Goal: Task Accomplishment & Management: Manage account settings

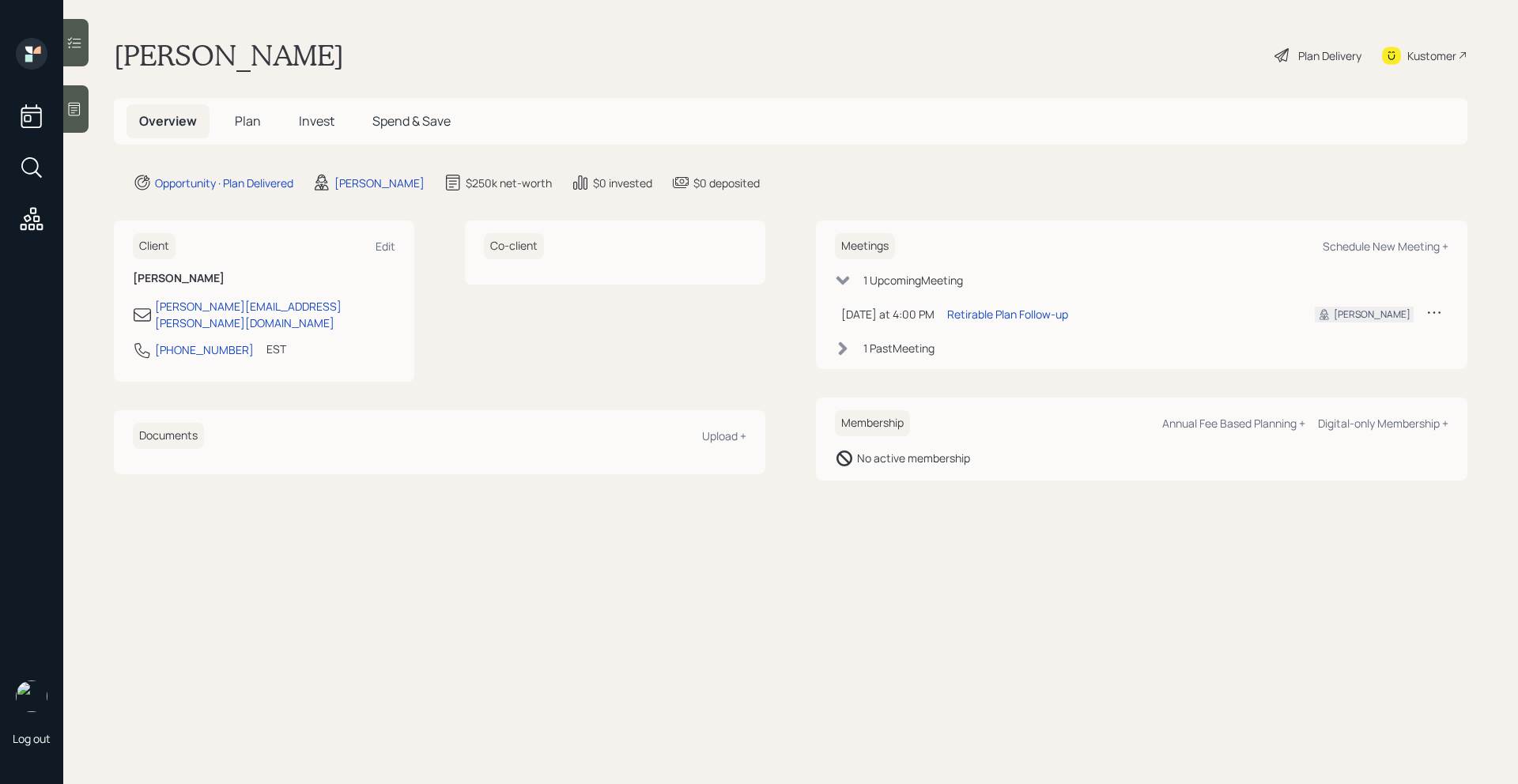
click at [249, 116] on span "Plan" at bounding box center [248, 120] width 26 height 17
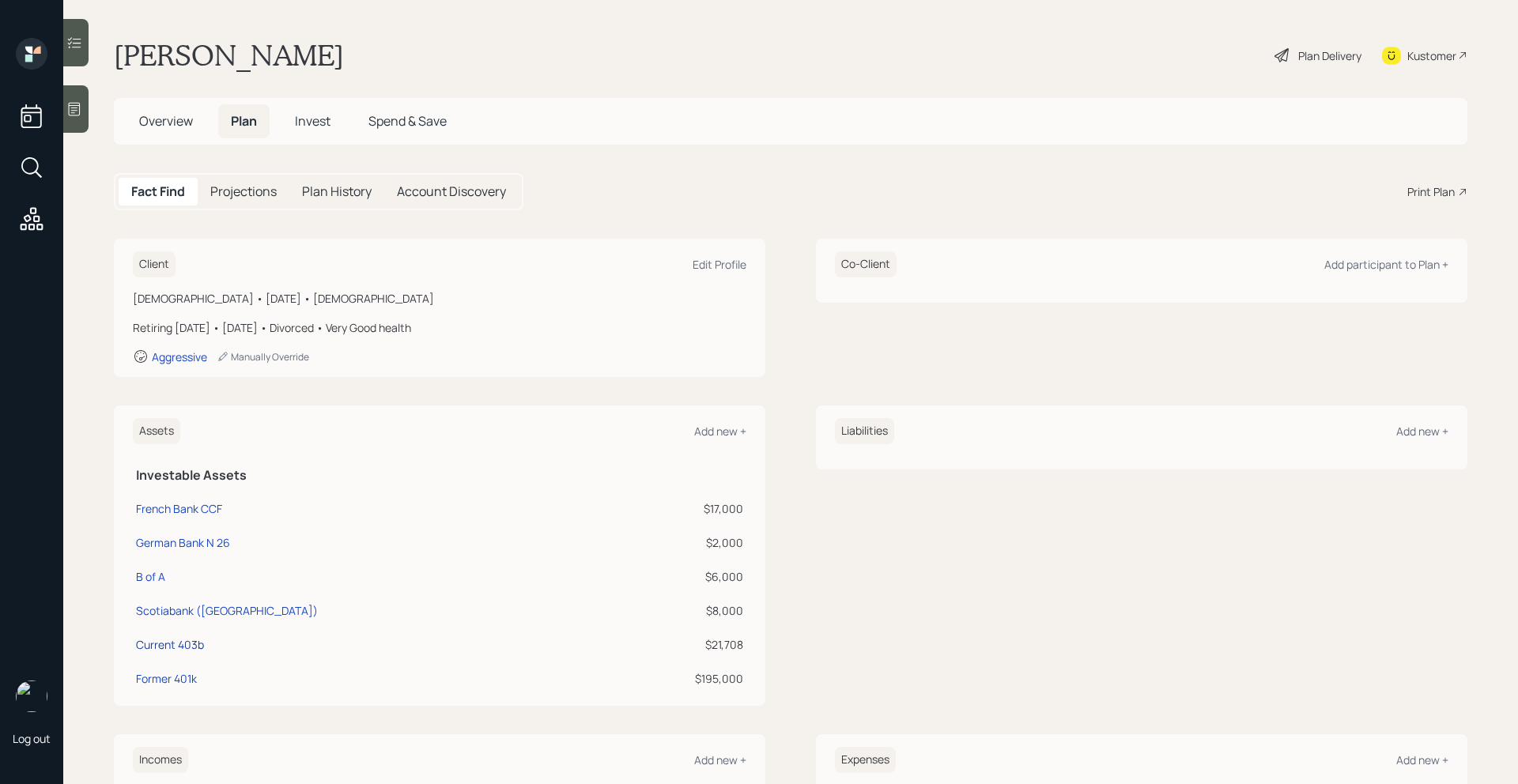
click at [187, 645] on div "Current 403b" at bounding box center [169, 644] width 68 height 16
select select "public_school_sponsored"
select select "balanced"
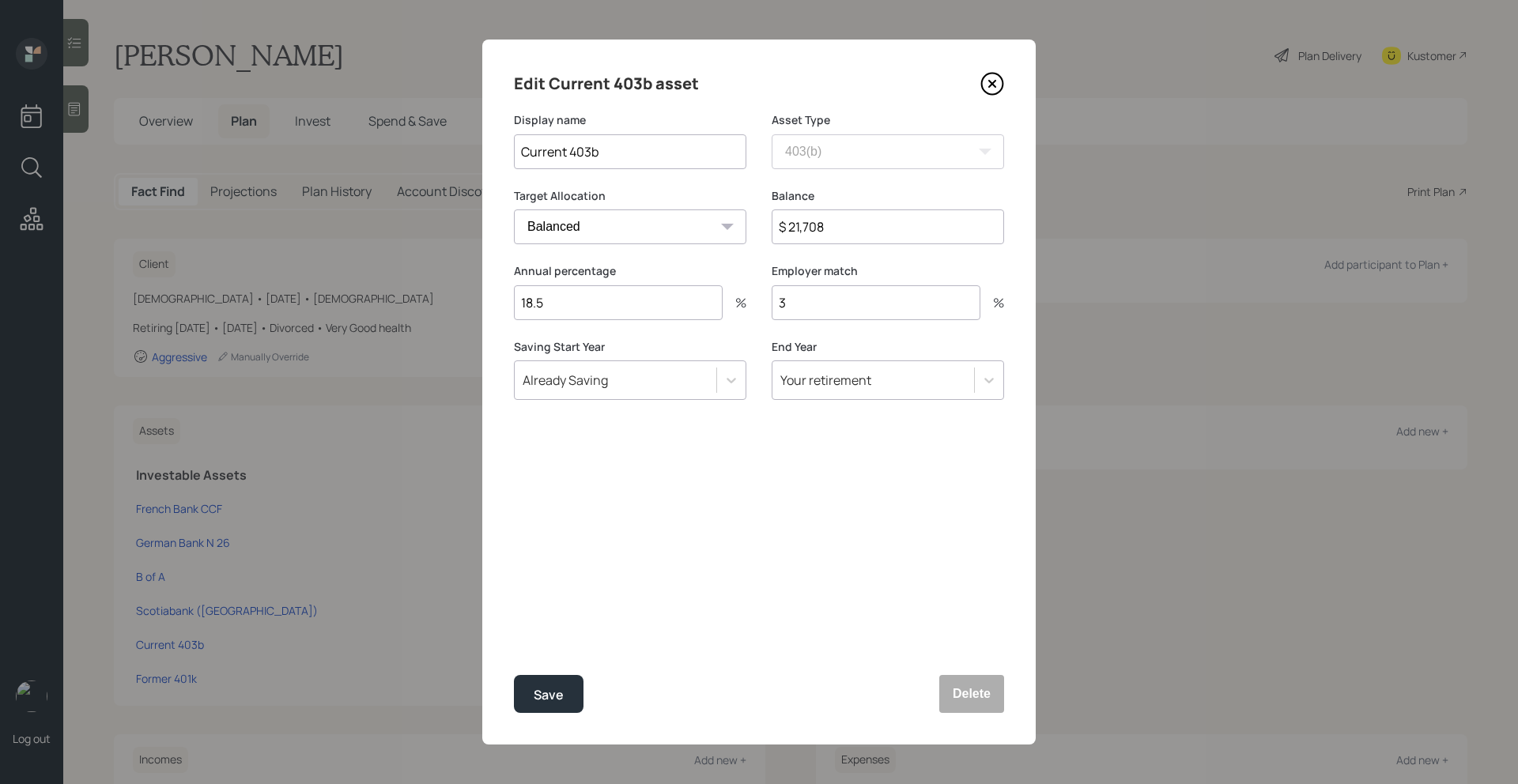
click at [996, 84] on icon at bounding box center [992, 83] width 24 height 24
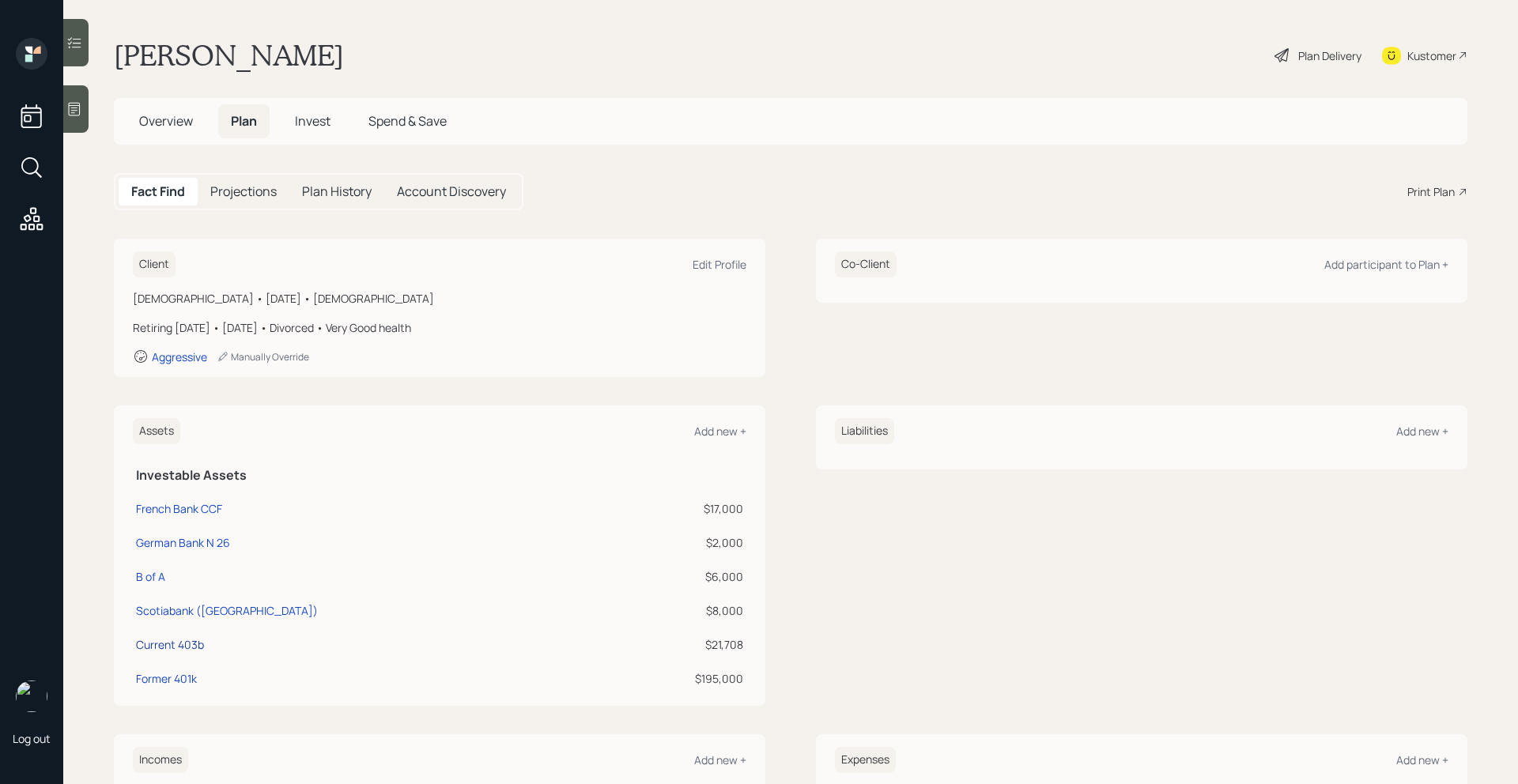
click at [197, 645] on div "Current 403b" at bounding box center [169, 644] width 68 height 16
select select "public_school_sponsored"
select select "balanced"
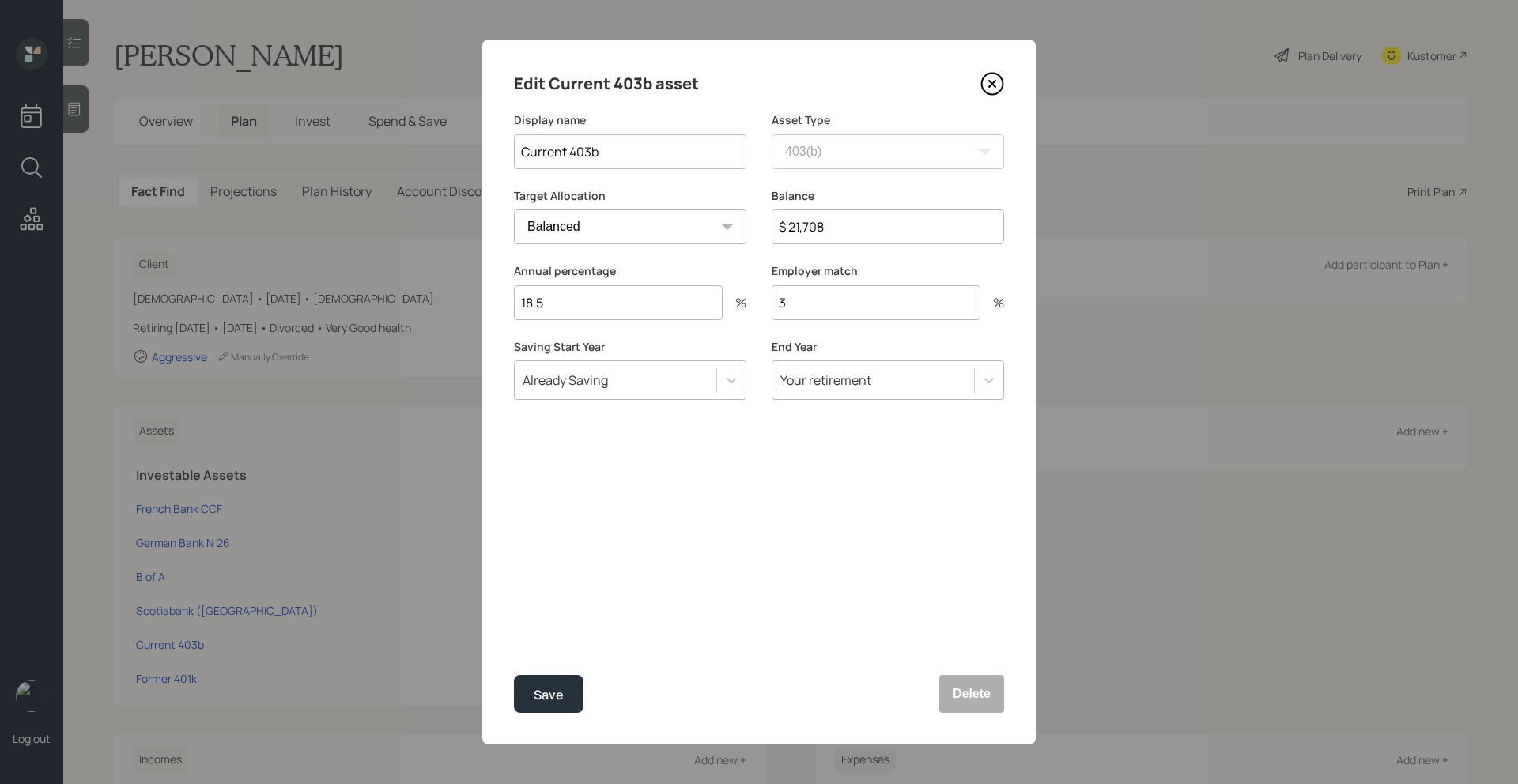
click at [992, 87] on icon at bounding box center [992, 83] width 24 height 24
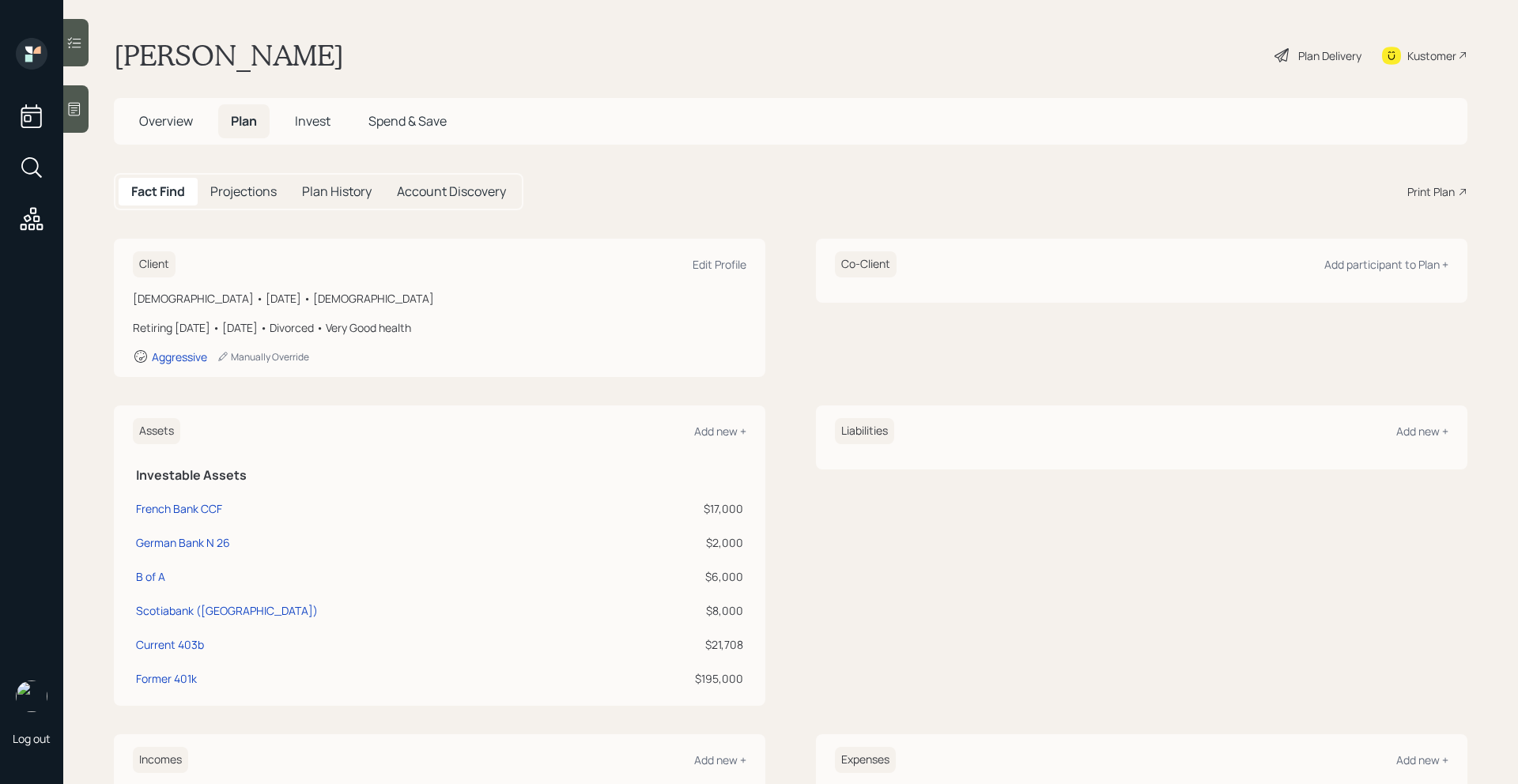
click at [309, 123] on span "Invest" at bounding box center [312, 120] width 35 height 17
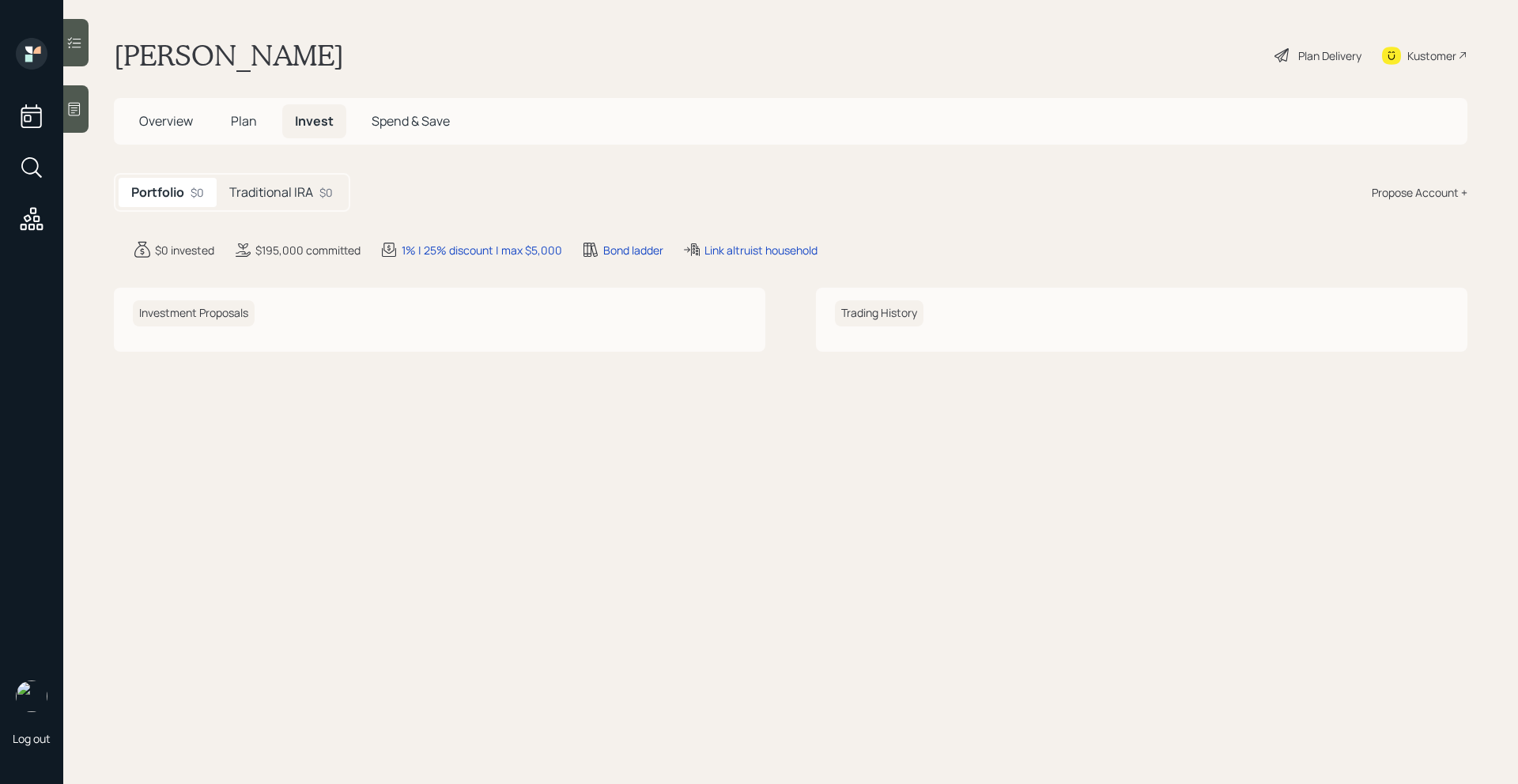
click at [244, 118] on span "Plan" at bounding box center [244, 120] width 26 height 17
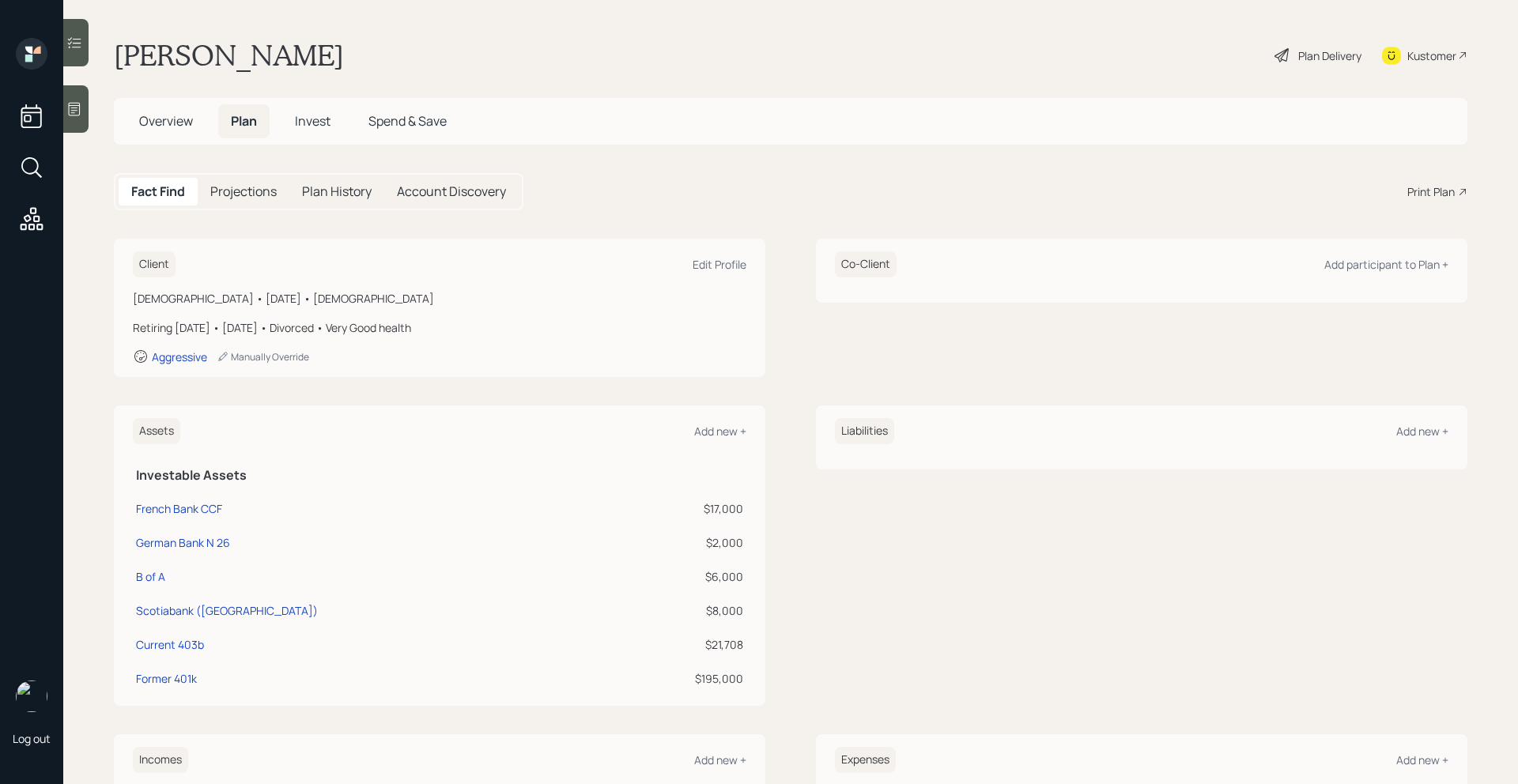
click at [179, 123] on span "Overview" at bounding box center [166, 120] width 54 height 17
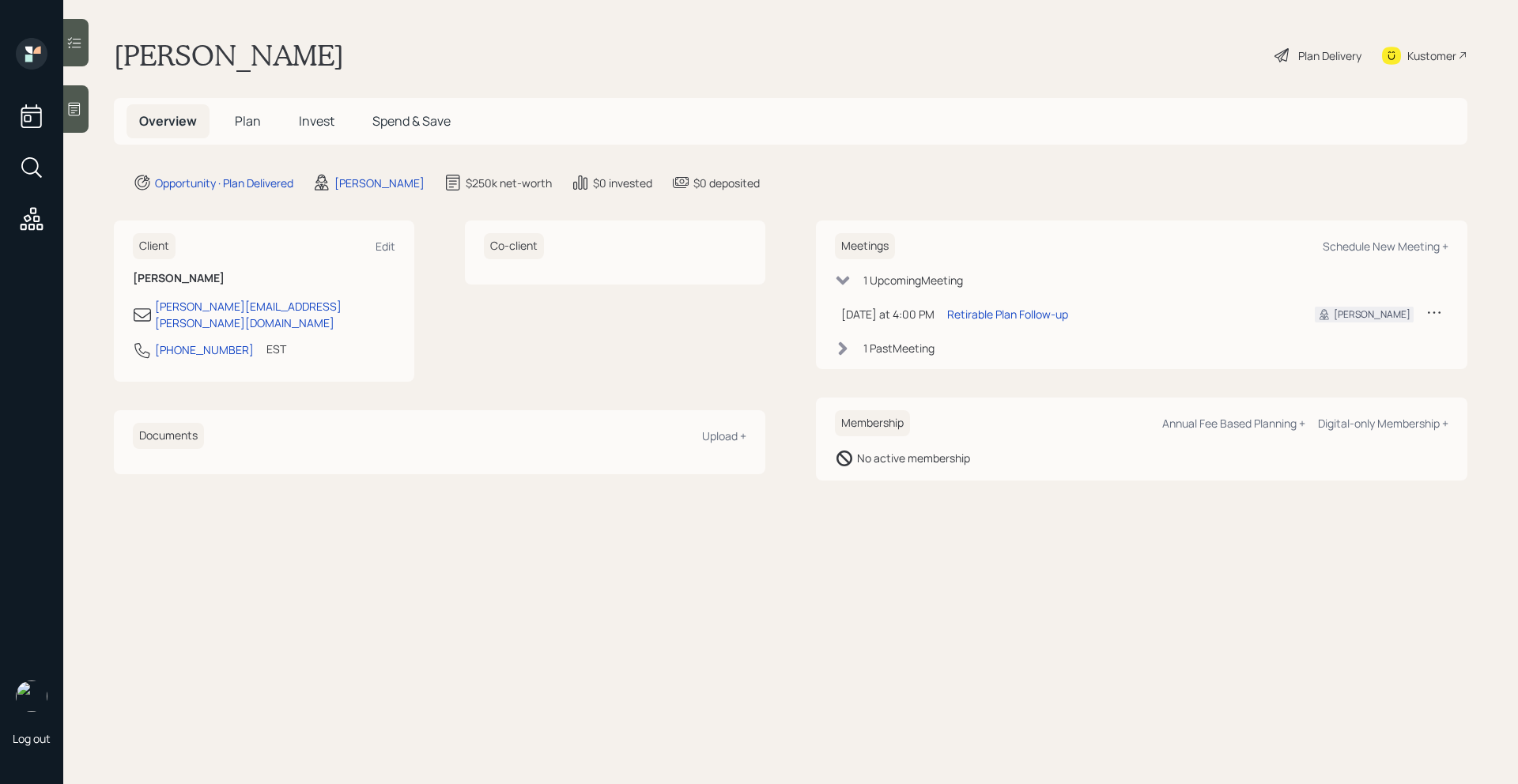
click at [237, 122] on span "Plan" at bounding box center [248, 120] width 26 height 17
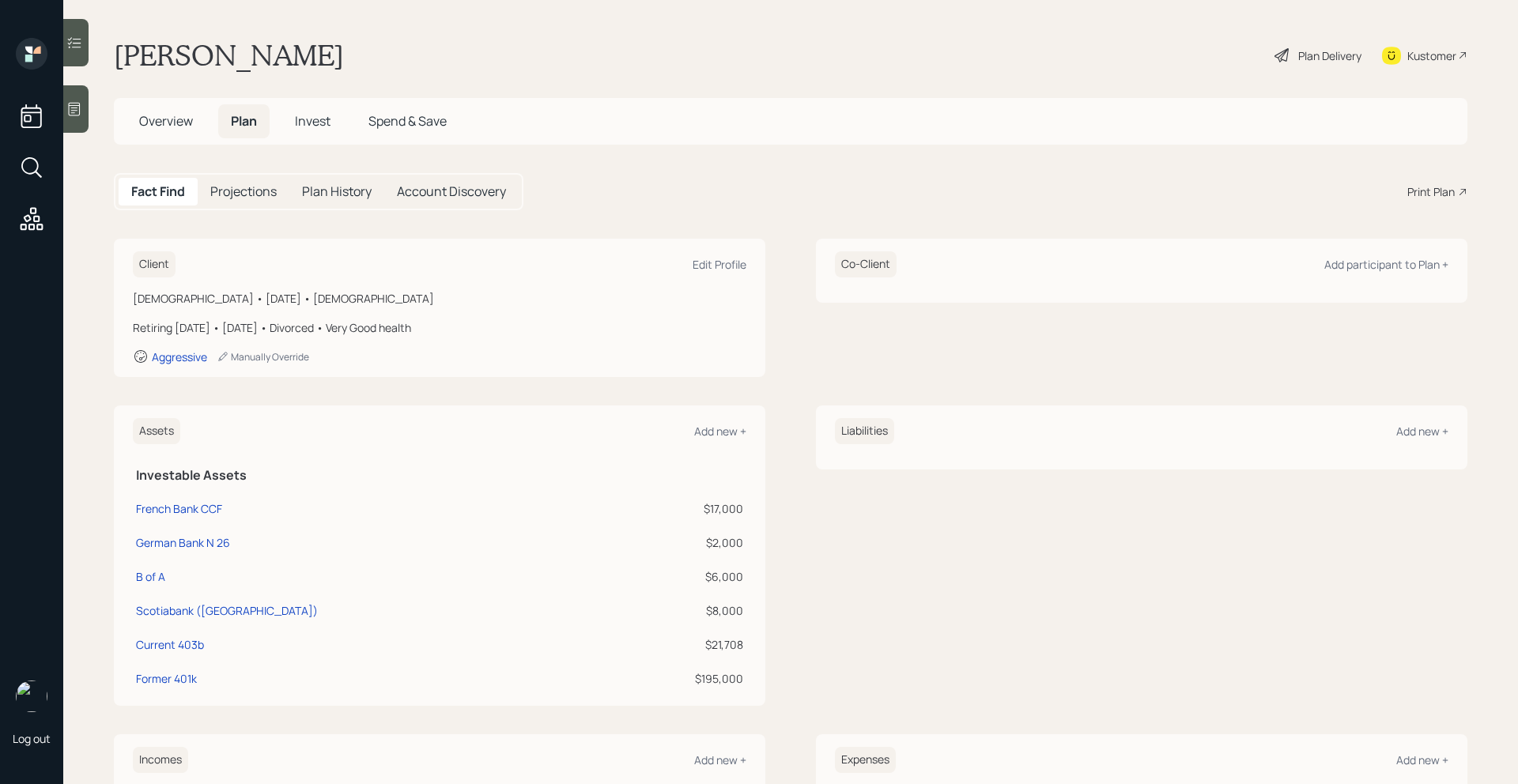
click at [1294, 47] on div "Plan Delivery" at bounding box center [1317, 55] width 90 height 34
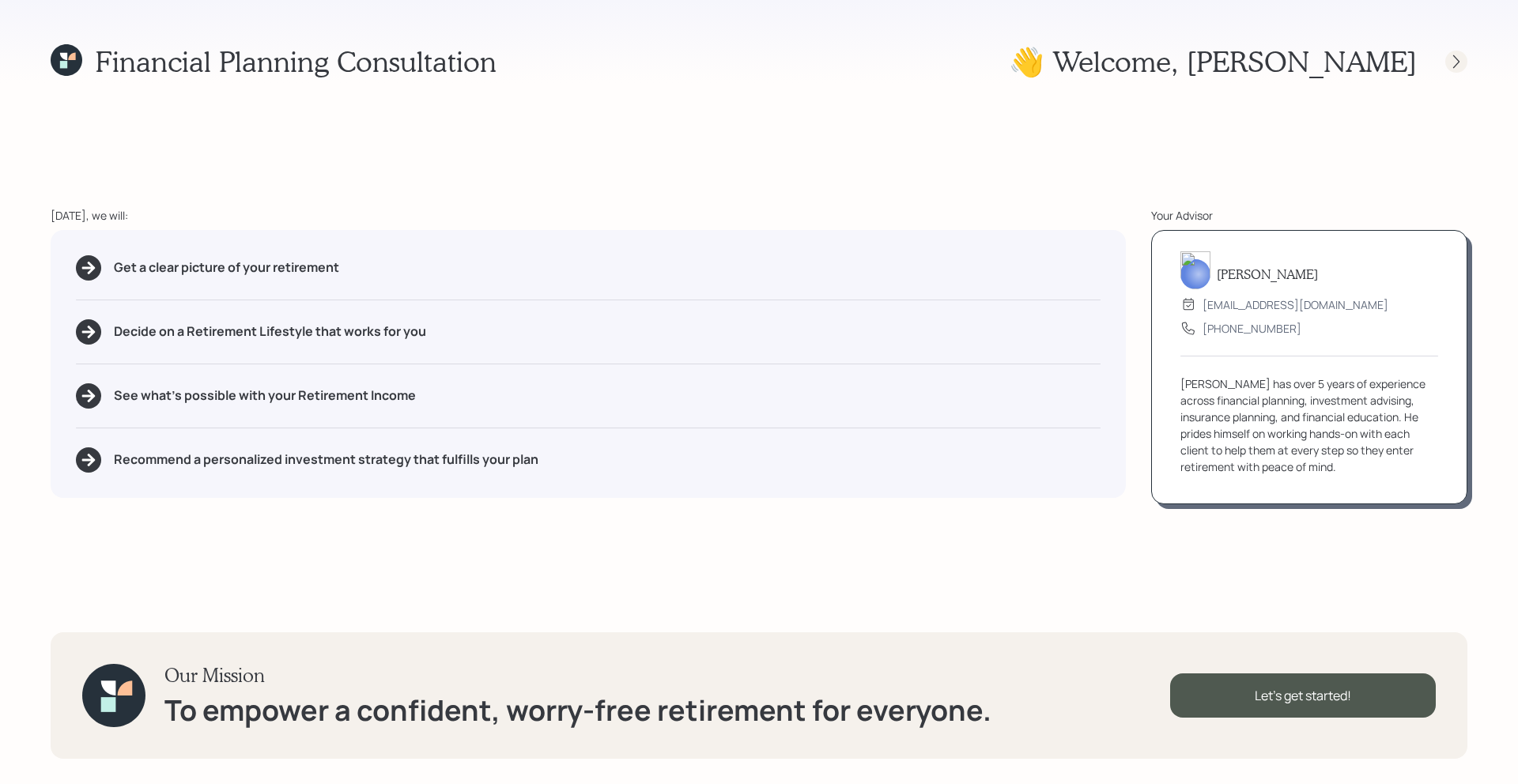
click at [1454, 57] on icon at bounding box center [1456, 61] width 16 height 16
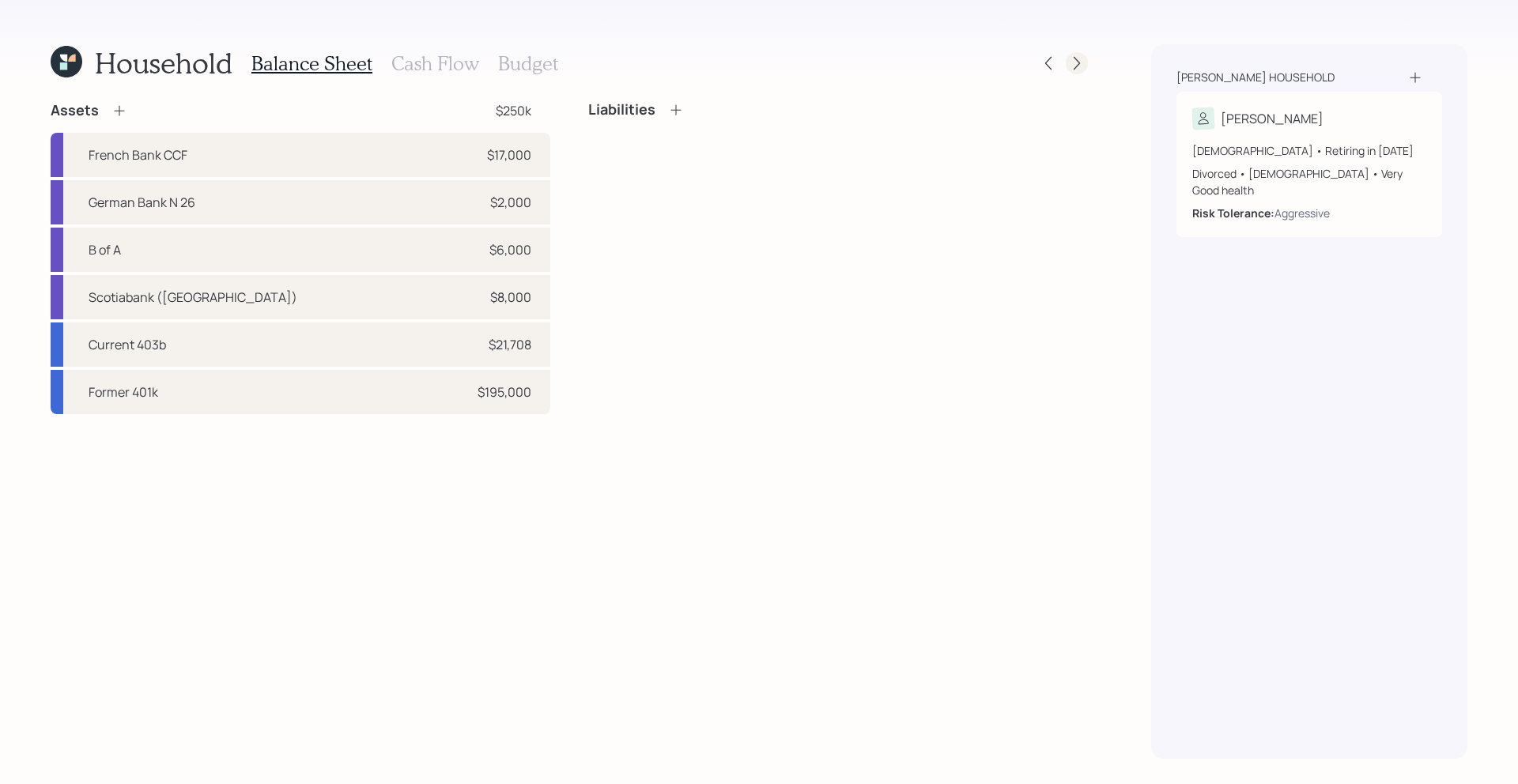
click at [1077, 64] on icon at bounding box center [1076, 63] width 16 height 16
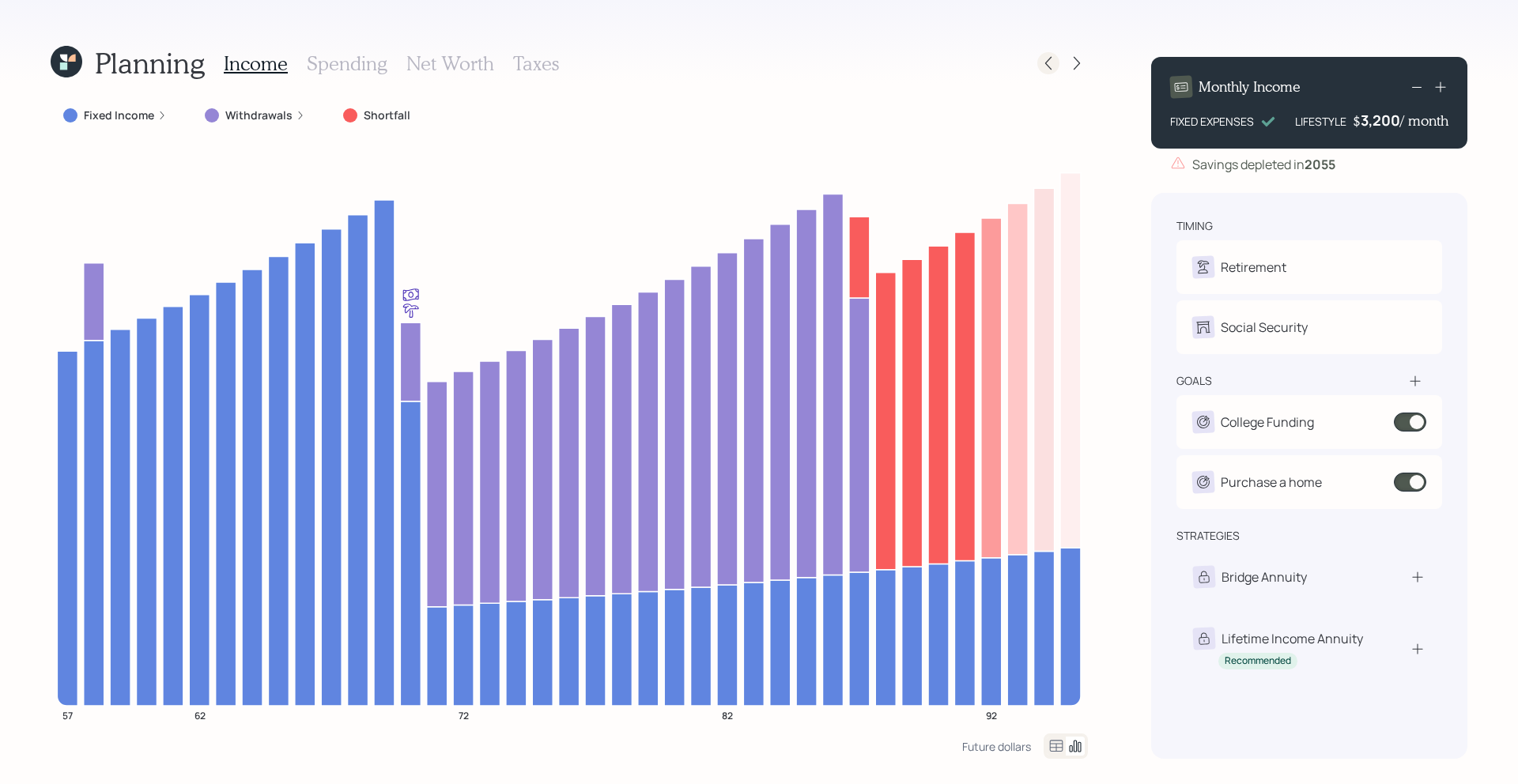
click at [1050, 68] on icon at bounding box center [1048, 64] width 7 height 13
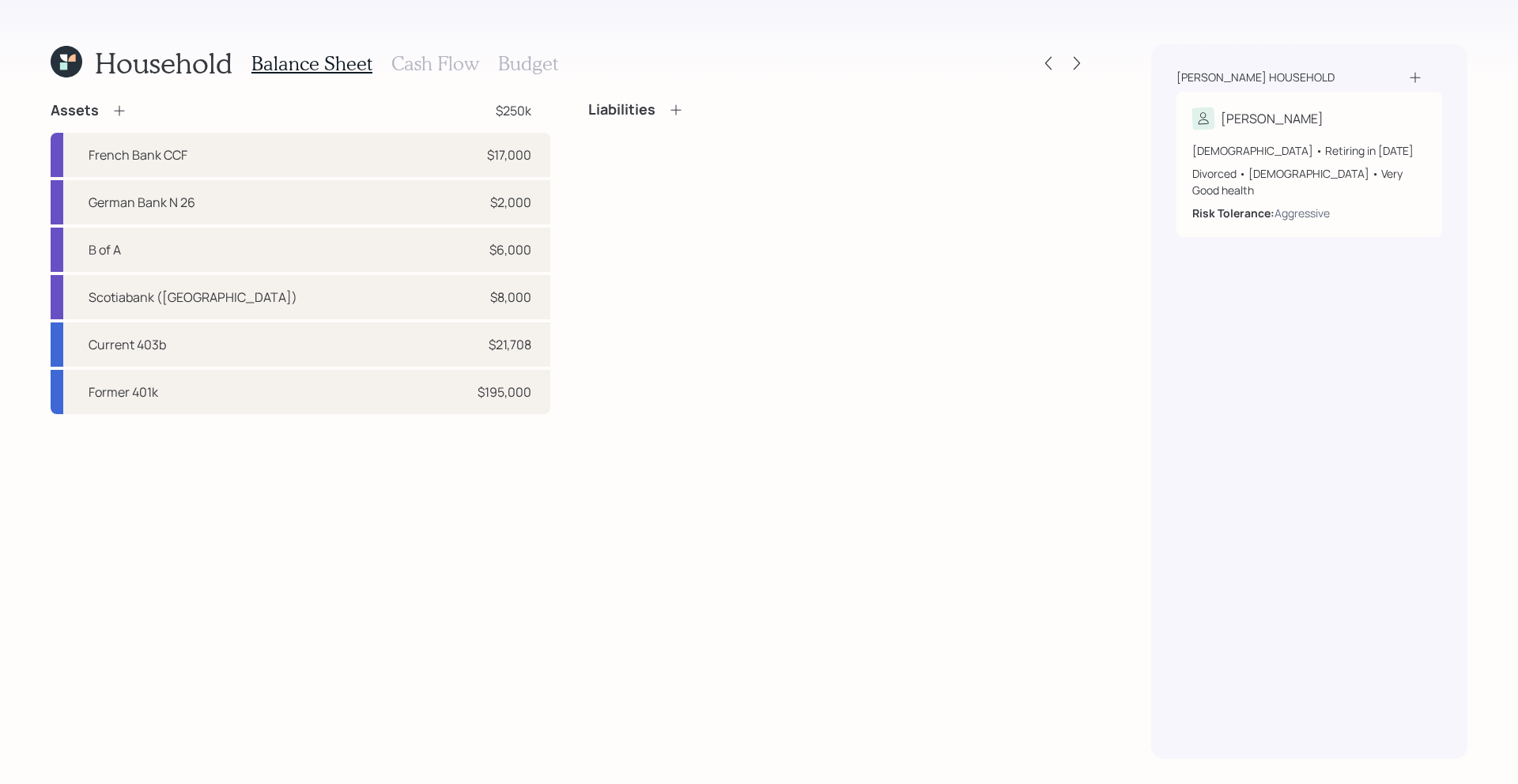
click at [1076, 75] on div "Household Balance Sheet Cash Flow Budget" at bounding box center [569, 63] width 1037 height 38
click at [1076, 74] on div at bounding box center [1077, 63] width 22 height 22
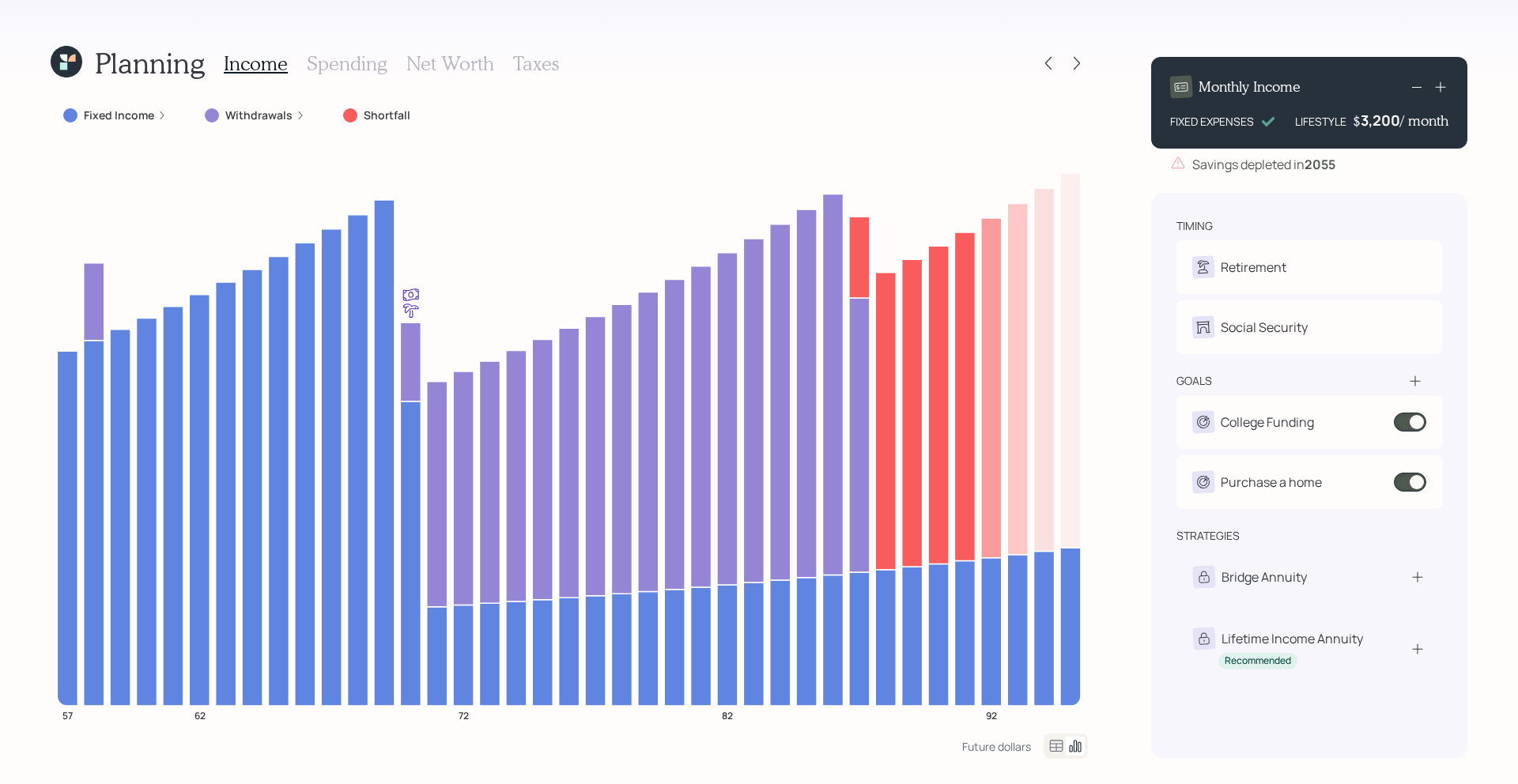
click at [291, 117] on div "Withdrawals" at bounding box center [255, 115] width 101 height 16
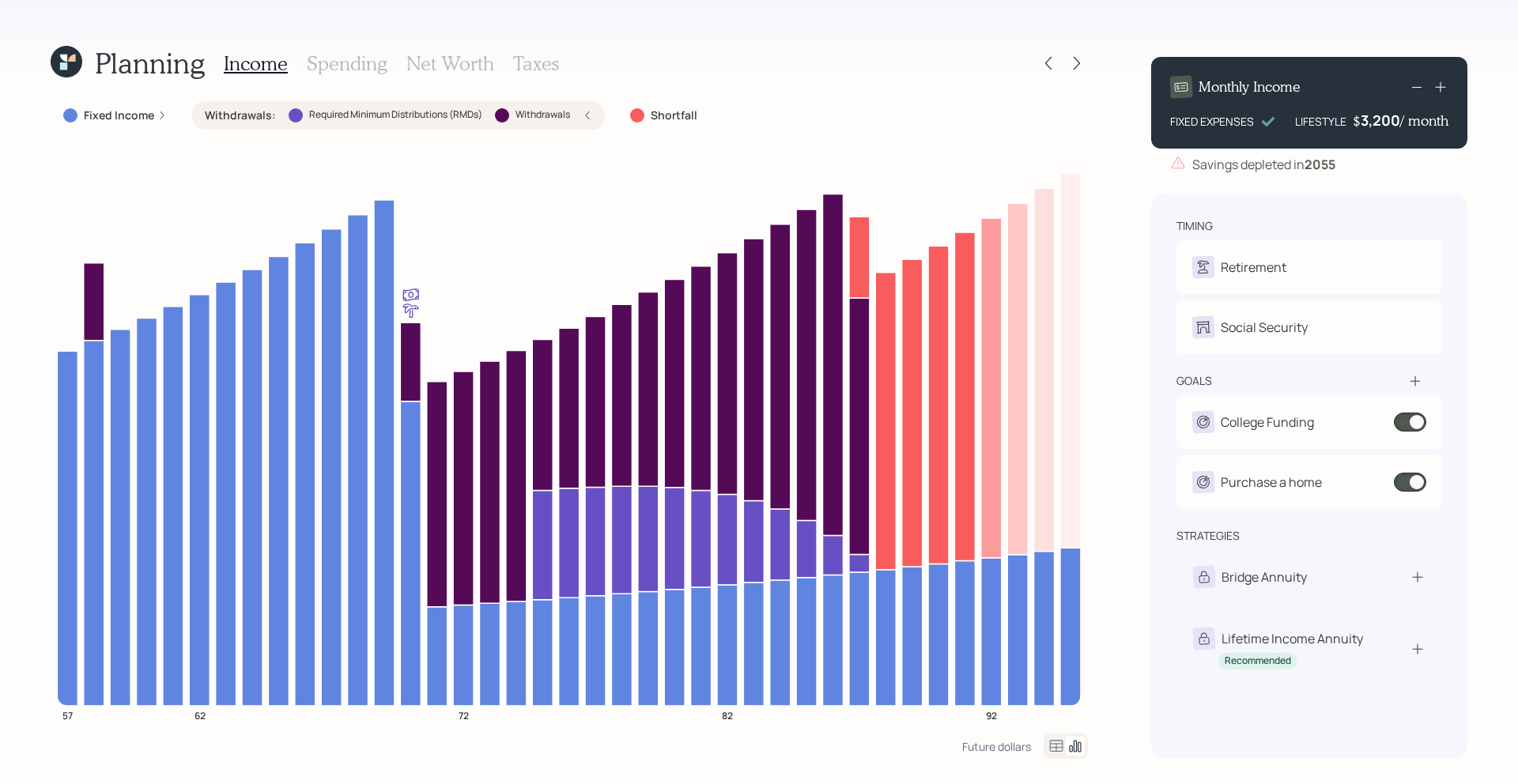
click at [290, 115] on div at bounding box center [295, 115] width 14 height 14
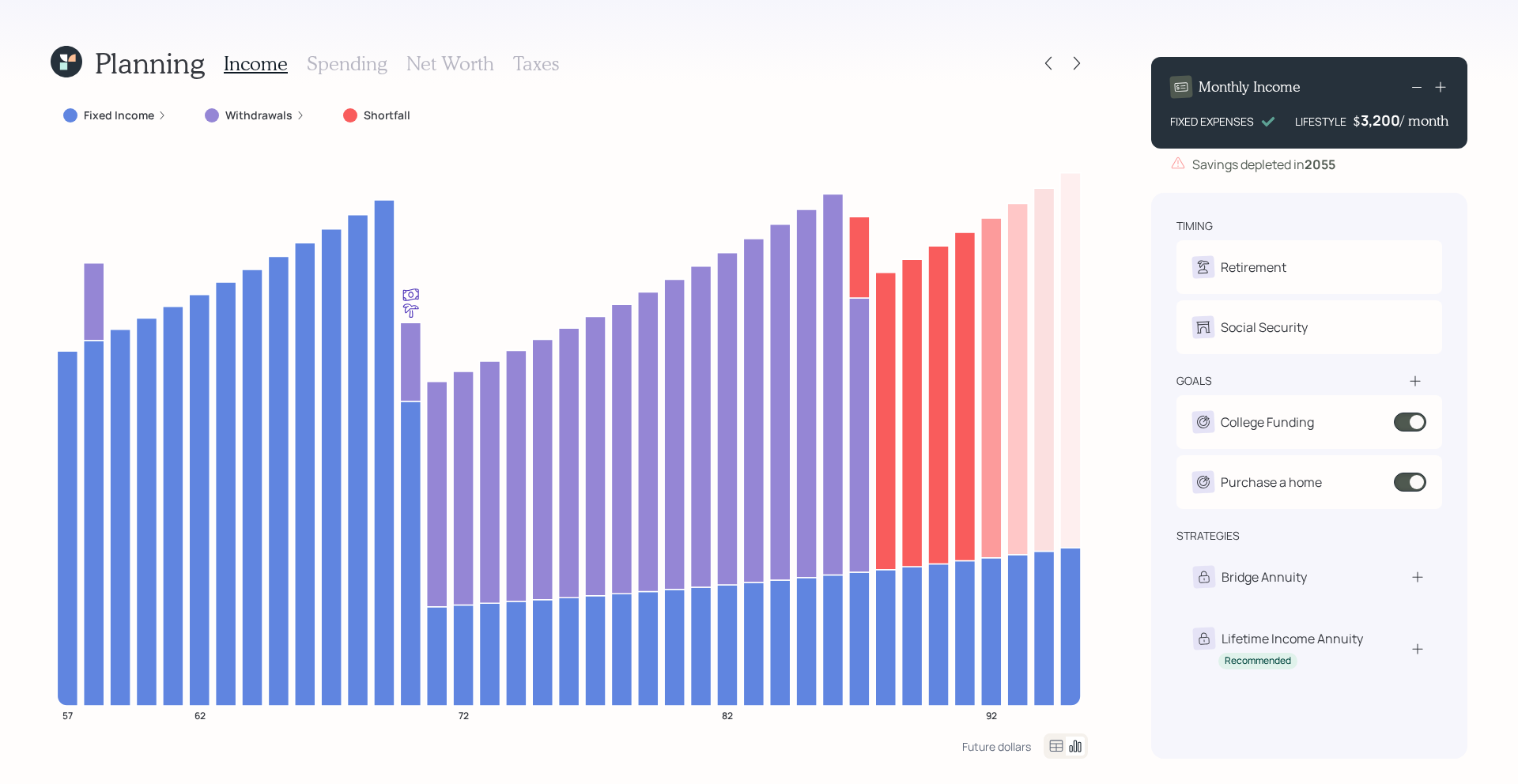
click at [273, 110] on label "Withdrawals" at bounding box center [259, 115] width 67 height 16
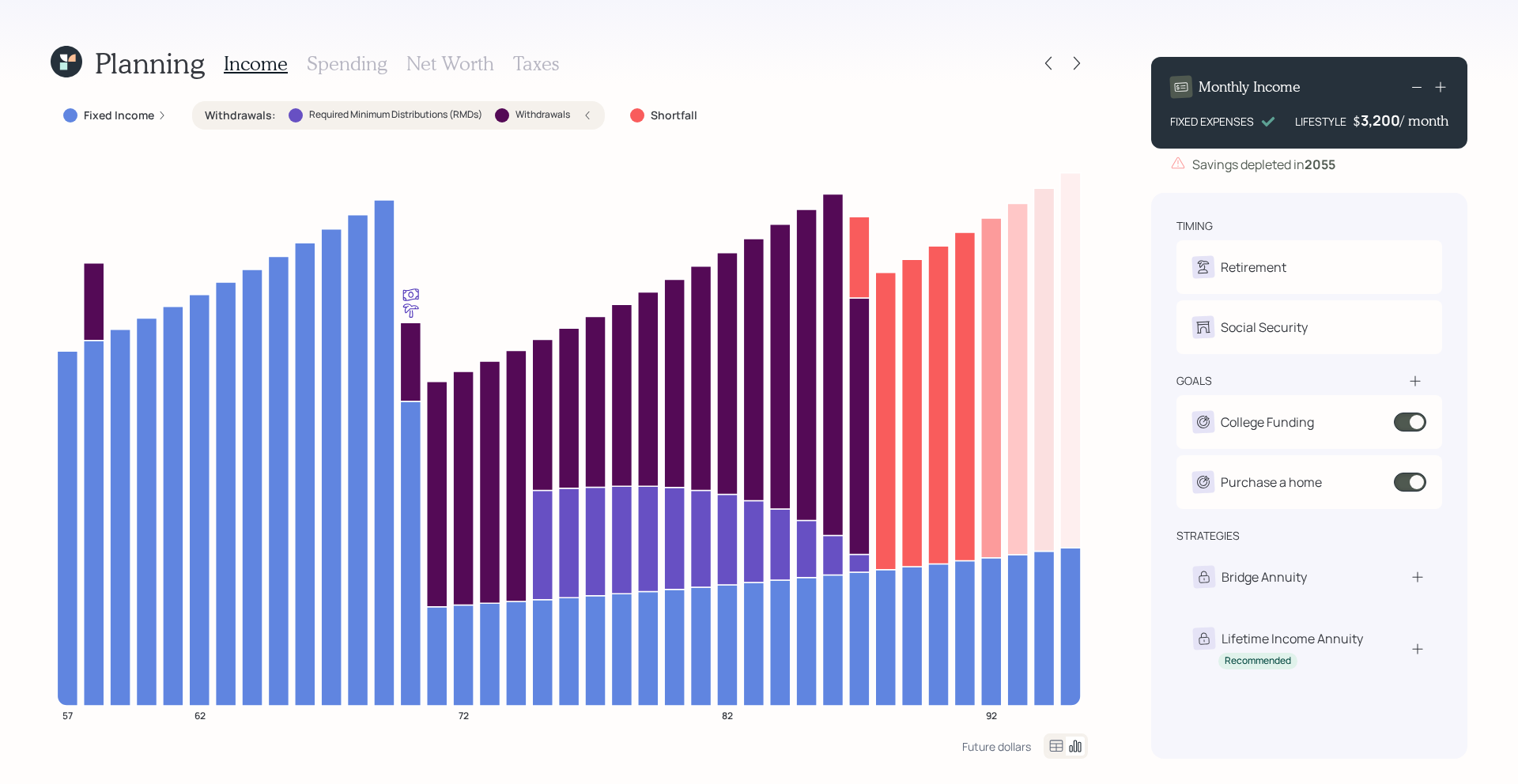
click at [364, 115] on label "Required Minimum Distributions (RMDs)" at bounding box center [395, 115] width 173 height 13
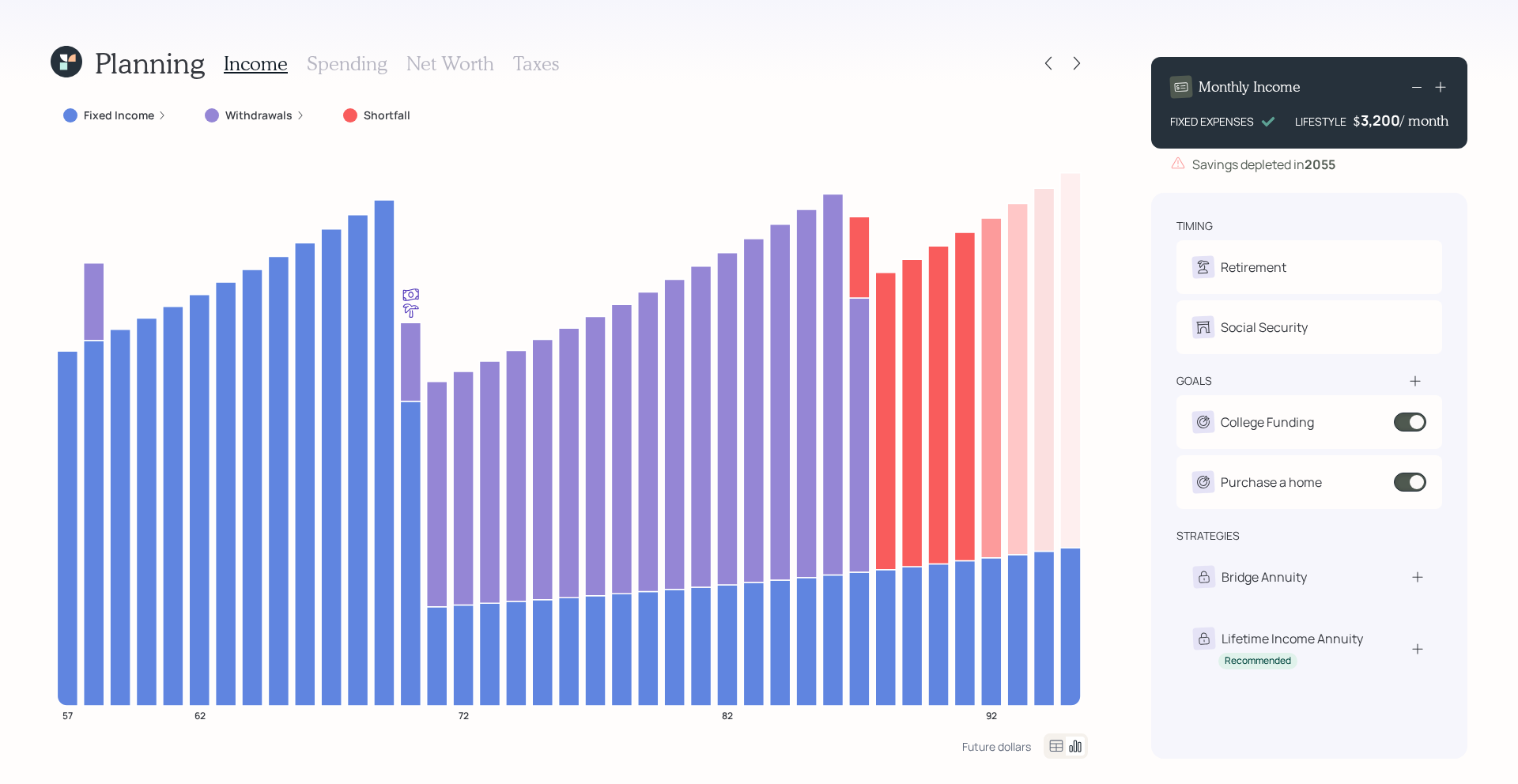
click at [60, 56] on icon at bounding box center [63, 58] width 7 height 7
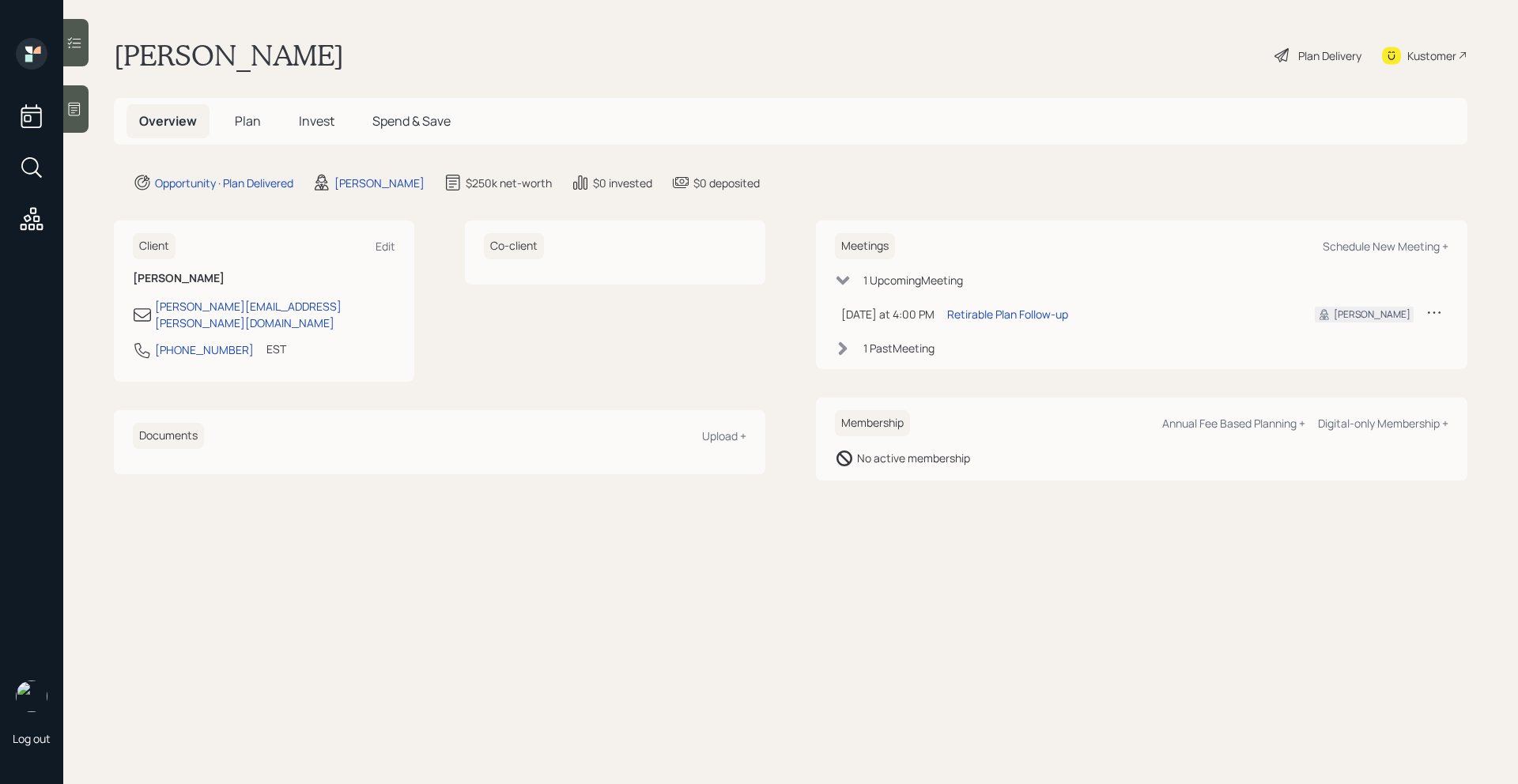
click at [251, 120] on span "Plan" at bounding box center [248, 120] width 26 height 17
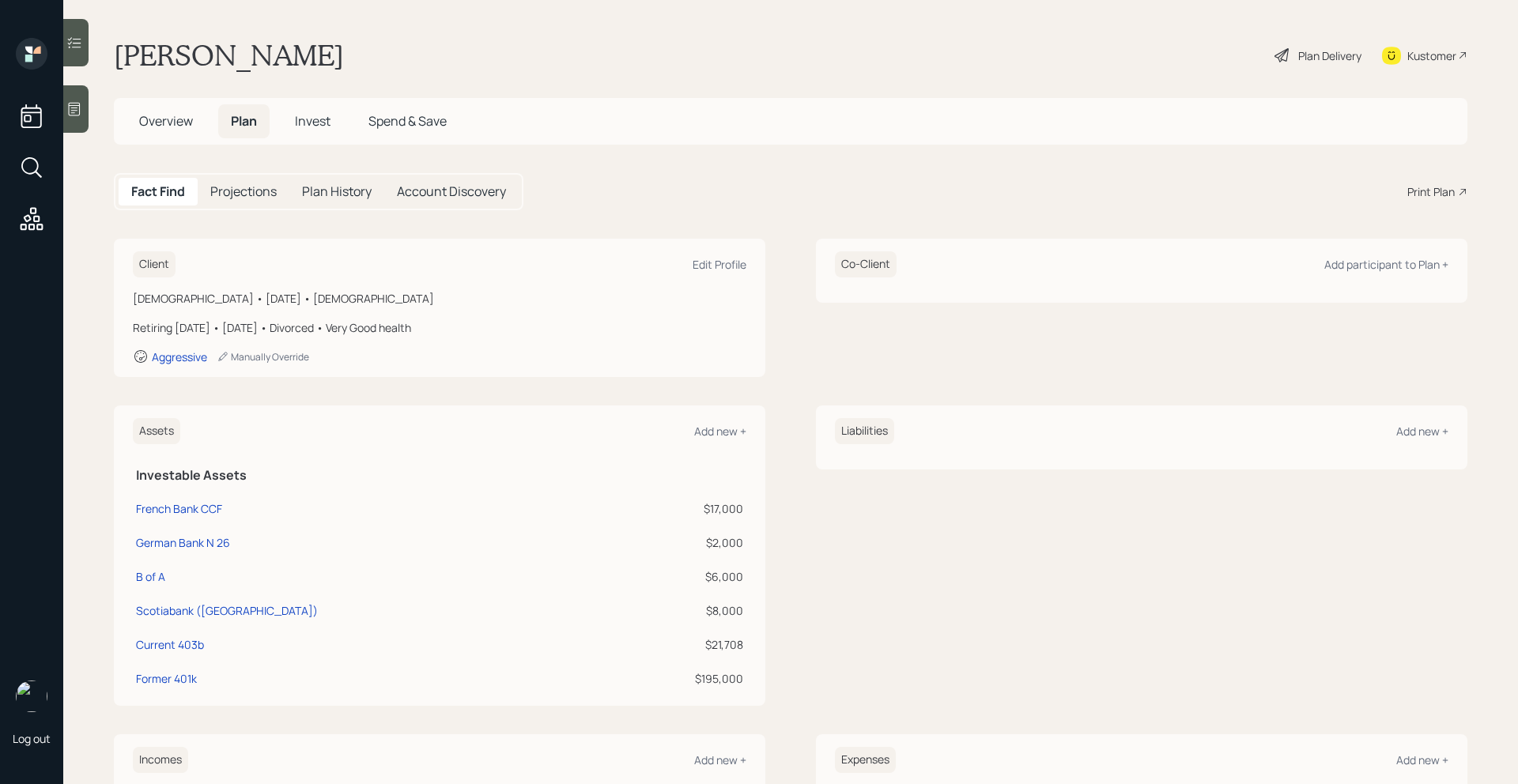
click at [1426, 179] on div "Fact Find Projections Plan History Account Discovery Print Plan" at bounding box center [790, 191] width 1353 height 37
click at [1429, 187] on div "Print Plan" at bounding box center [1431, 191] width 47 height 16
click at [325, 121] on span "Invest" at bounding box center [312, 120] width 35 height 17
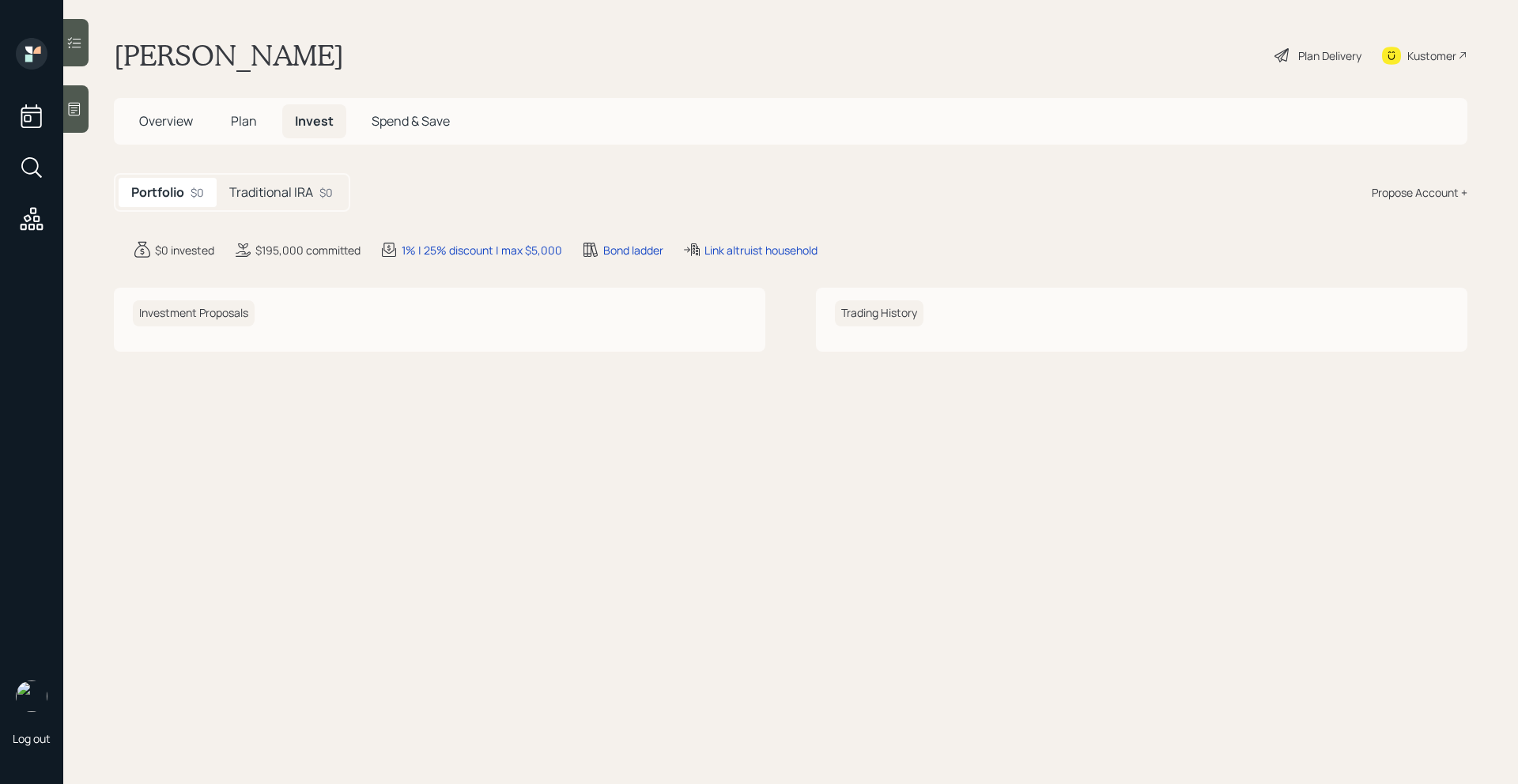
click at [309, 187] on h5 "Traditional IRA" at bounding box center [271, 192] width 84 height 15
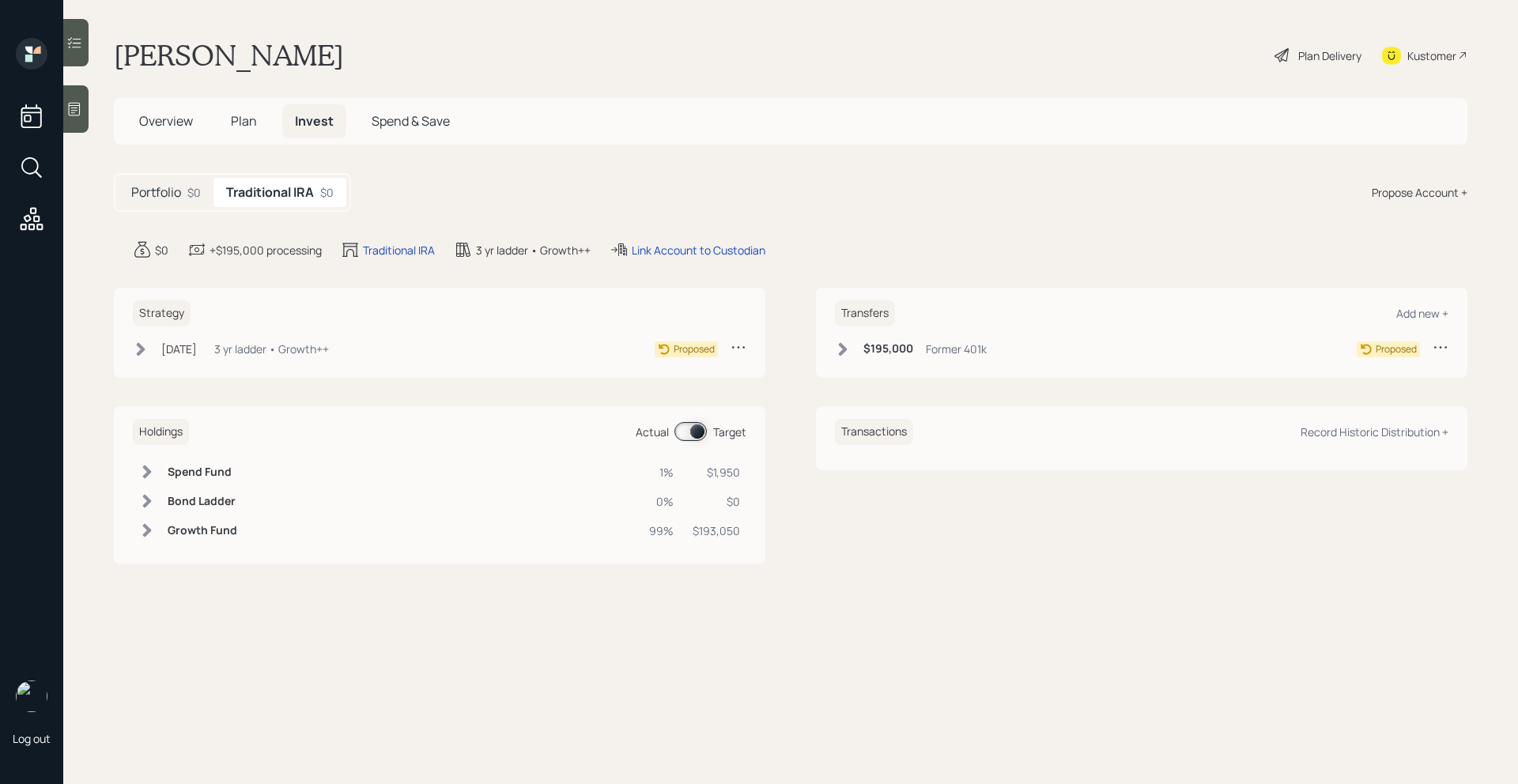
click at [187, 189] on div "Portfolio $0" at bounding box center [166, 192] width 95 height 29
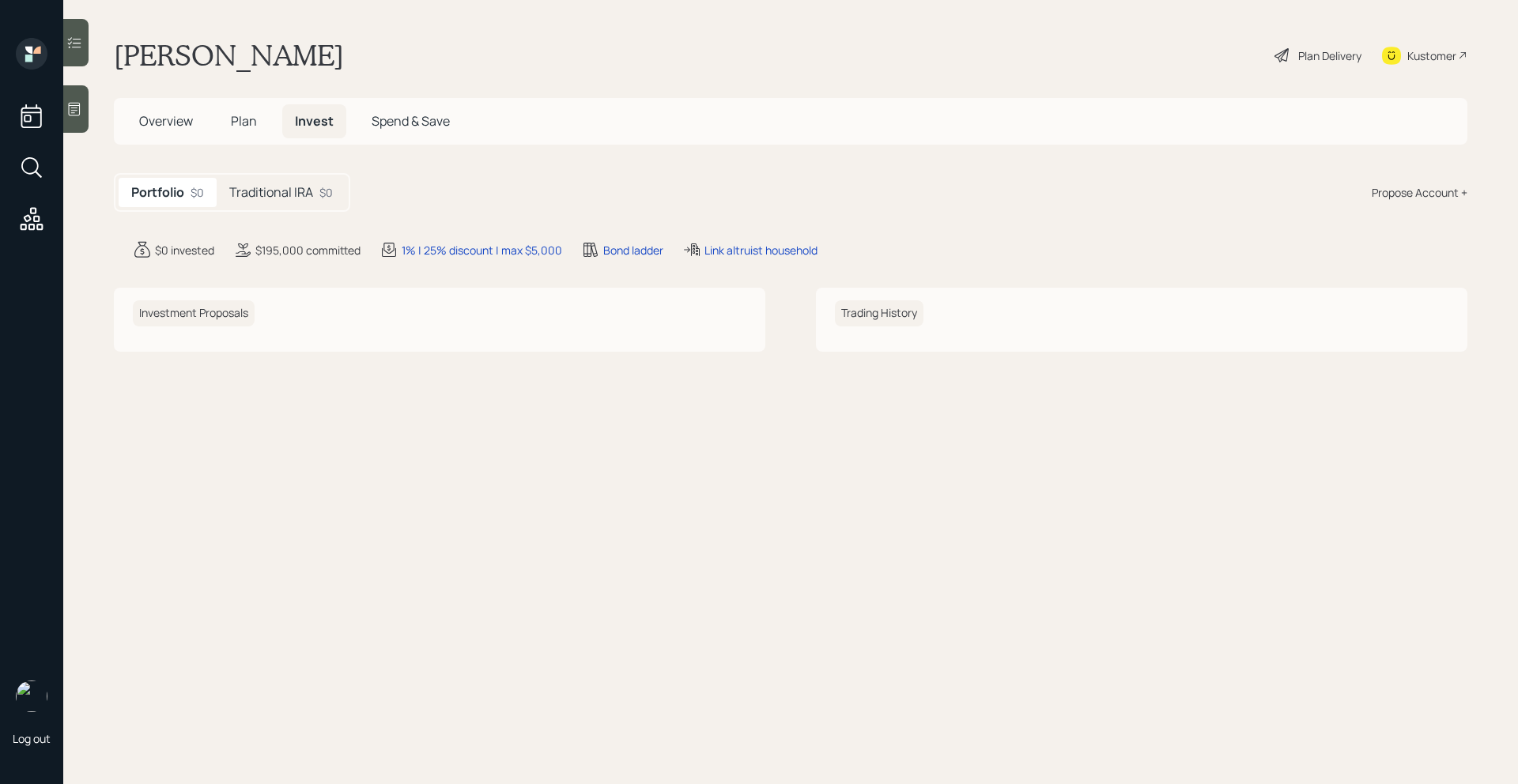
click at [242, 119] on span "Plan" at bounding box center [244, 120] width 26 height 17
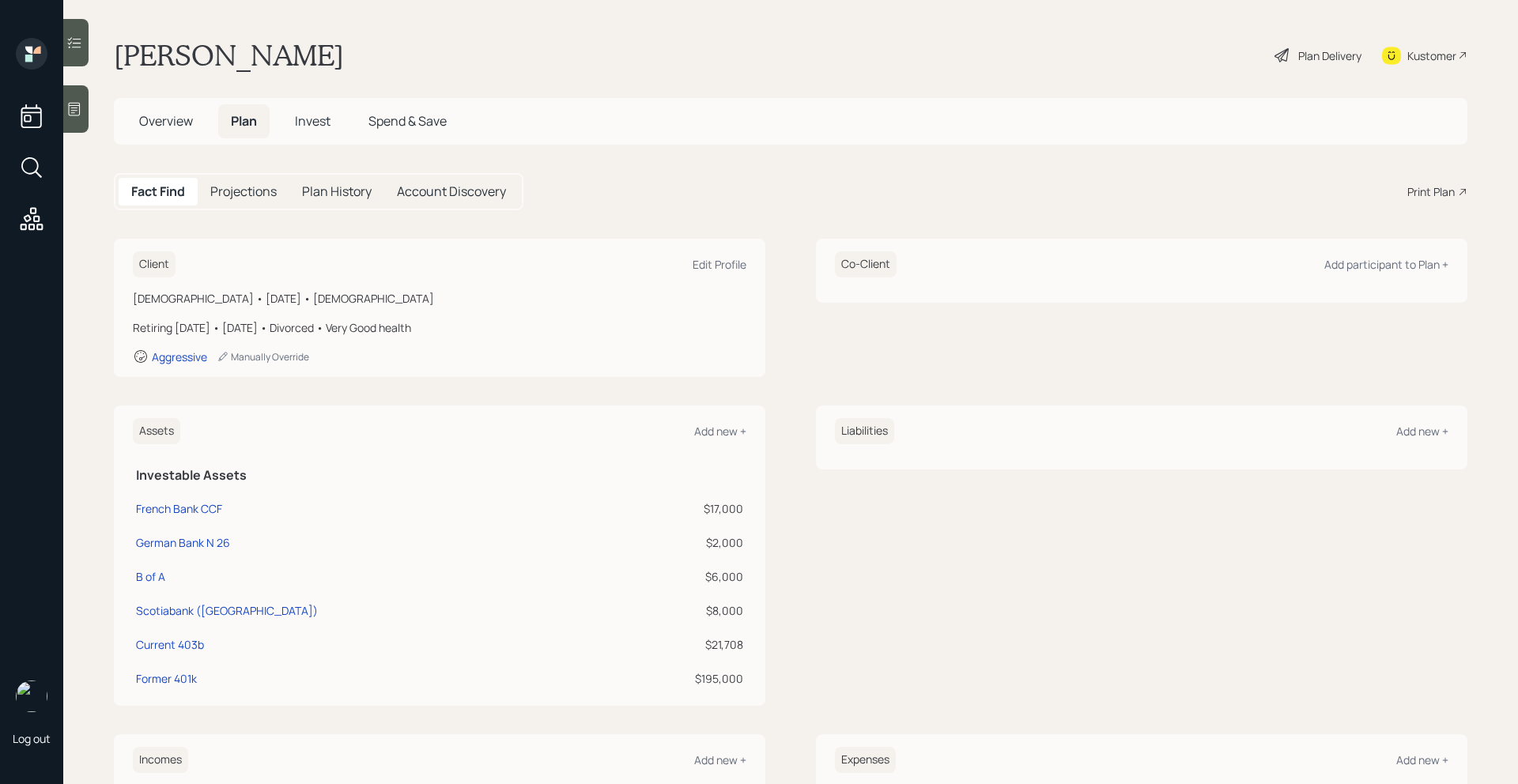
click at [304, 123] on span "Invest" at bounding box center [312, 120] width 35 height 17
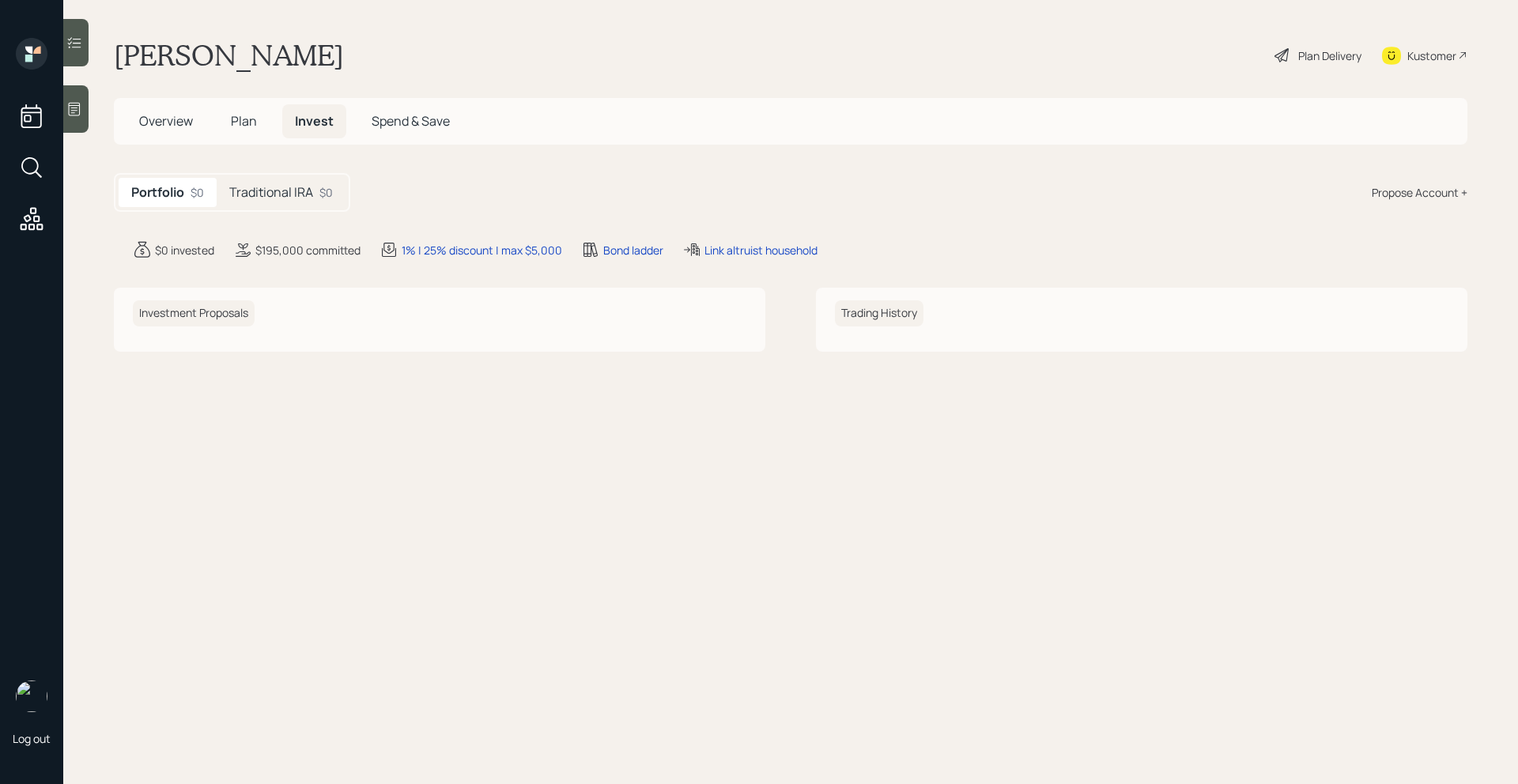
click at [287, 202] on div "Traditional IRA $0" at bounding box center [281, 192] width 129 height 29
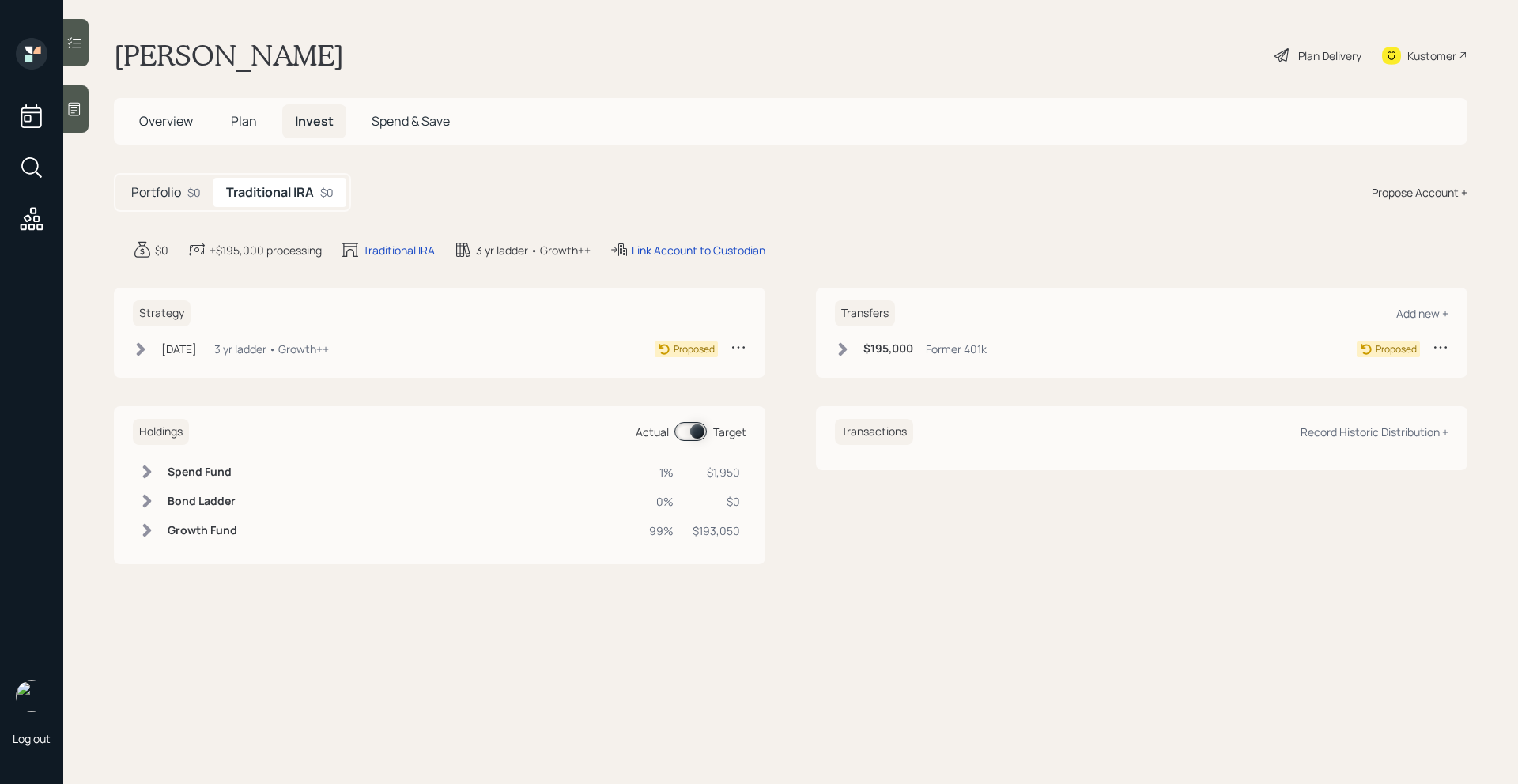
click at [249, 131] on h5 "Plan" at bounding box center [243, 121] width 52 height 34
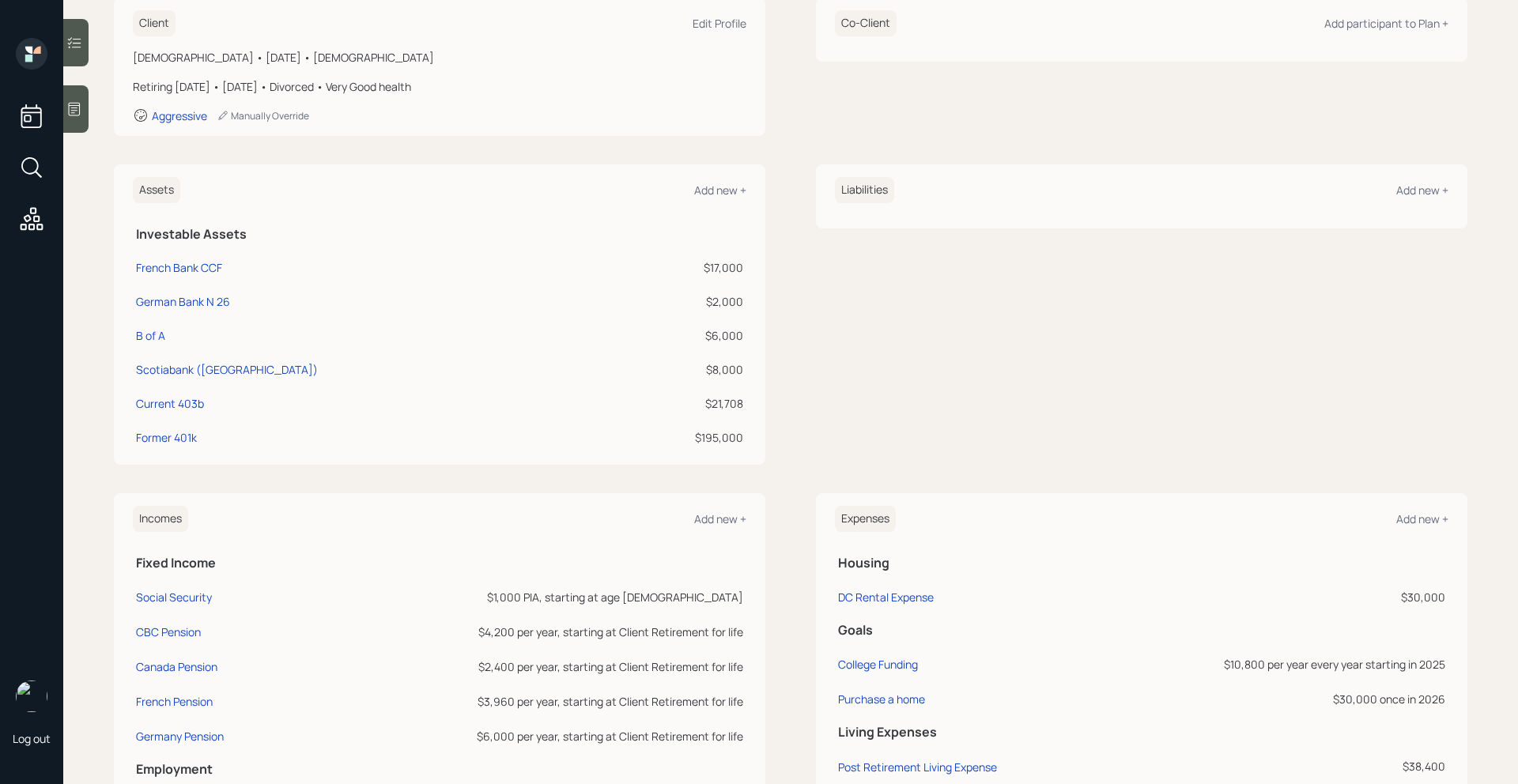
scroll to position [403, 0]
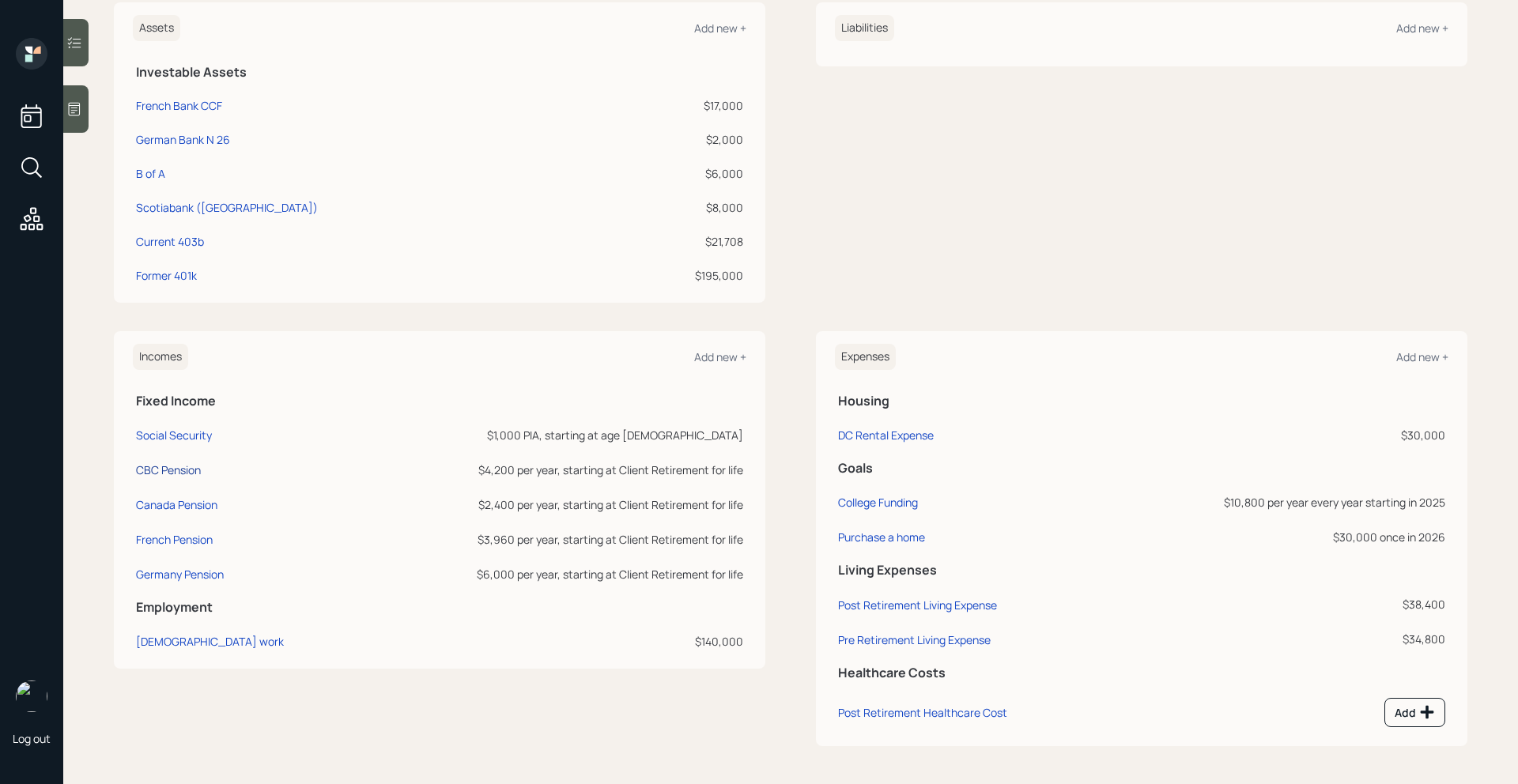
click at [180, 473] on div "CBC Pension" at bounding box center [168, 470] width 65 height 15
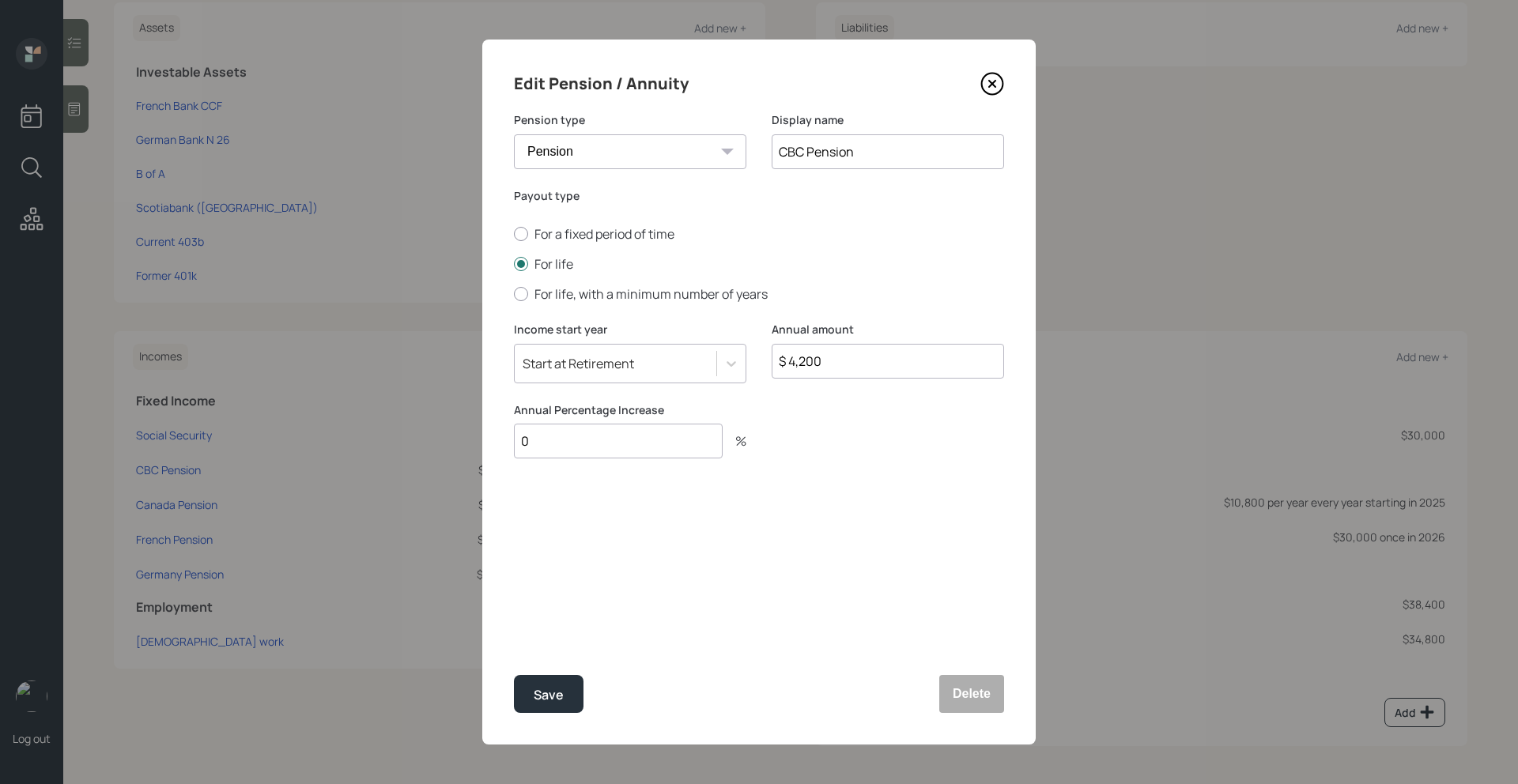
click at [987, 83] on icon at bounding box center [992, 83] width 24 height 24
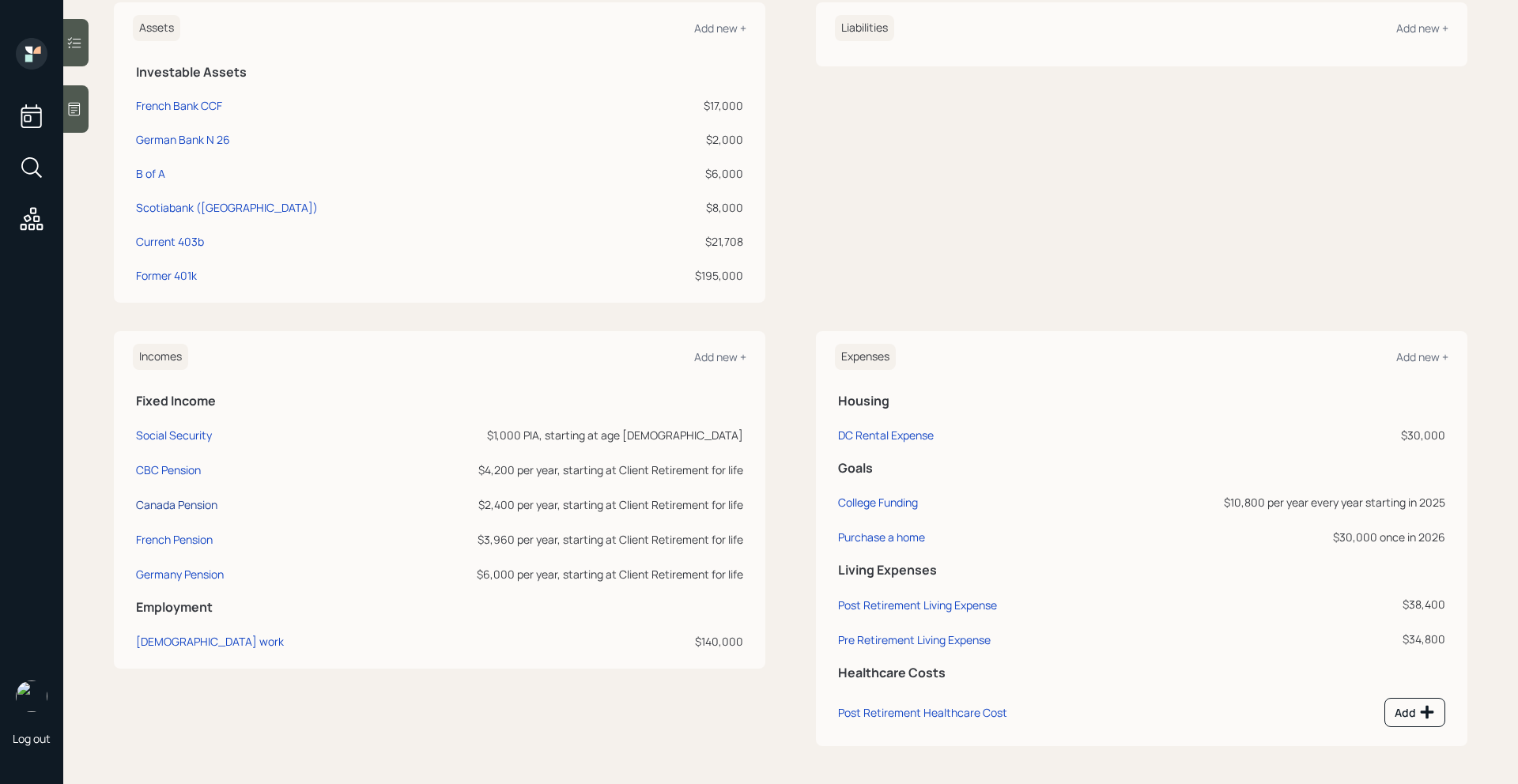
click at [192, 504] on div "Canada Pension" at bounding box center [176, 504] width 81 height 15
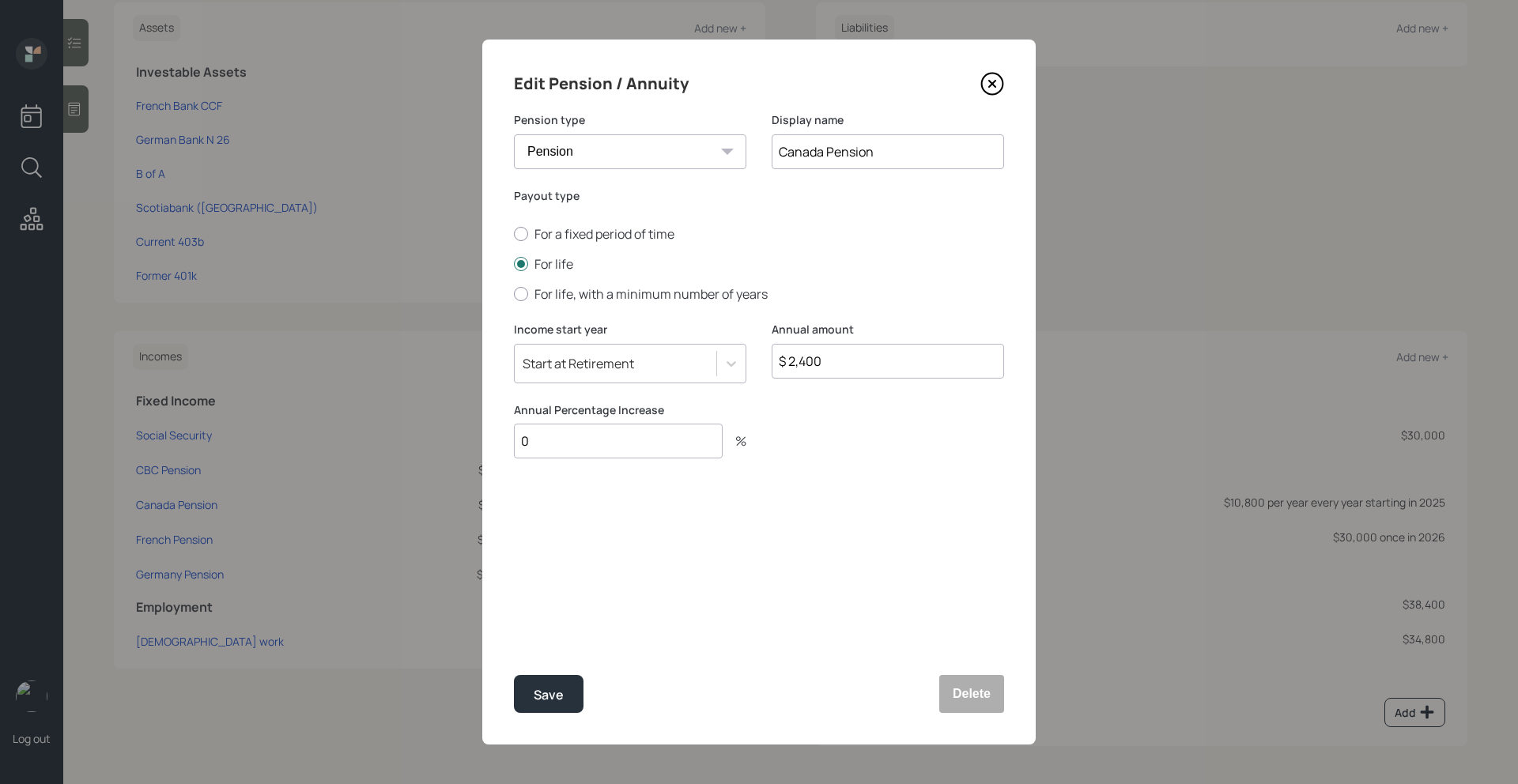
click at [990, 90] on icon at bounding box center [992, 83] width 24 height 24
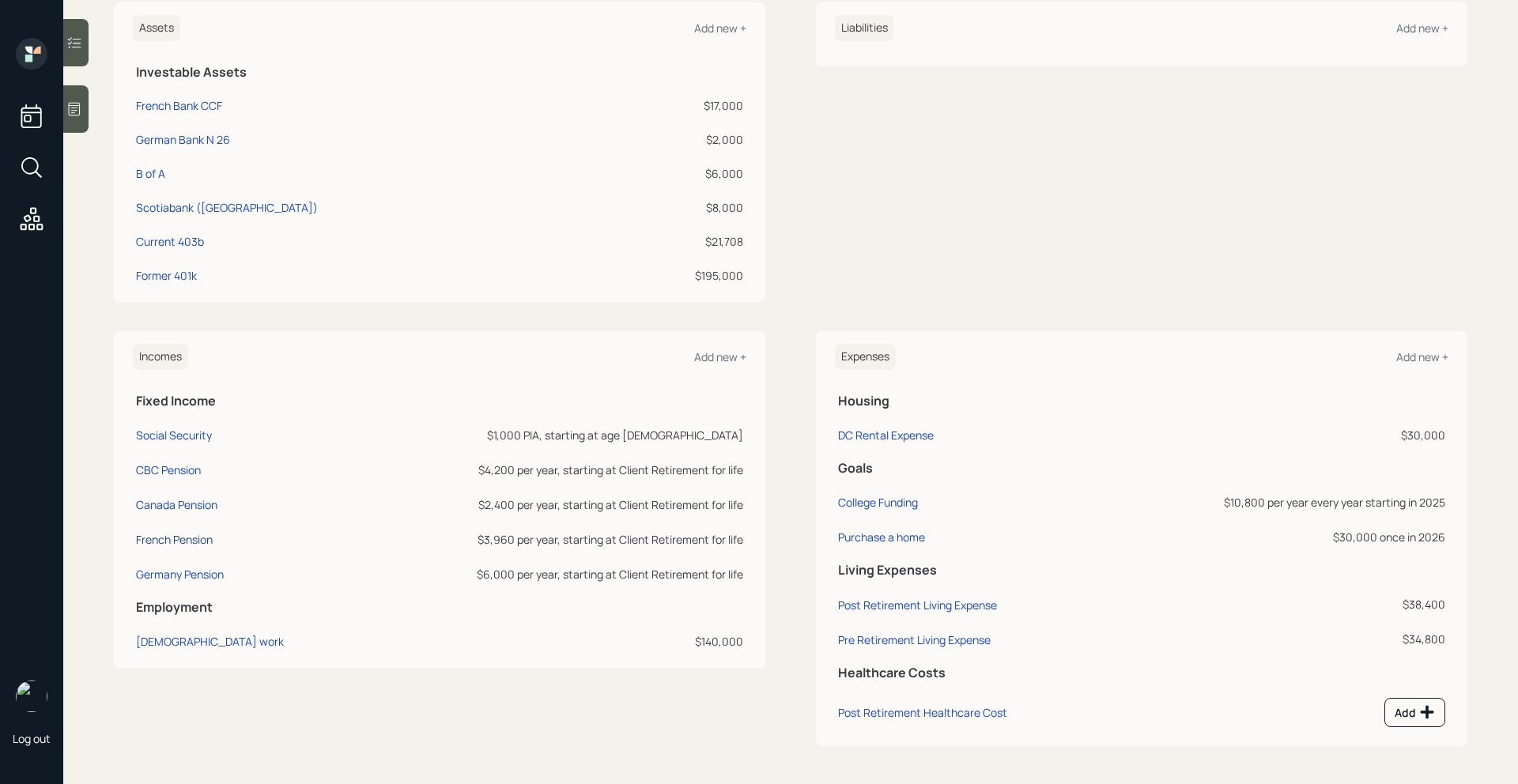
click at [183, 537] on div "French Pension" at bounding box center [174, 539] width 77 height 15
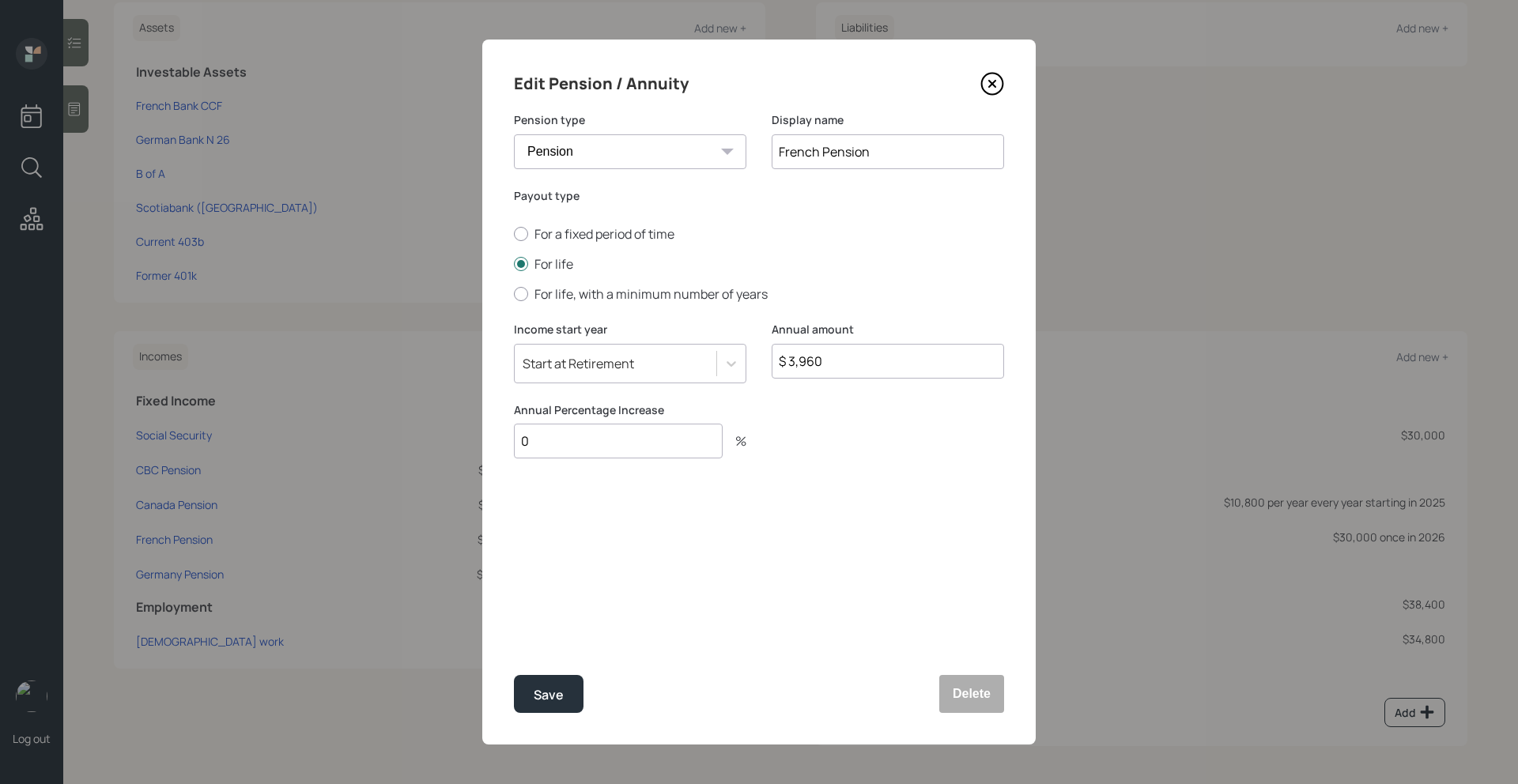
click at [996, 84] on icon at bounding box center [992, 83] width 24 height 24
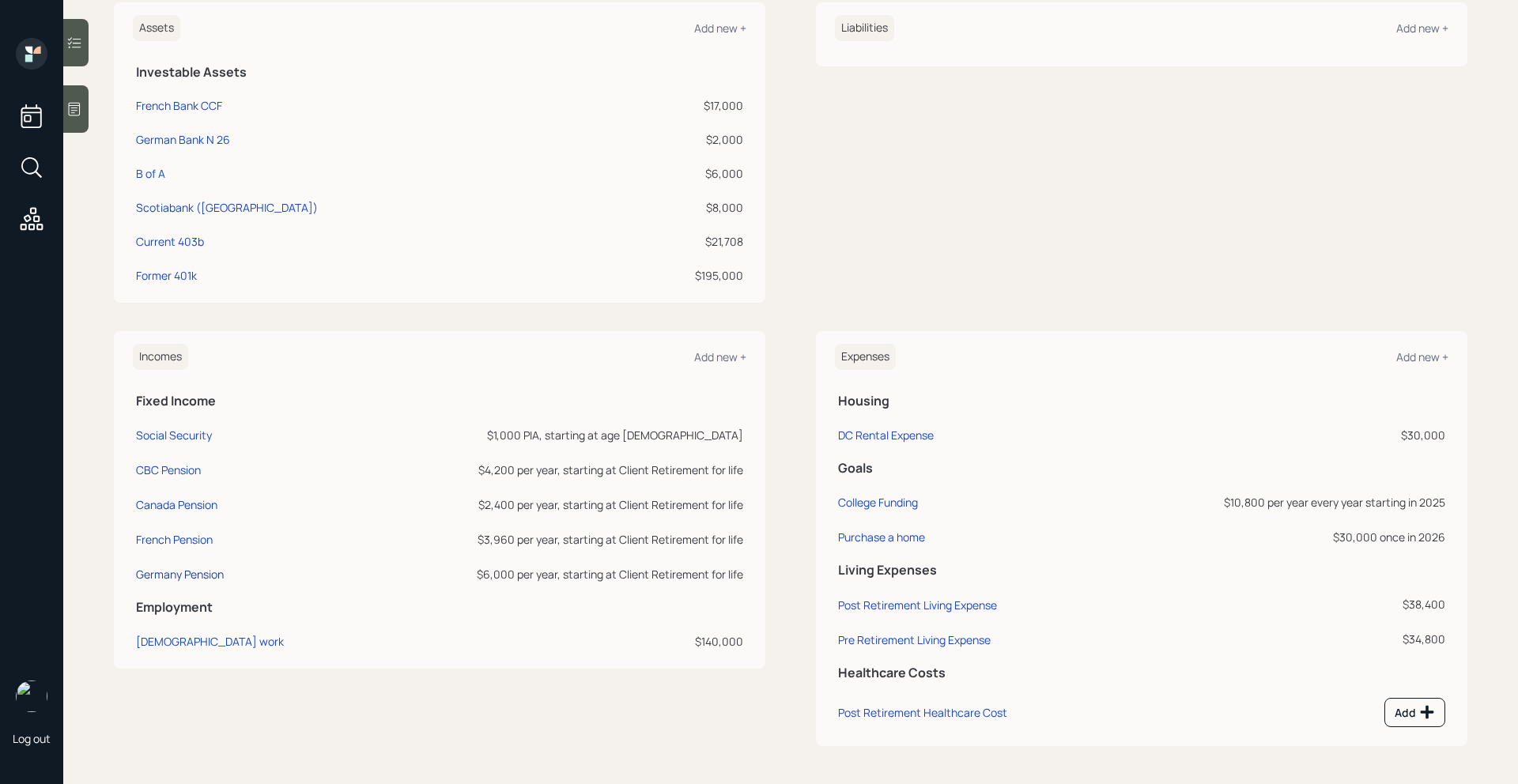
click at [191, 577] on div "Germany Pension" at bounding box center [179, 574] width 88 height 15
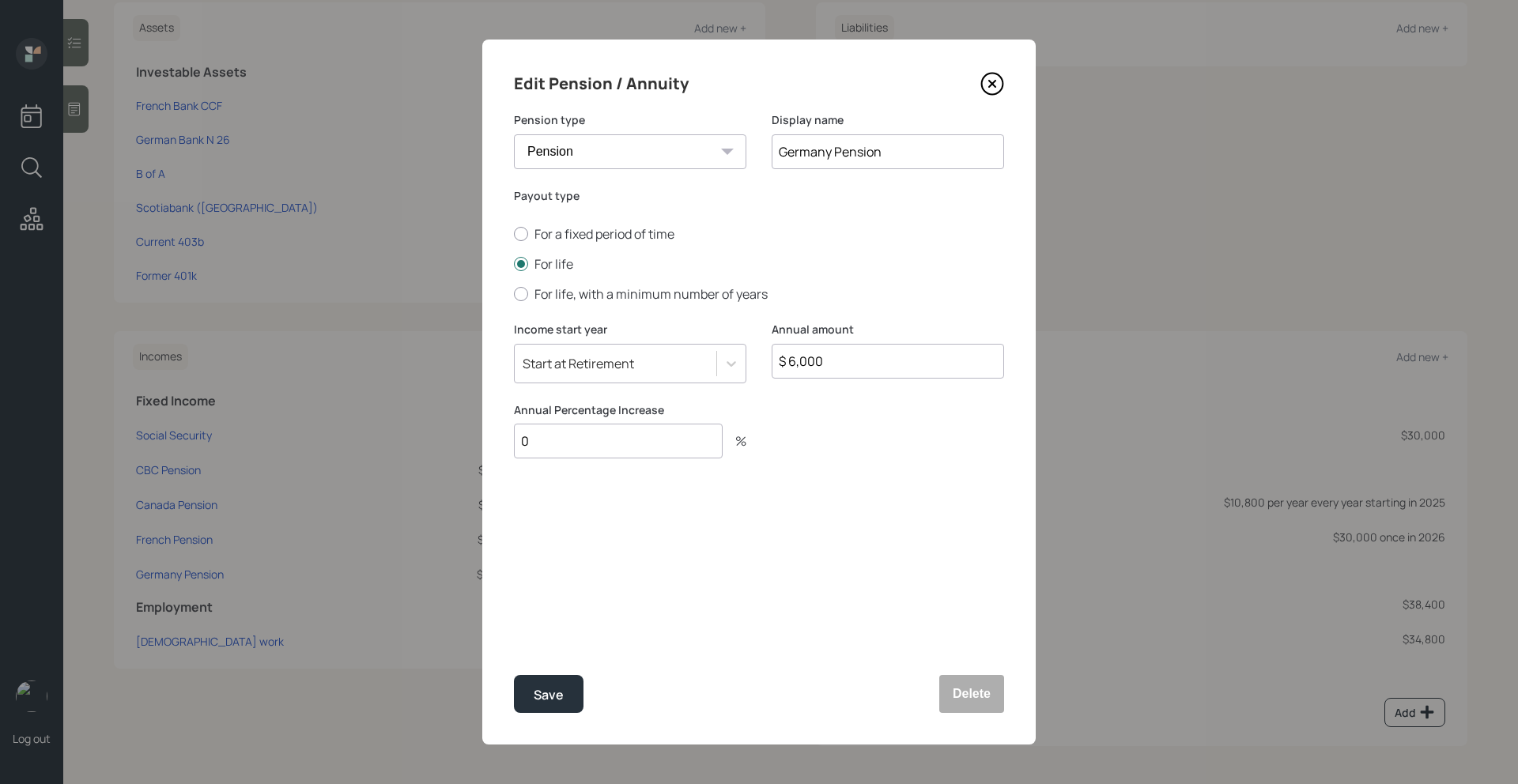
click at [997, 88] on icon at bounding box center [992, 83] width 24 height 24
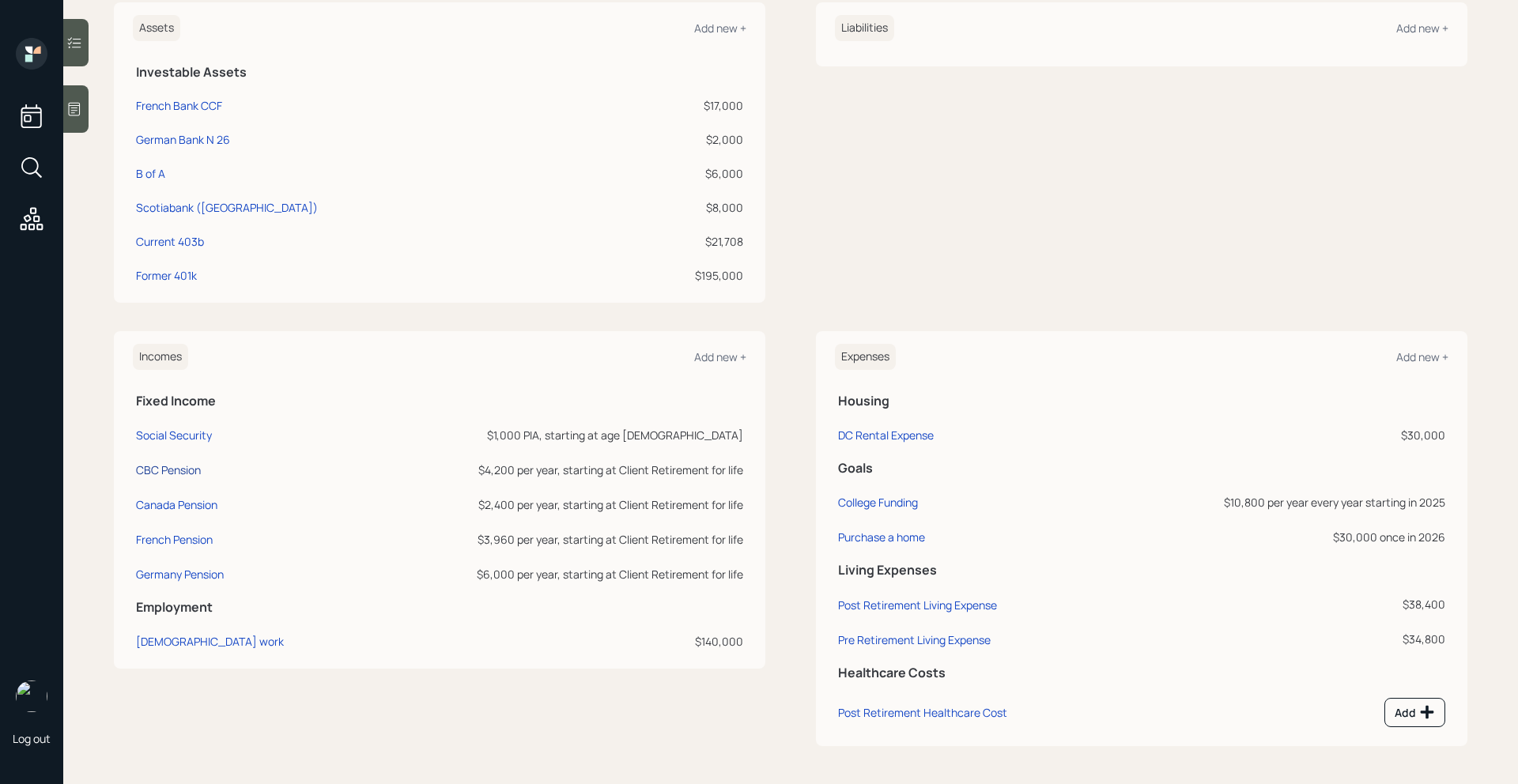
click at [180, 468] on div "CBC Pension" at bounding box center [168, 470] width 65 height 15
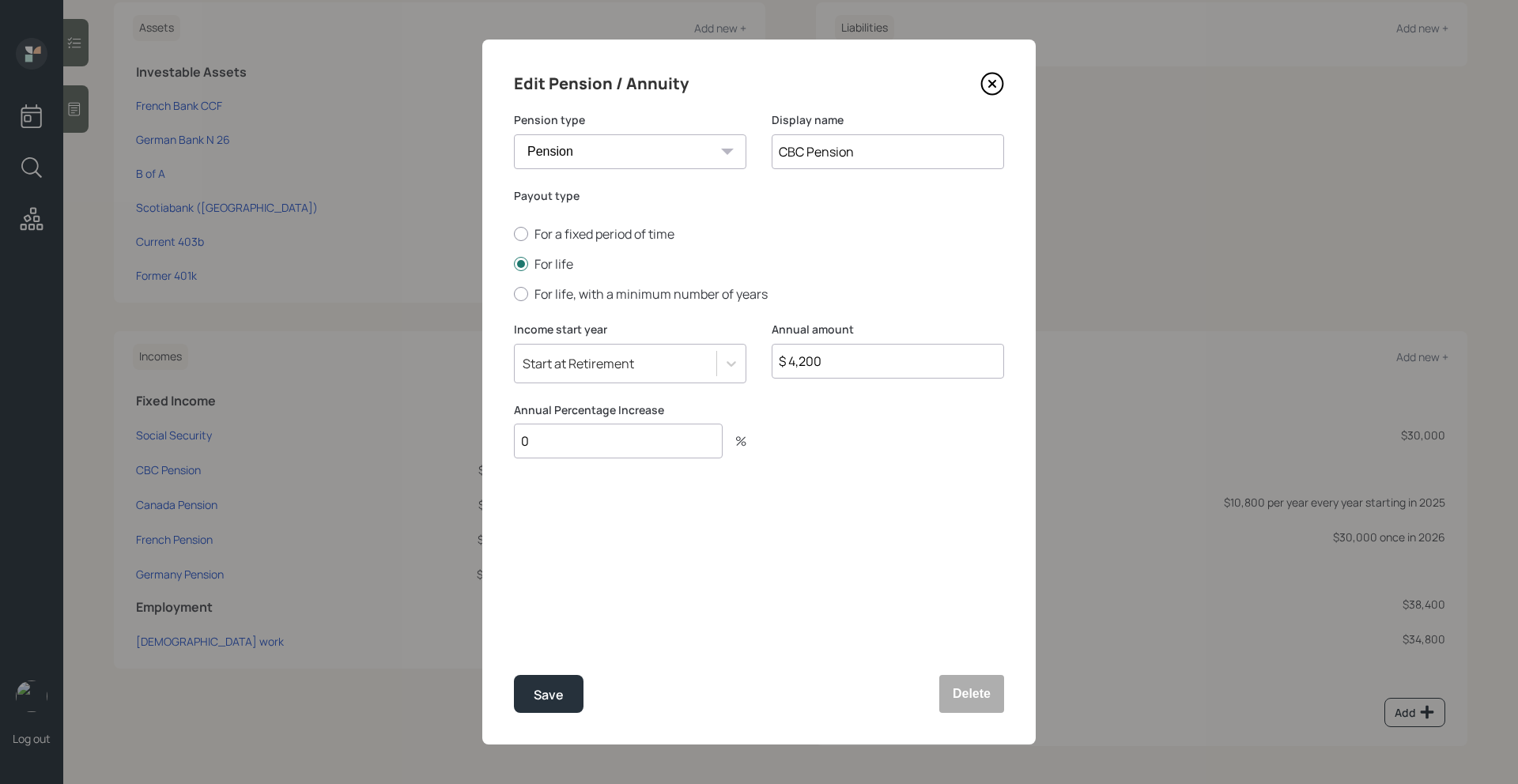
click at [603, 444] on input "0" at bounding box center [618, 441] width 209 height 34
type input "1.5"
click at [558, 690] on div "Save" at bounding box center [549, 695] width 30 height 21
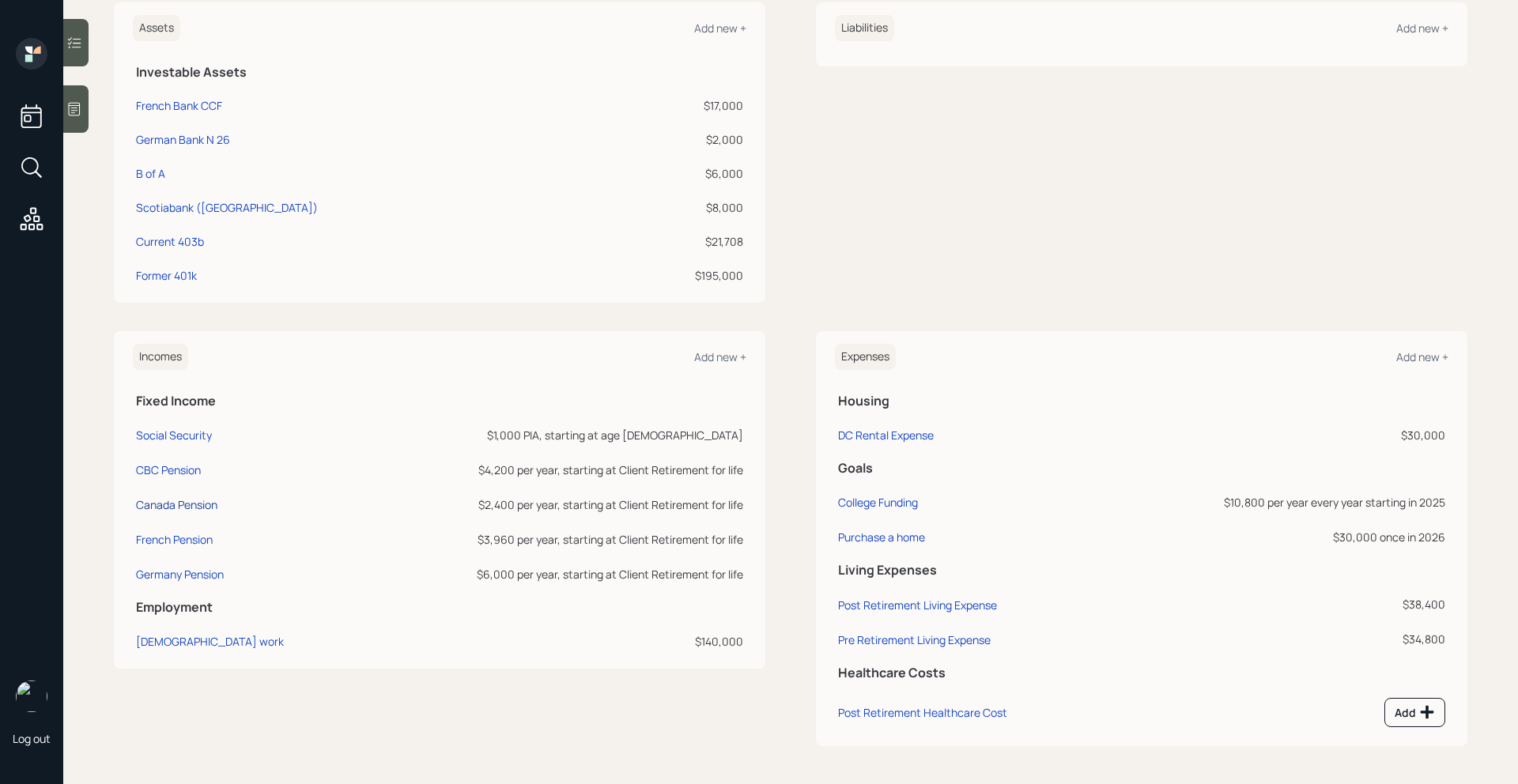
click at [194, 505] on div "Canada Pension" at bounding box center [176, 504] width 81 height 15
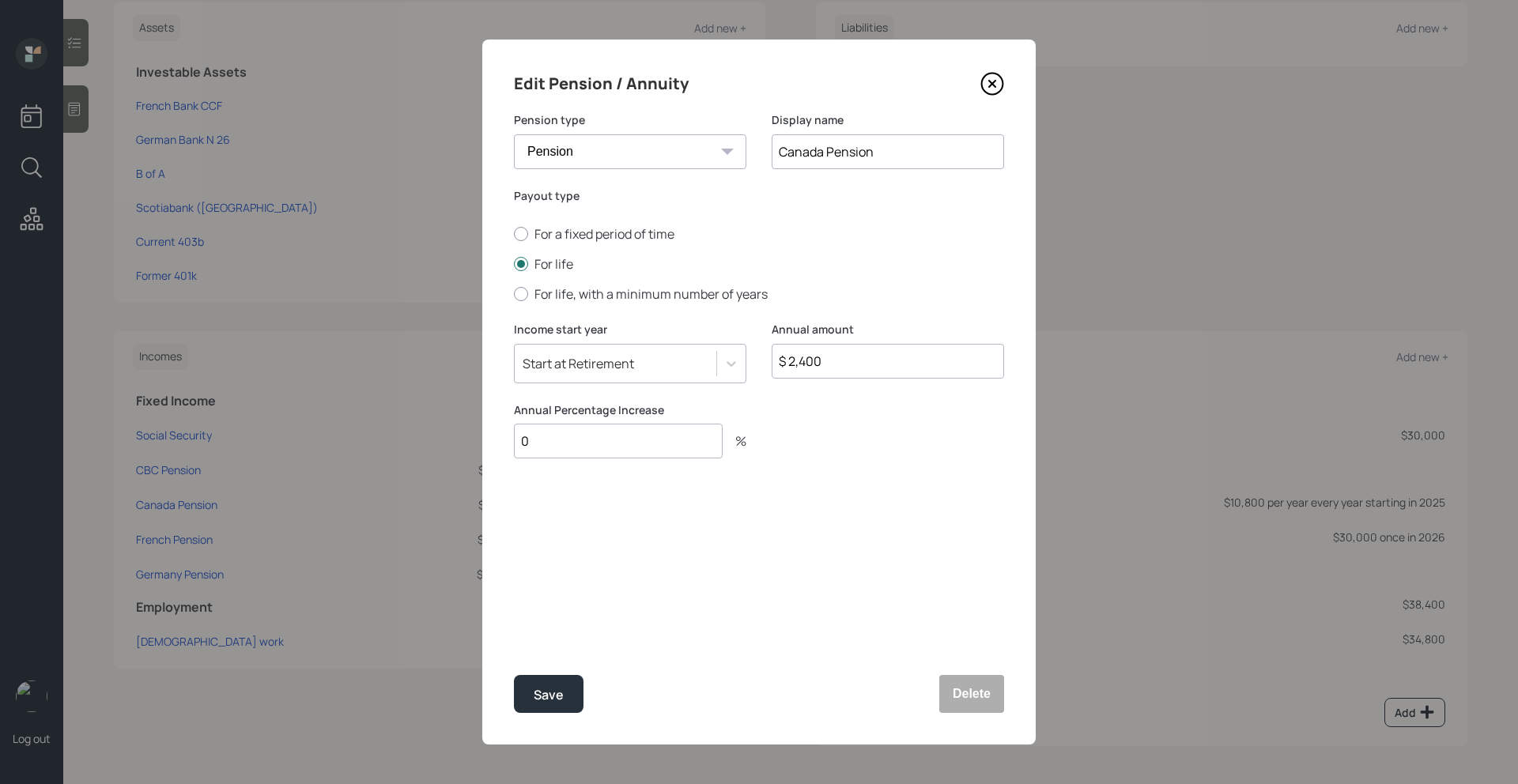
click at [635, 447] on input "0" at bounding box center [618, 441] width 209 height 34
type input "1.5"
click at [560, 698] on div "Save" at bounding box center [549, 695] width 30 height 21
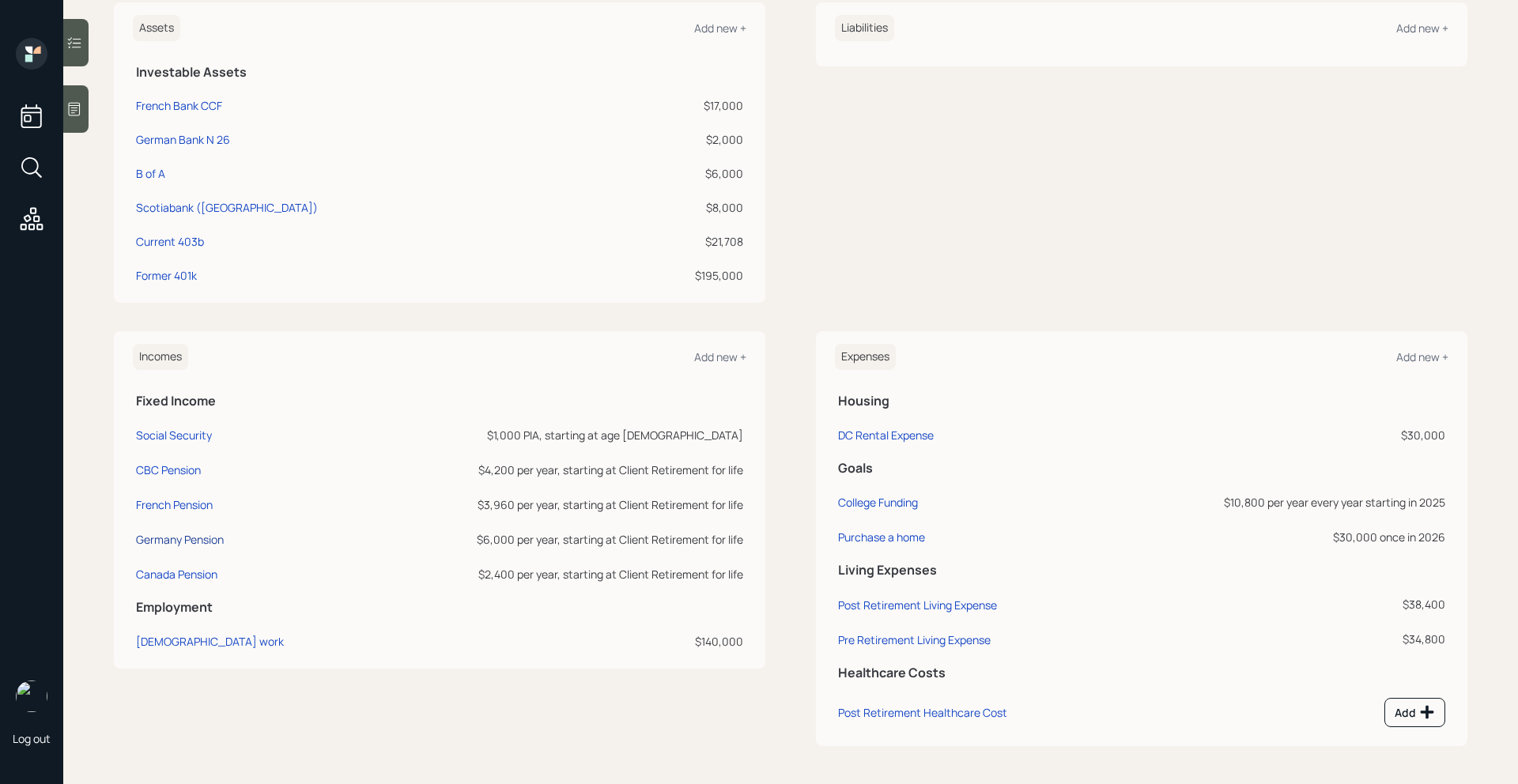
click at [187, 542] on div "Germany Pension" at bounding box center [179, 539] width 88 height 15
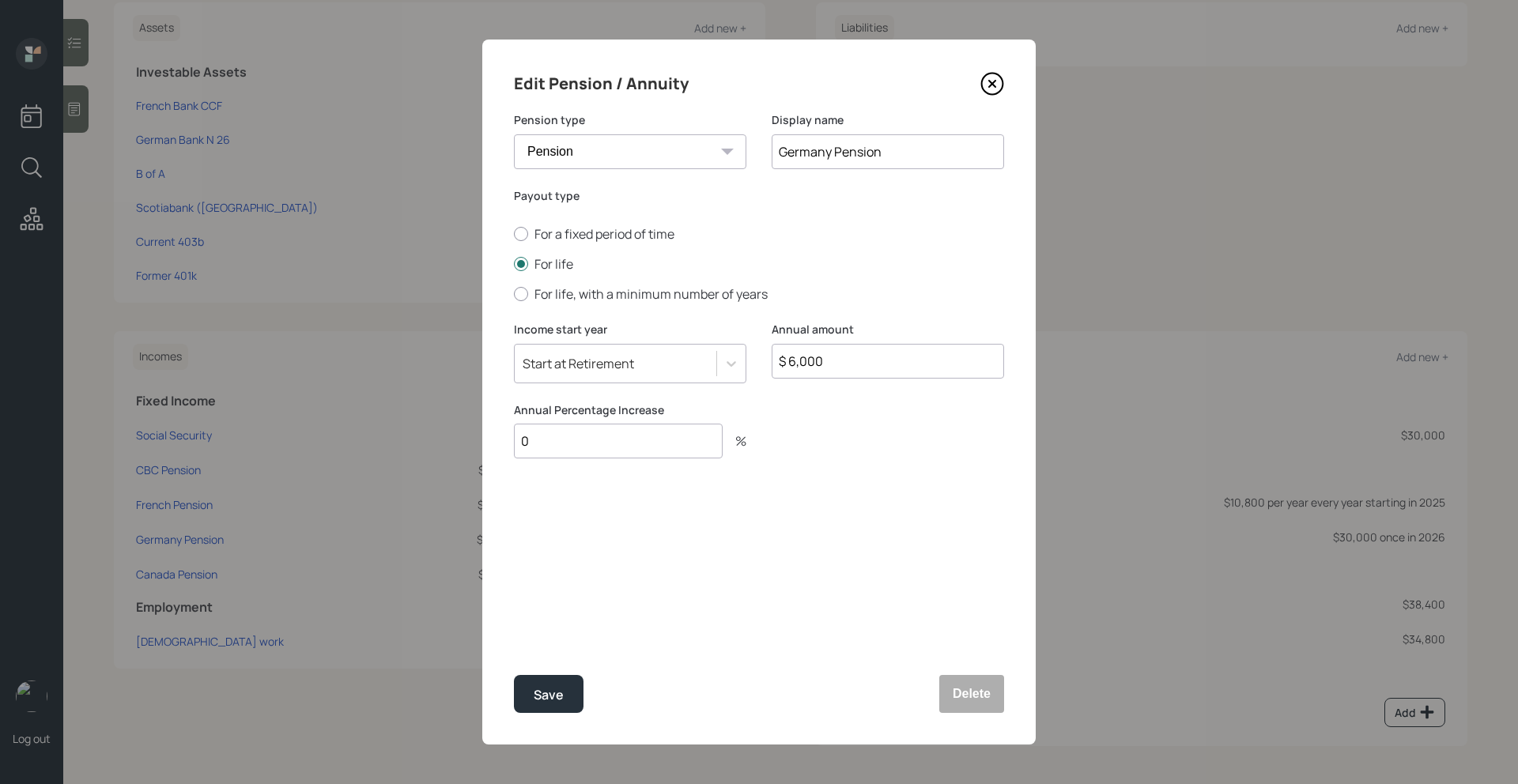
click at [601, 456] on input "0" at bounding box center [618, 441] width 209 height 34
type input "1.5"
click at [552, 708] on button "Save" at bounding box center [549, 694] width 70 height 38
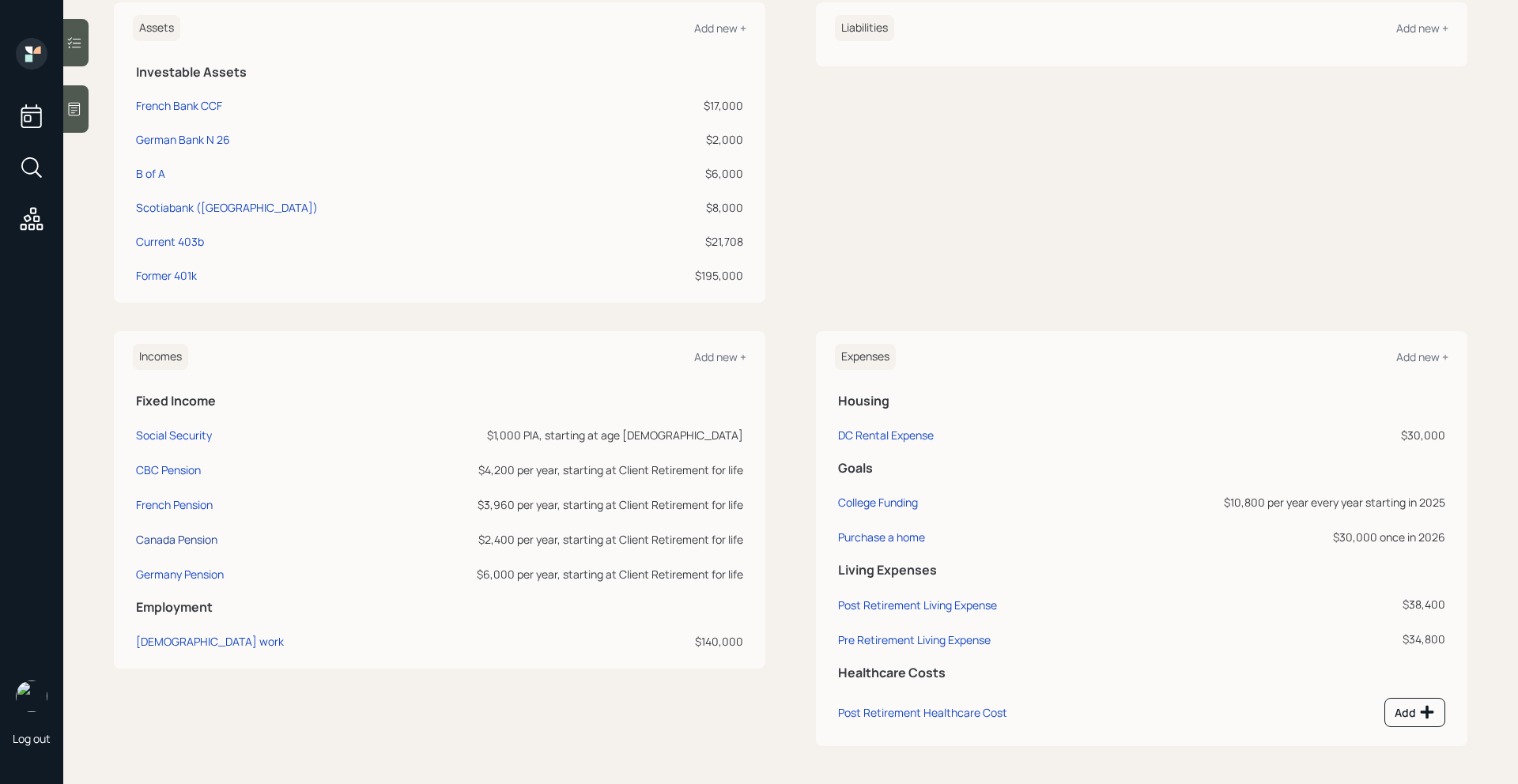
click at [193, 539] on div "Canada Pension" at bounding box center [176, 539] width 81 height 15
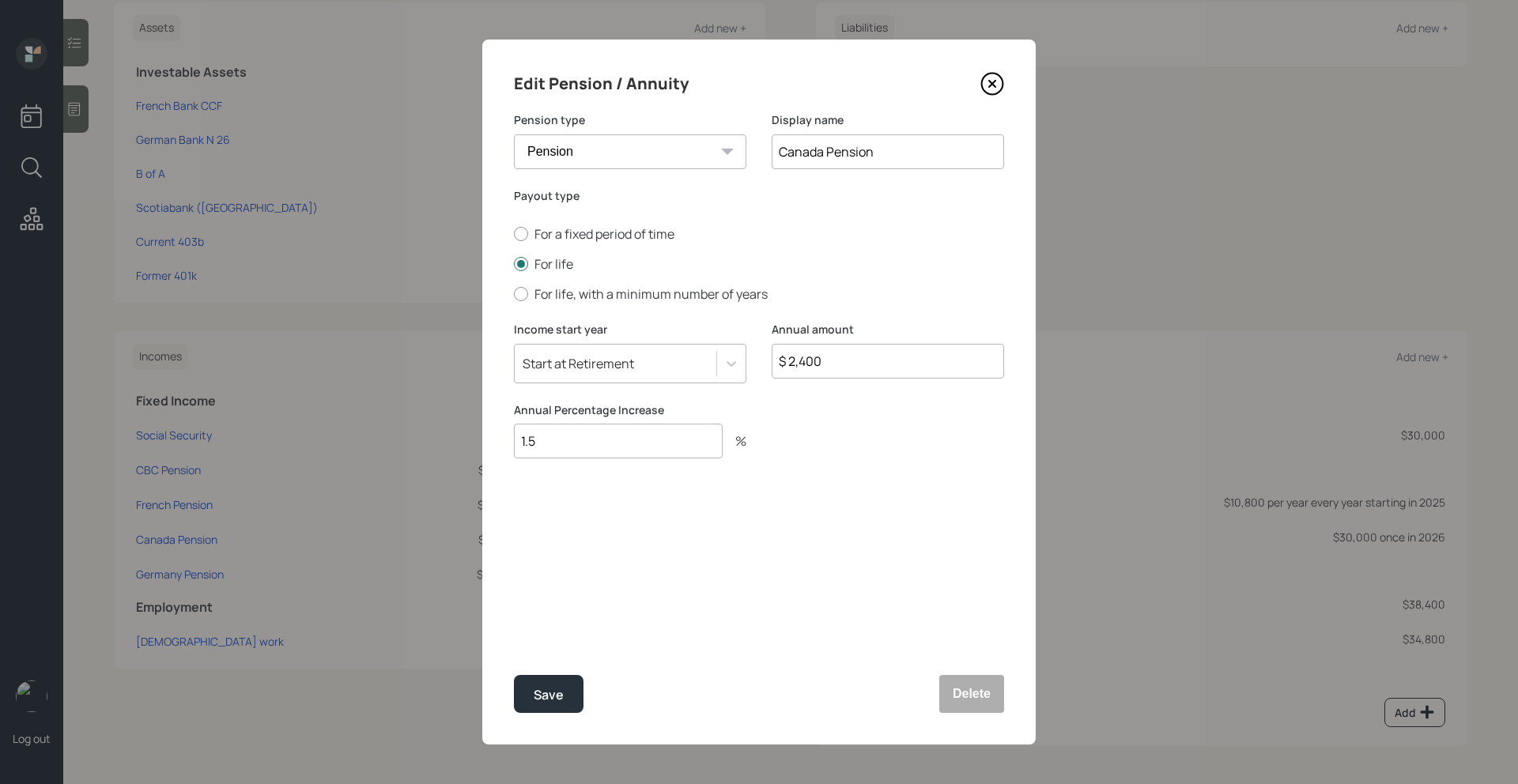
click at [991, 88] on icon at bounding box center [992, 83] width 24 height 24
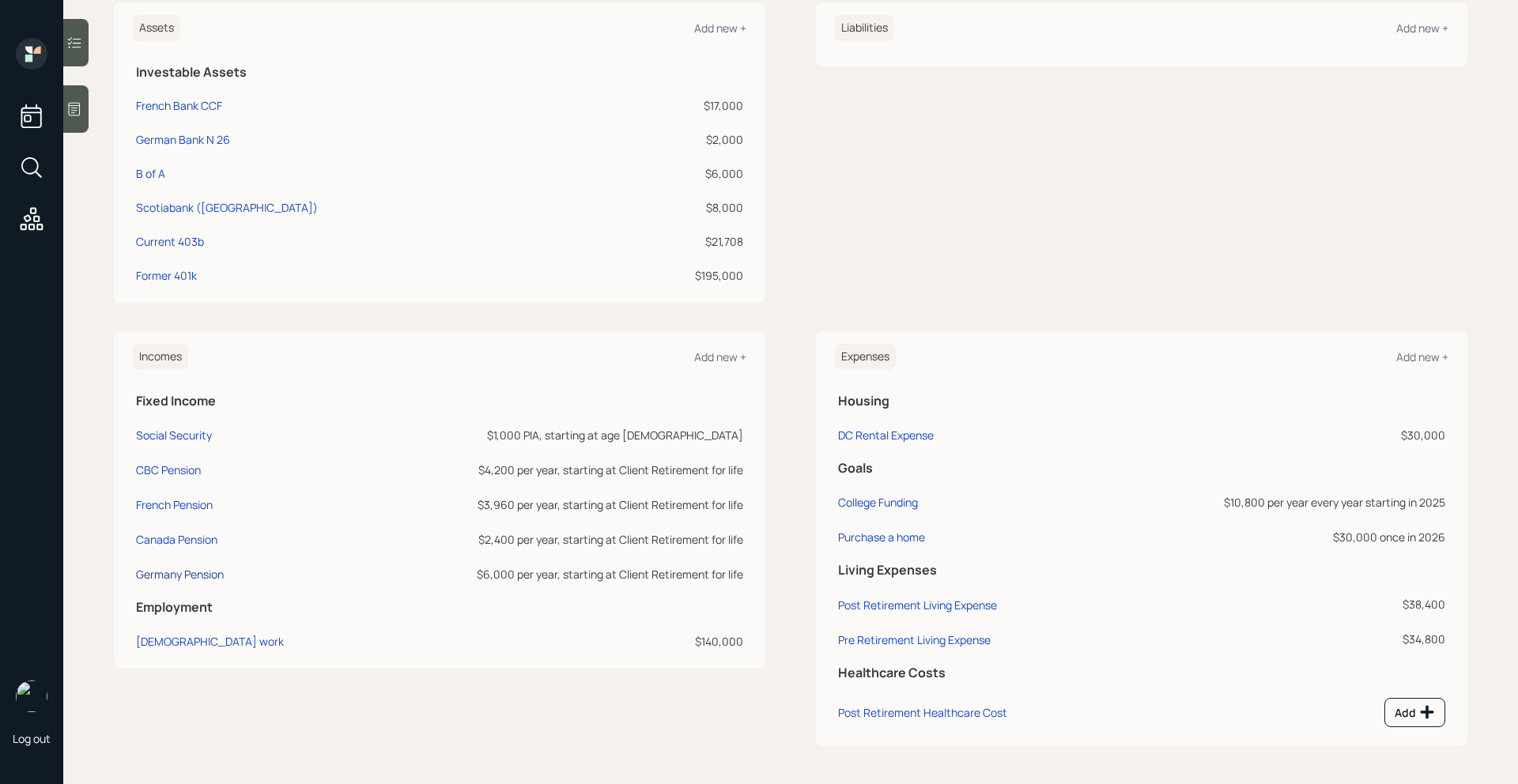
click at [210, 579] on div "Germany Pension" at bounding box center [179, 574] width 88 height 15
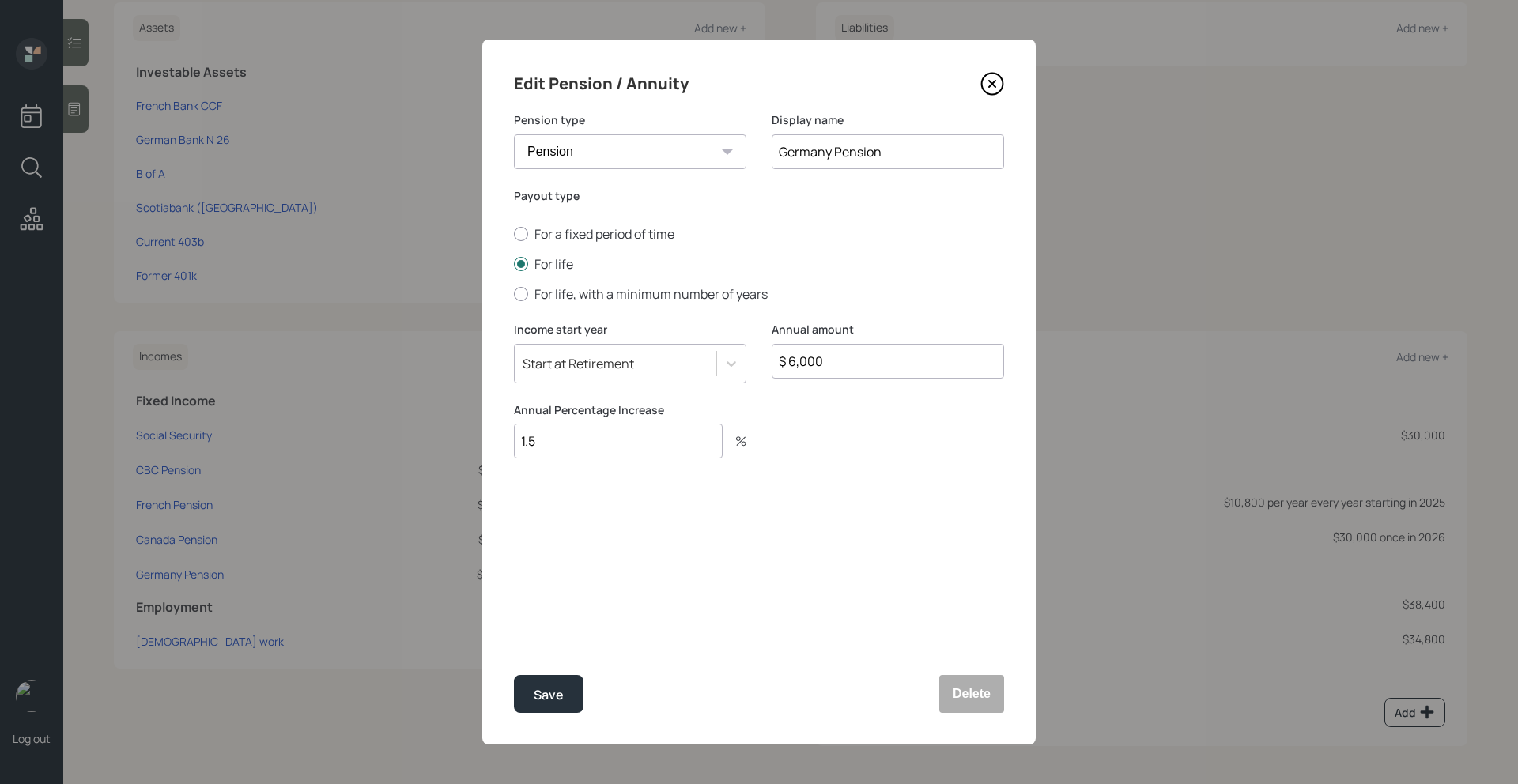
click at [989, 87] on icon at bounding box center [992, 83] width 7 height 7
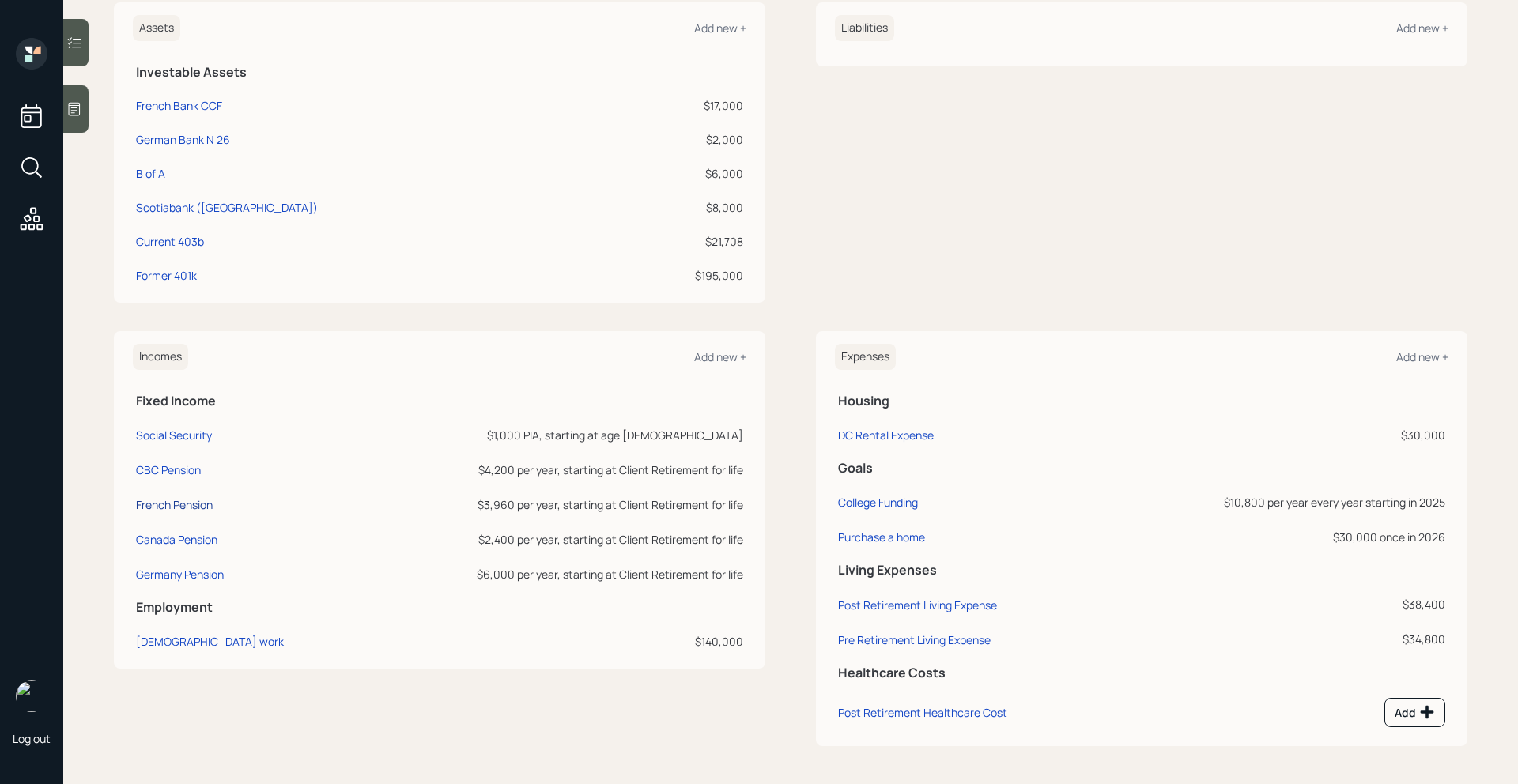
click at [189, 511] on div "French Pension" at bounding box center [174, 504] width 77 height 15
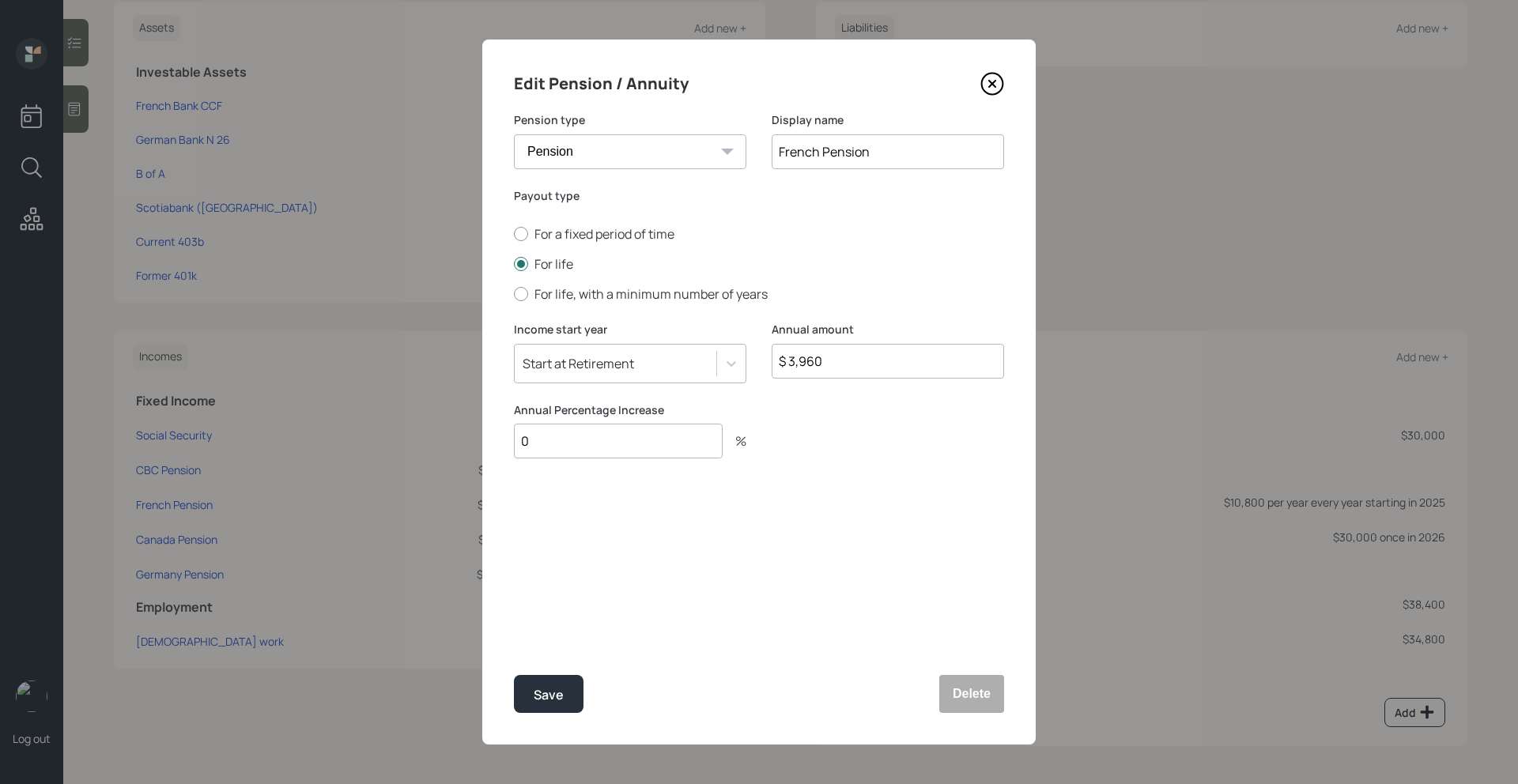
click at [607, 448] on input "0" at bounding box center [618, 441] width 209 height 34
type input "1.5"
click at [555, 701] on div "Save" at bounding box center [549, 695] width 30 height 21
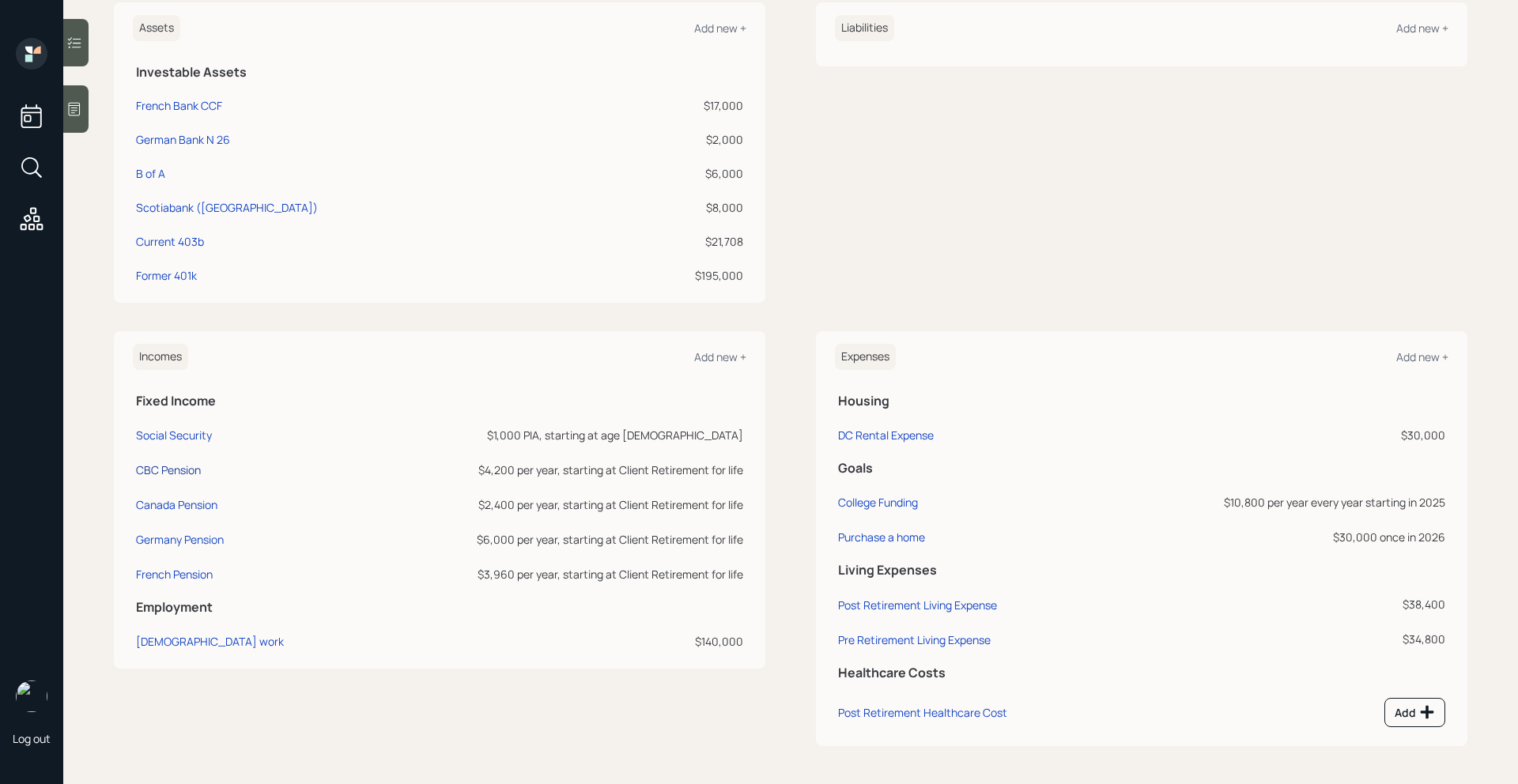
click at [184, 471] on div "CBC Pension" at bounding box center [168, 470] width 65 height 15
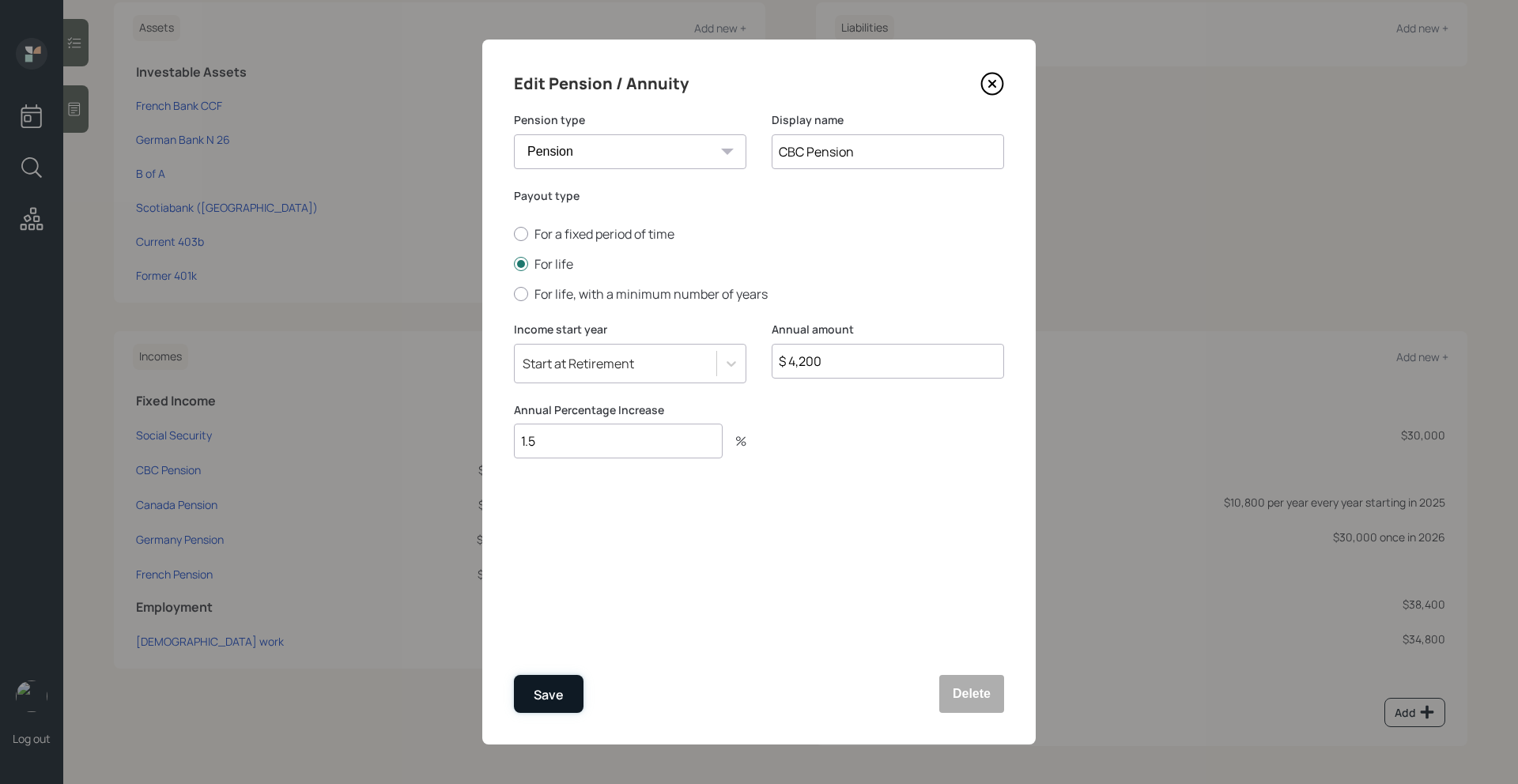
click at [539, 696] on div "Save" at bounding box center [549, 695] width 30 height 21
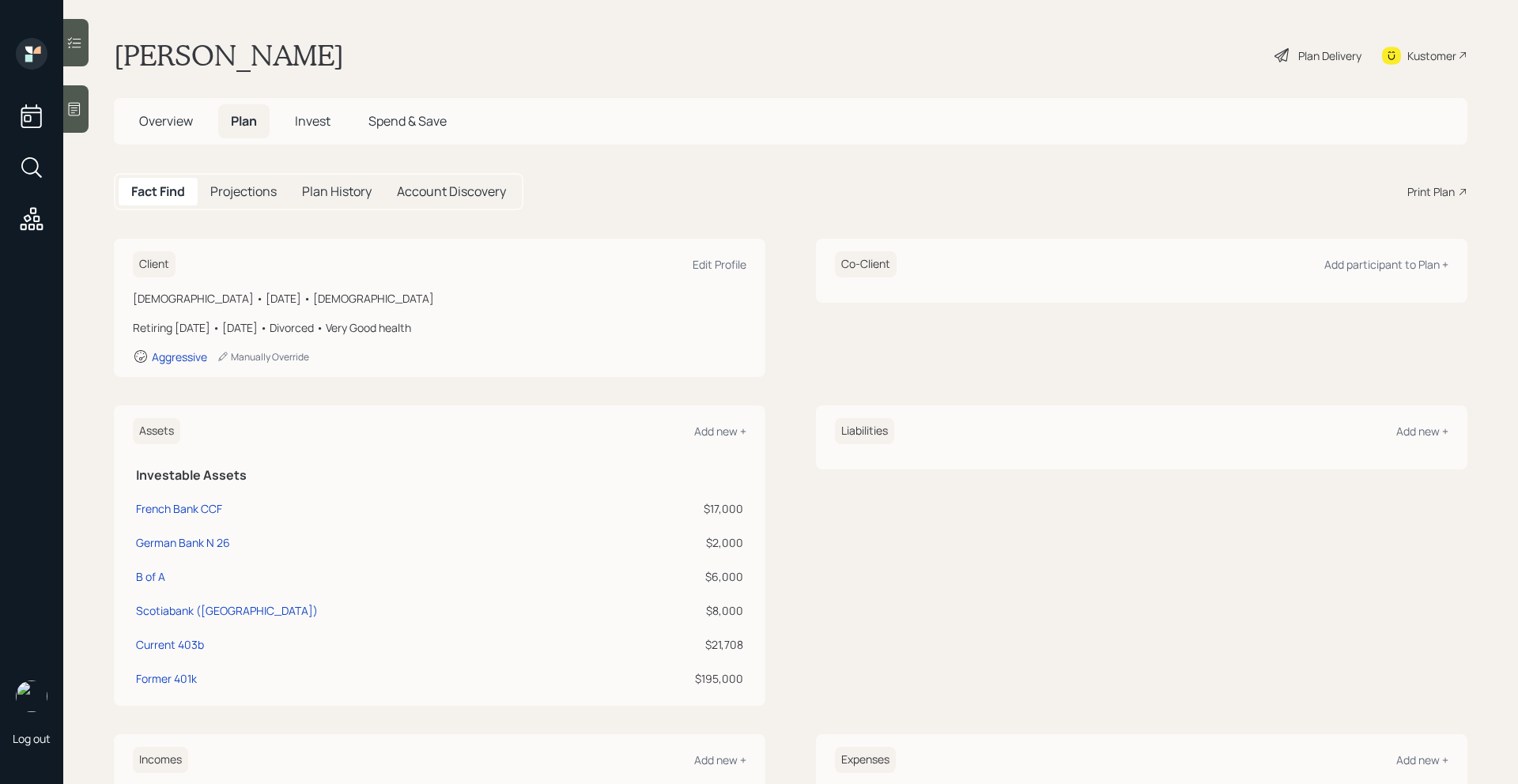
click at [1340, 57] on div "Plan Delivery" at bounding box center [1329, 56] width 63 height 16
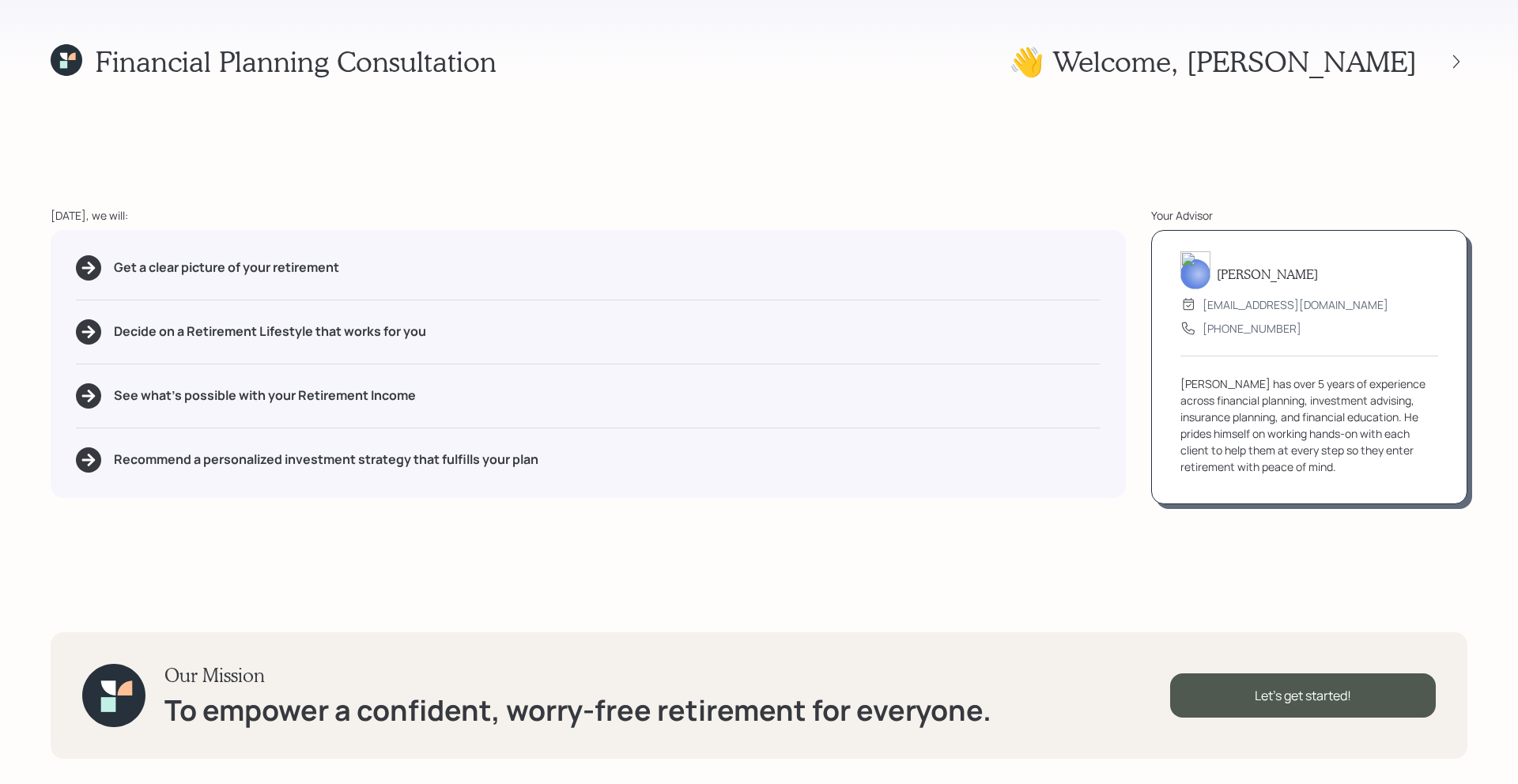
click at [1443, 57] on div at bounding box center [1442, 61] width 51 height 22
click at [1450, 57] on icon at bounding box center [1456, 61] width 16 height 16
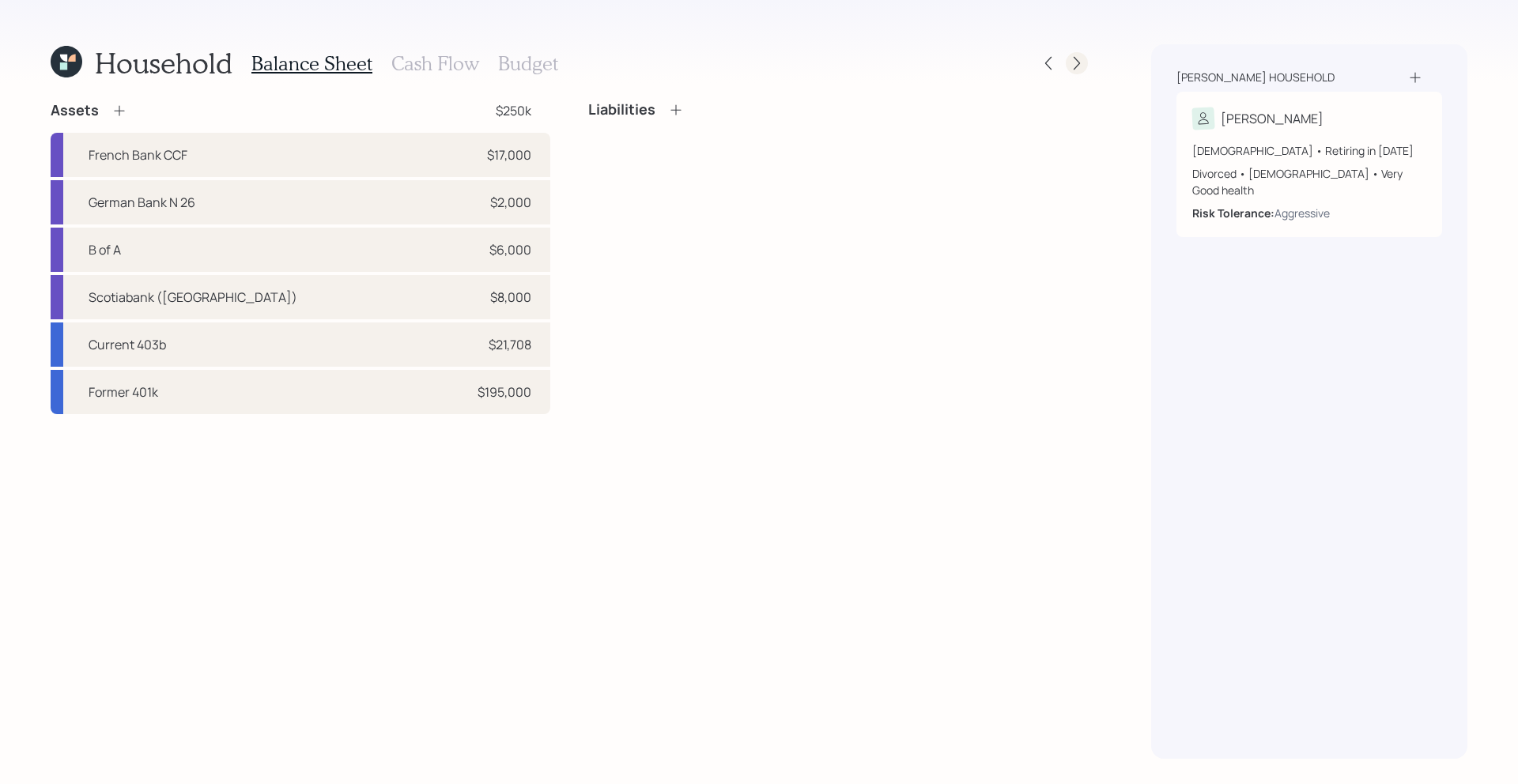
click at [1076, 67] on icon at bounding box center [1077, 64] width 7 height 13
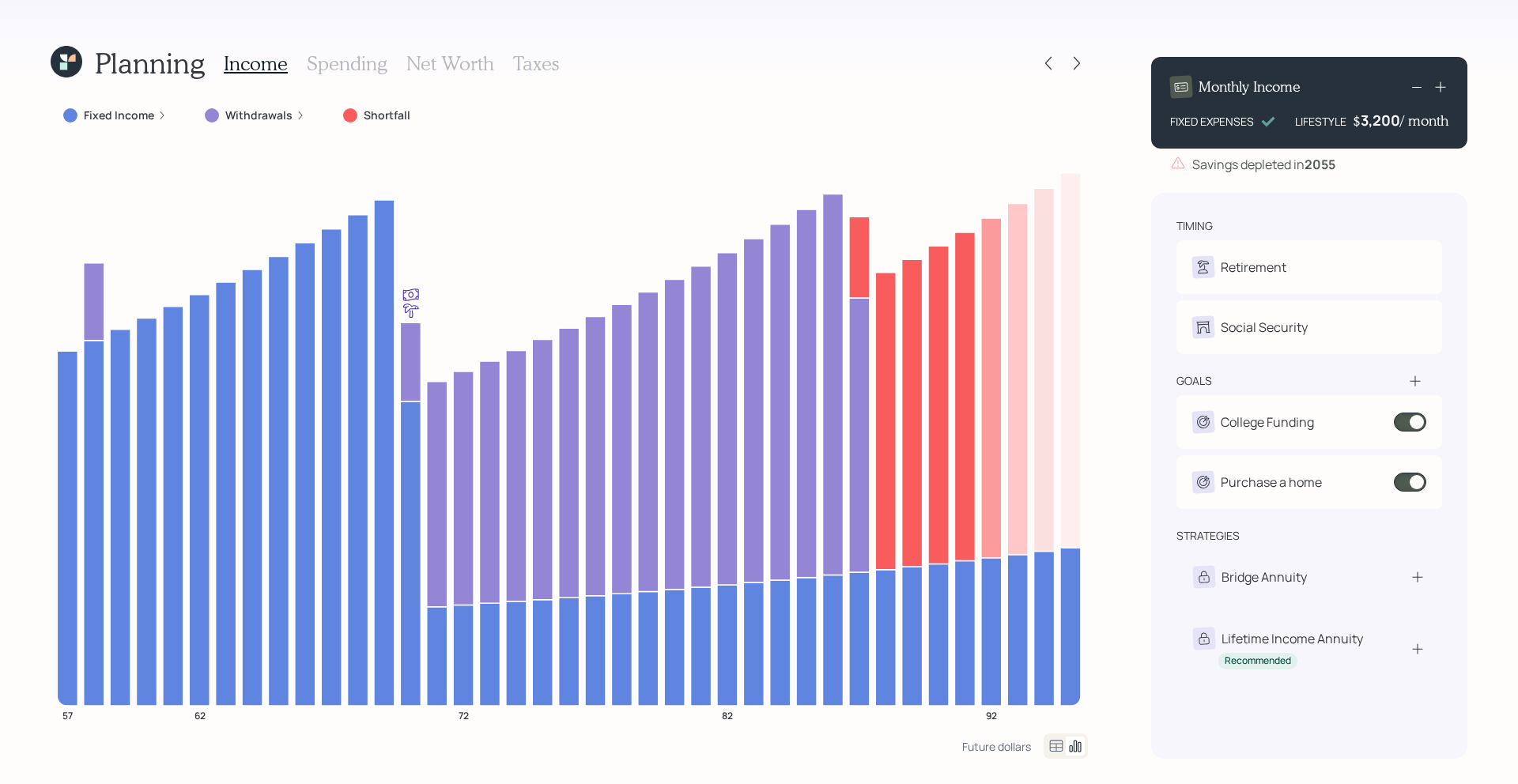
click at [447, 67] on h3 "Net Worth" at bounding box center [450, 64] width 88 height 23
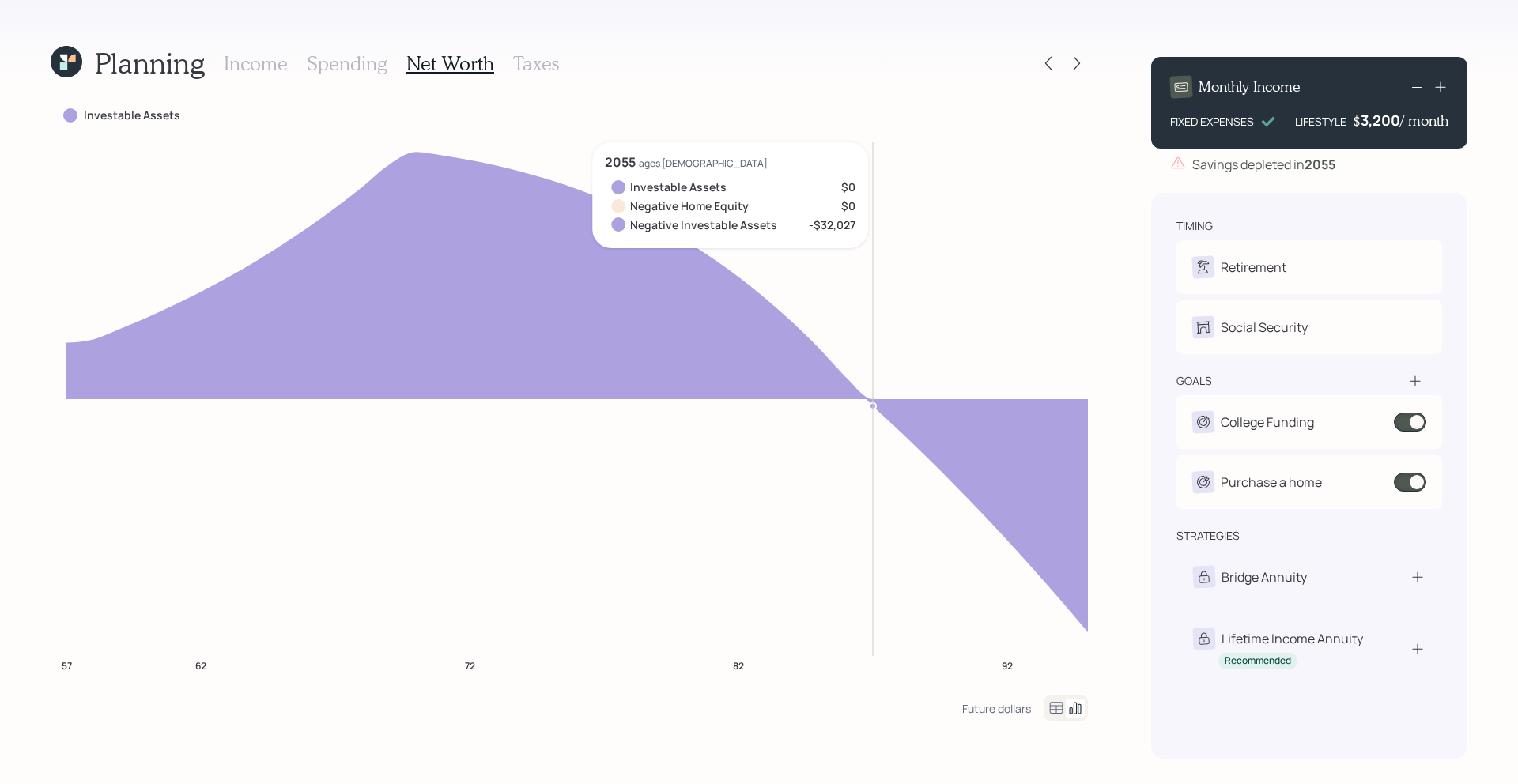
click at [870, 397] on circle at bounding box center [873, 399] width 7 height 7
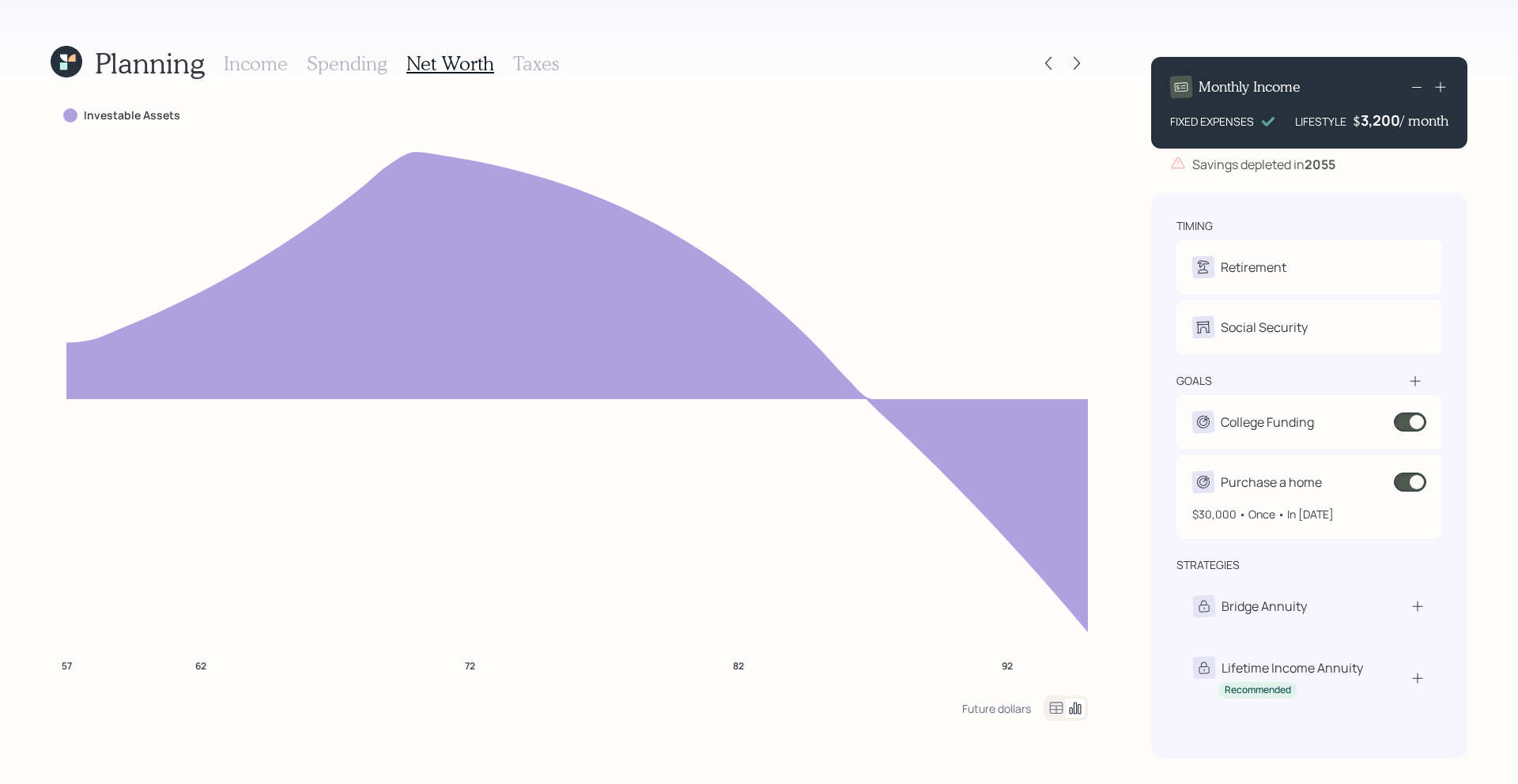
click at [1403, 482] on span at bounding box center [1410, 481] width 33 height 19
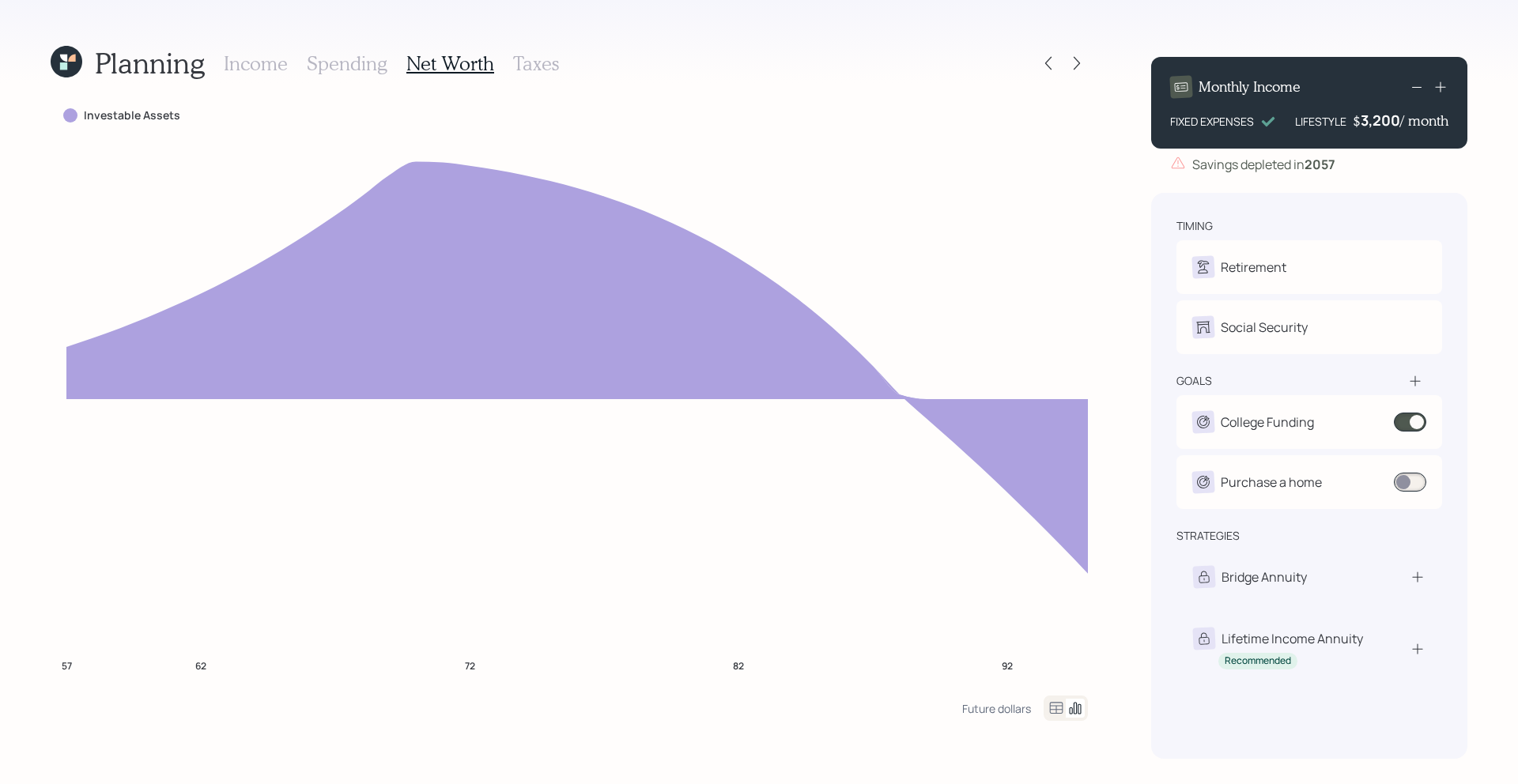
click at [352, 62] on h3 "Spending" at bounding box center [347, 64] width 80 height 23
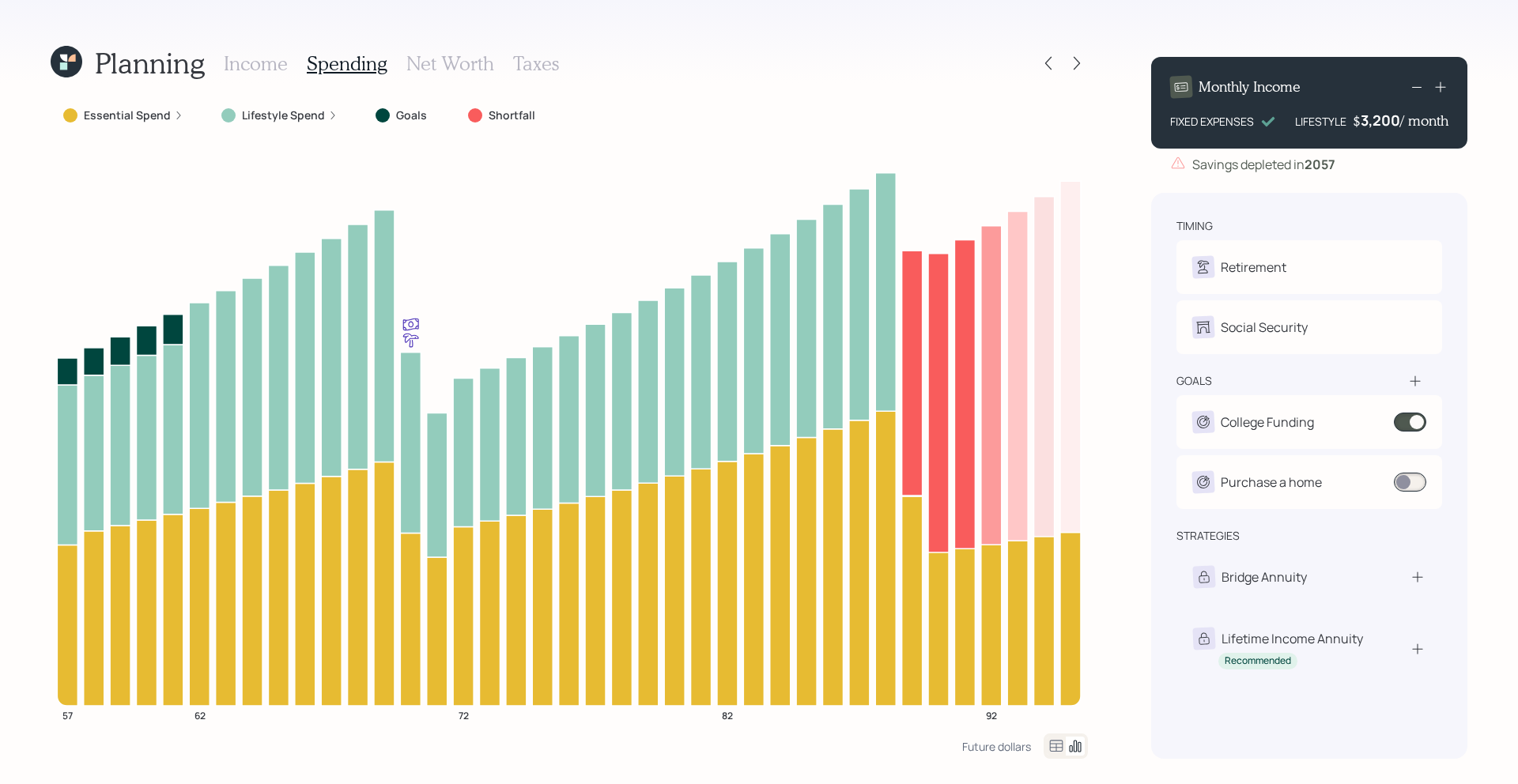
click at [256, 66] on h3 "Income" at bounding box center [255, 64] width 64 height 23
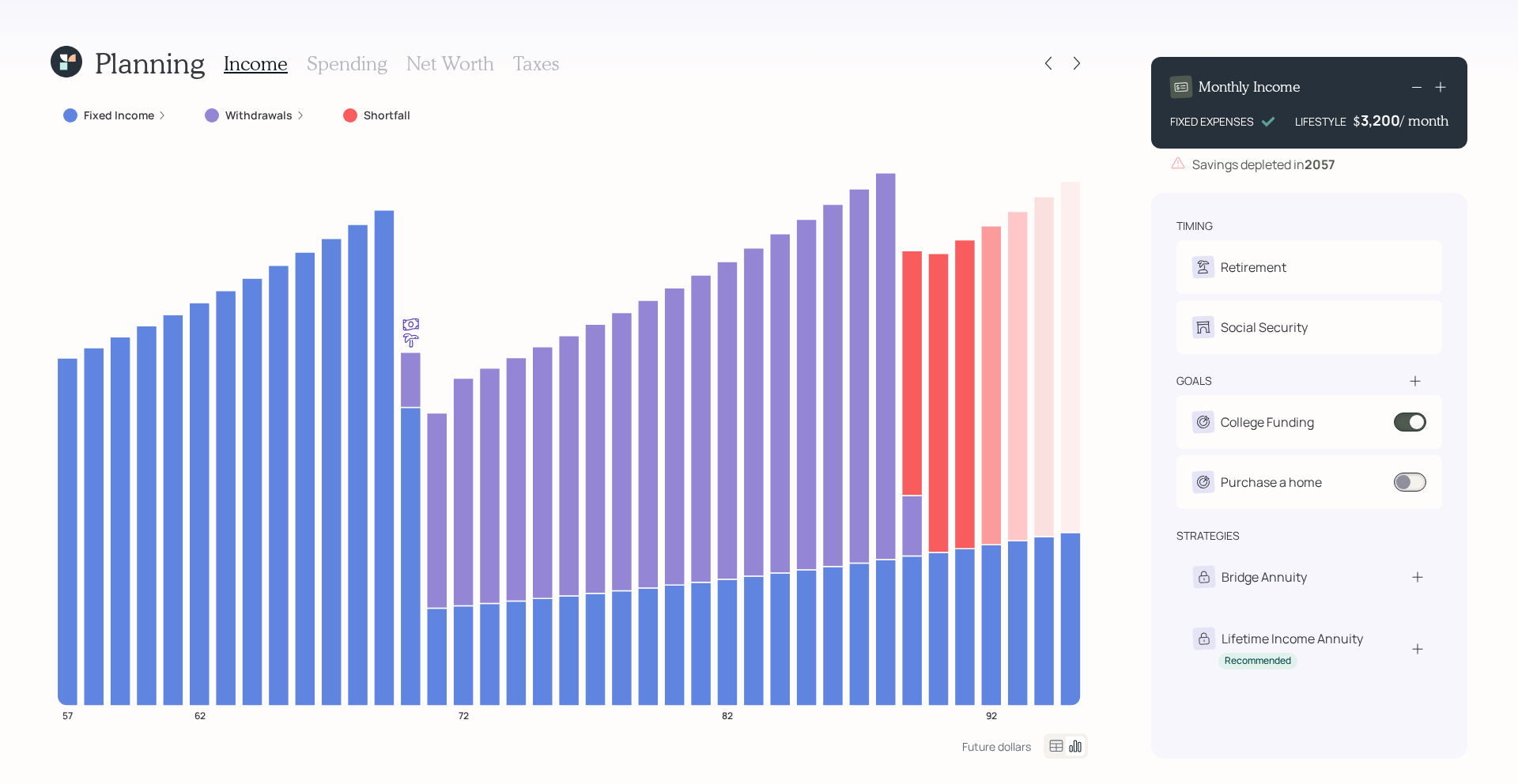
click at [58, 58] on icon at bounding box center [66, 61] width 32 height 32
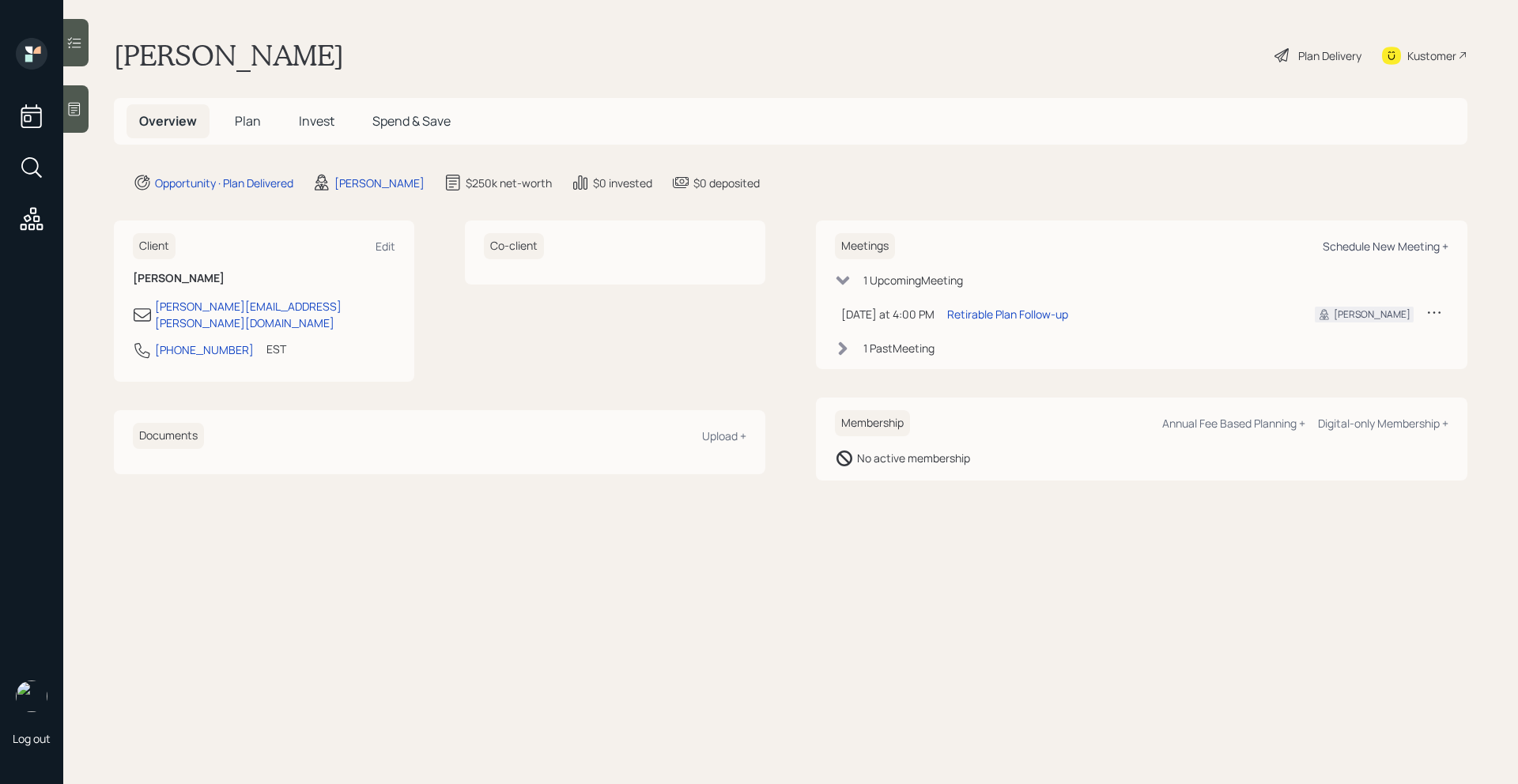
click at [1362, 248] on div "Schedule New Meeting +" at bounding box center [1385, 246] width 126 height 15
select select "bffa7908-1b2a-4c79-9bb6-f0ec9aed22d3"
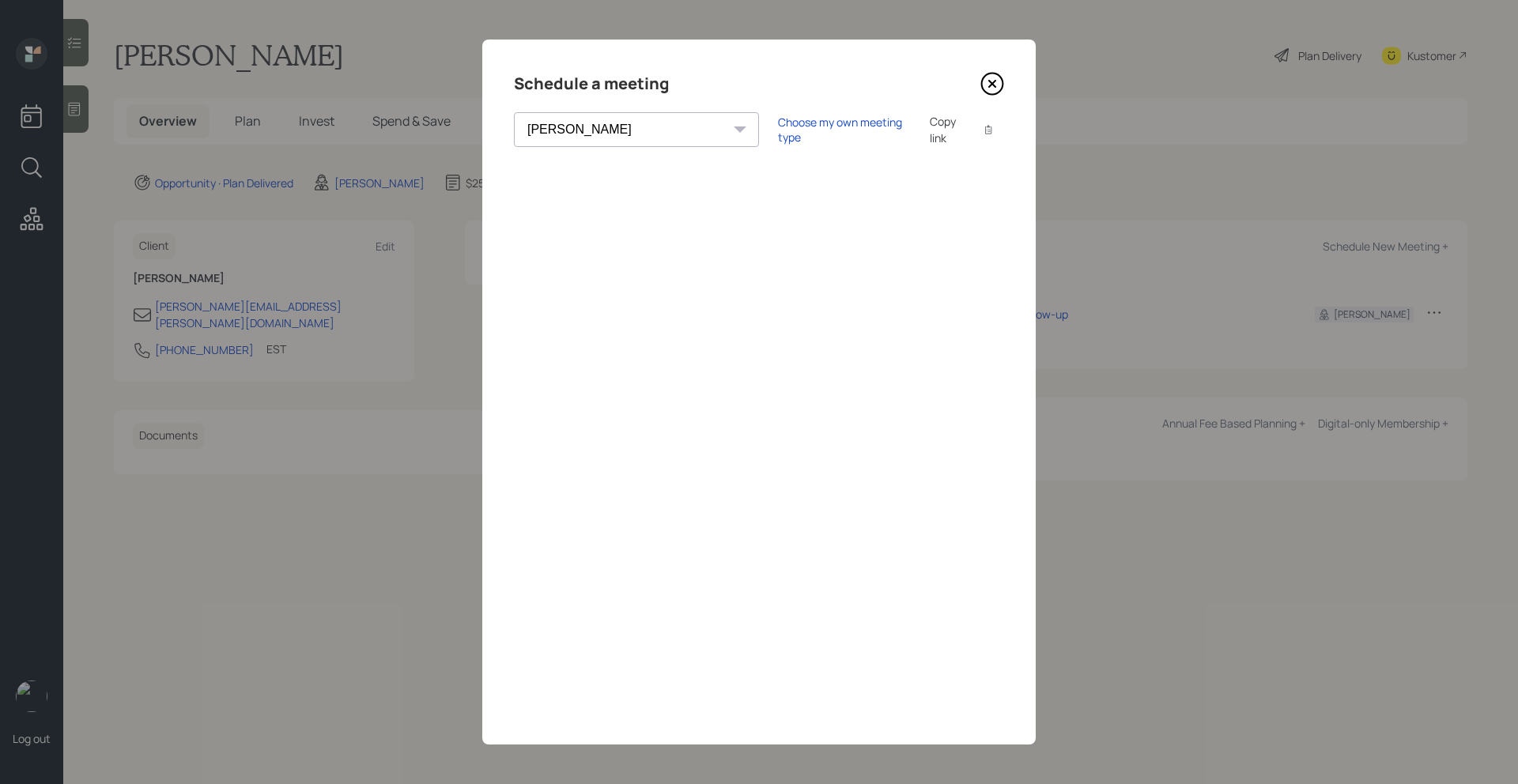
click at [998, 89] on icon at bounding box center [992, 83] width 24 height 24
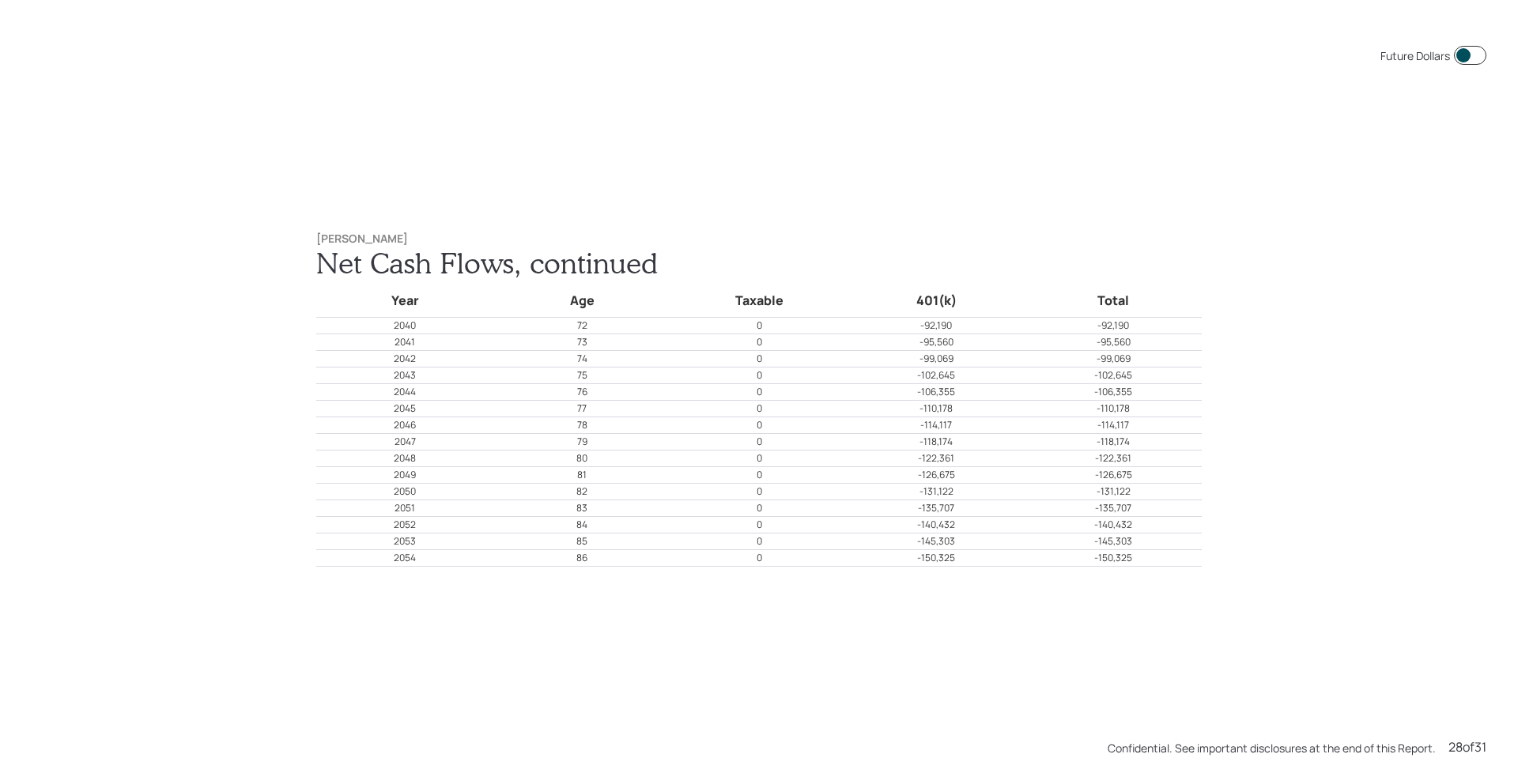
scroll to position [21163, 0]
drag, startPoint x: 914, startPoint y: 296, endPoint x: 963, endPoint y: 296, distance: 49.0
click at [963, 296] on h5 "401(k)" at bounding box center [936, 296] width 171 height 20
click at [944, 241] on h1 "Net Cash Flows, continued" at bounding box center [758, 259] width 885 height 34
drag, startPoint x: 915, startPoint y: 294, endPoint x: 955, endPoint y: 294, distance: 40.0
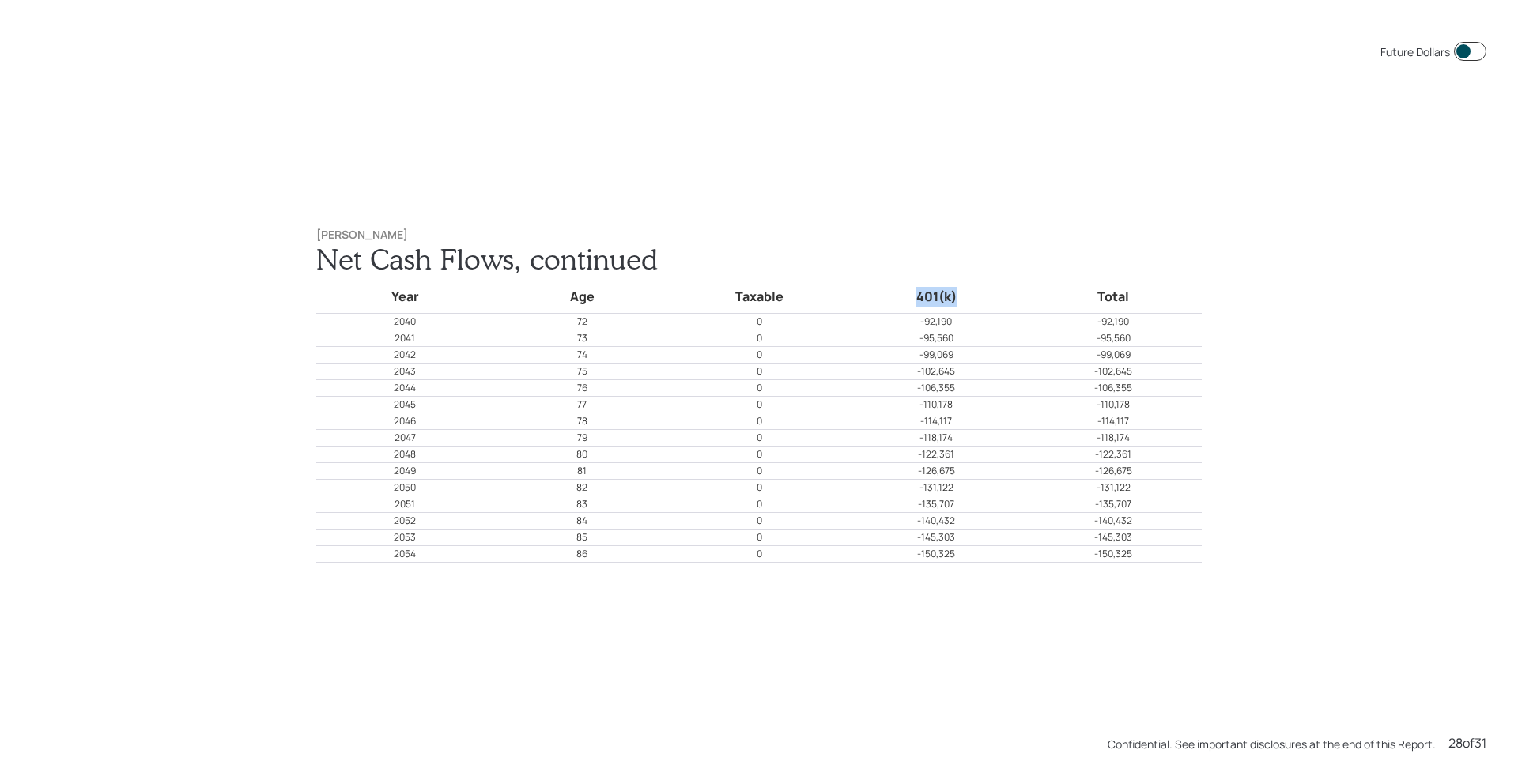
click at [955, 294] on h5 "401(k)" at bounding box center [936, 296] width 171 height 20
click at [980, 214] on div "[PERSON_NAME] Net Cash Flows, continued Year Age Taxable 401(k) Total 2040 72 0…" at bounding box center [759, 395] width 949 height 399
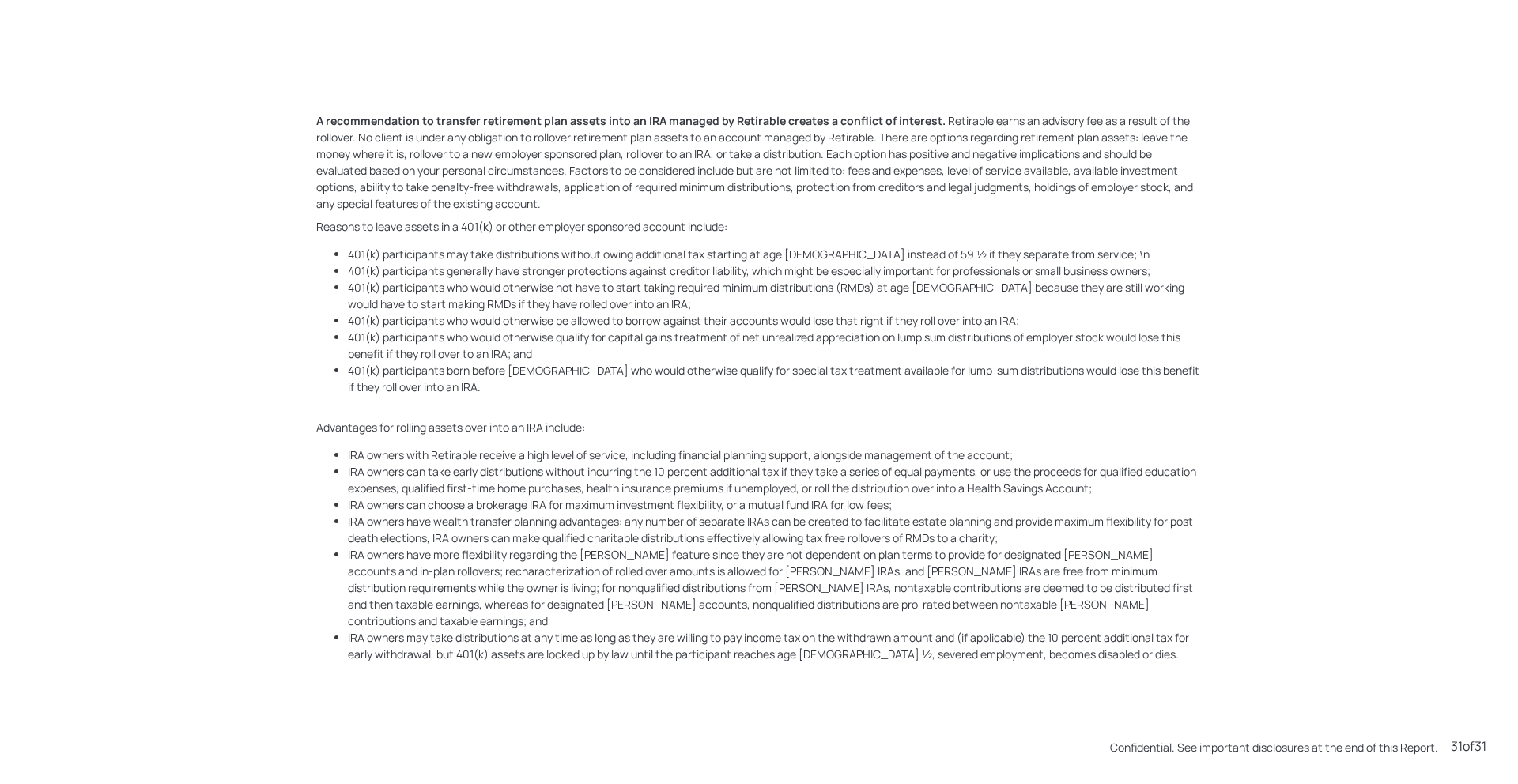
scroll to position [23514, 0]
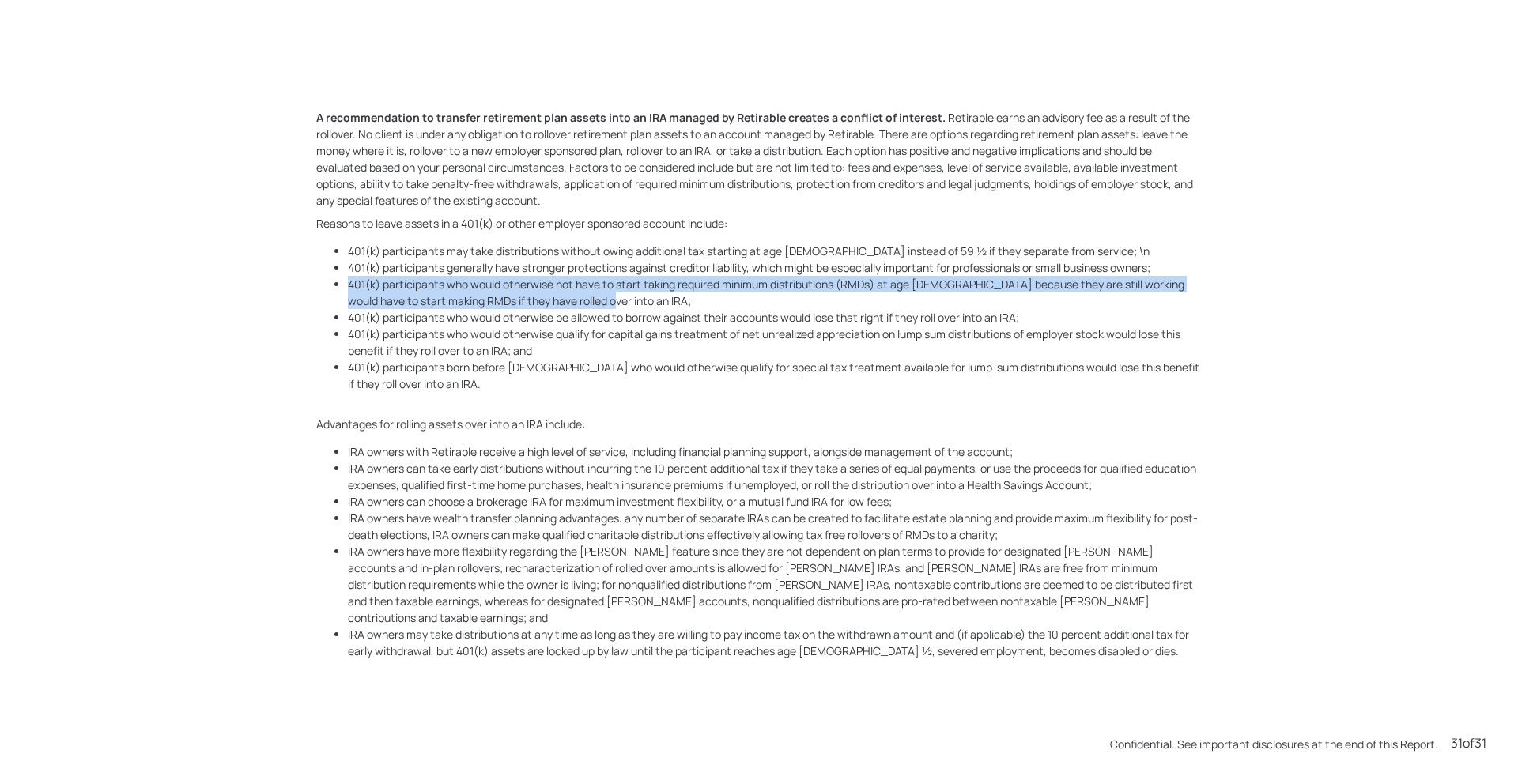
drag, startPoint x: 605, startPoint y: 309, endPoint x: 339, endPoint y: 291, distance: 266.6
click at [339, 291] on ul "401(k) participants may take distributions without owing additional tax startin…" at bounding box center [758, 317] width 885 height 149
click at [668, 309] on li "401(k) participants who would otherwise not have to start taking required minim…" at bounding box center [775, 292] width 854 height 34
